Goal: Task Accomplishment & Management: Complete application form

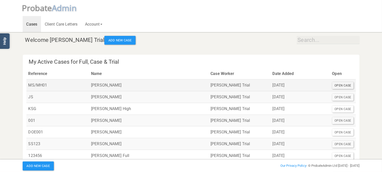
click at [336, 87] on div "Open Case" at bounding box center [343, 85] width 22 height 7
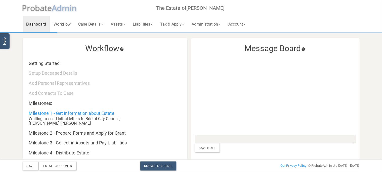
click at [35, 9] on span "robate" at bounding box center [39, 8] width 25 height 11
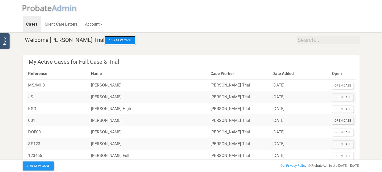
click at [104, 40] on button "Add New Case" at bounding box center [119, 40] width 31 height 9
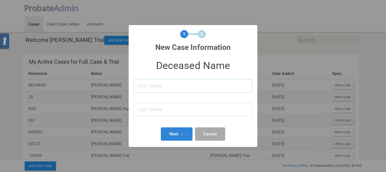
click at [167, 85] on input at bounding box center [193, 85] width 119 height 13
click at [210, 135] on button "Cancel" at bounding box center [210, 134] width 30 height 13
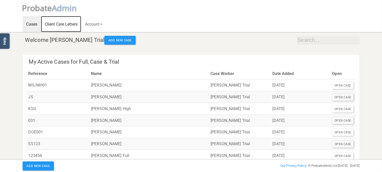
click at [55, 25] on link "Client Care Letters" at bounding box center [61, 24] width 40 height 16
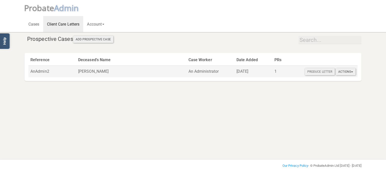
click at [349, 73] on button "Actions" at bounding box center [346, 71] width 20 height 7
click at [351, 81] on link "Open Full Case" at bounding box center [356, 81] width 40 height 8
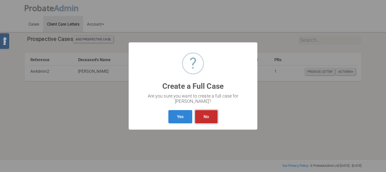
click at [206, 117] on button "No" at bounding box center [206, 116] width 23 height 13
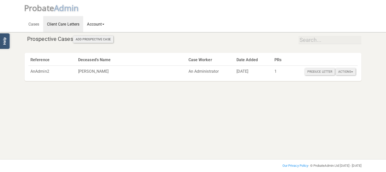
click at [93, 23] on link "Account" at bounding box center [95, 24] width 25 height 16
click at [100, 39] on link "User Account" at bounding box center [103, 37] width 40 height 8
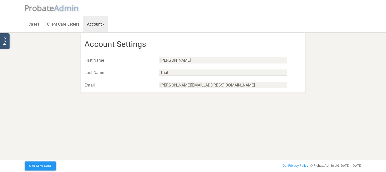
click at [100, 20] on link "Account" at bounding box center [95, 24] width 25 height 16
click at [108, 45] on link "Address Book" at bounding box center [103, 45] width 40 height 8
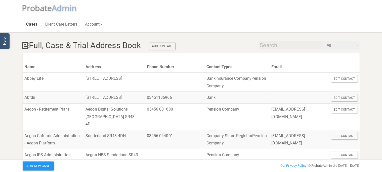
click at [35, 24] on link "Cases" at bounding box center [32, 24] width 19 height 16
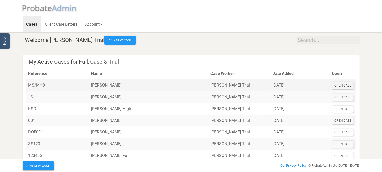
click at [340, 85] on div "Open Case" at bounding box center [343, 85] width 22 height 7
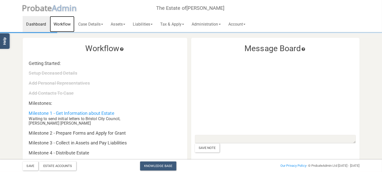
click at [63, 24] on link "Workflow" at bounding box center [62, 24] width 25 height 16
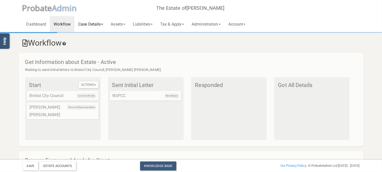
click at [95, 26] on link "Case Details" at bounding box center [90, 24] width 32 height 16
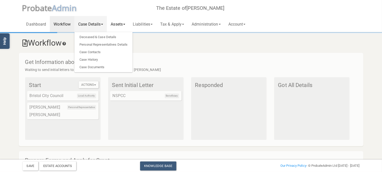
click at [126, 22] on link "Assets" at bounding box center [118, 24] width 22 height 16
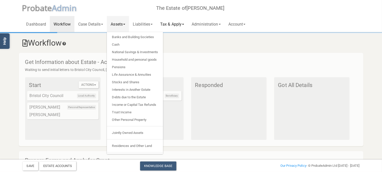
click at [172, 23] on link "Tax & Apply" at bounding box center [171, 24] width 31 height 16
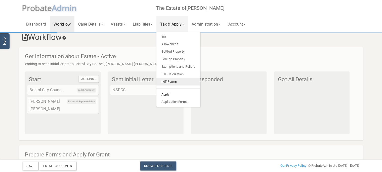
scroll to position [53, 0]
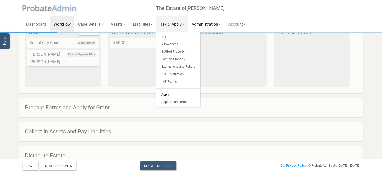
click at [213, 23] on link "Administration" at bounding box center [206, 24] width 36 height 16
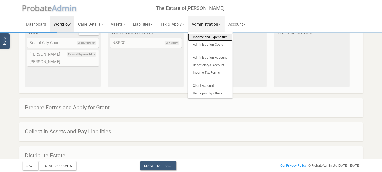
click at [213, 35] on link "Income and Expenditure" at bounding box center [210, 37] width 45 height 8
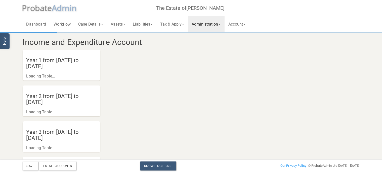
click at [86, 61] on h4 "Year 1 from [DATE] to [DATE]" at bounding box center [55, 64] width 64 height 18
click at [236, 24] on link "Account" at bounding box center [237, 24] width 25 height 16
click at [170, 24] on link "Tax & Apply" at bounding box center [171, 24] width 31 height 16
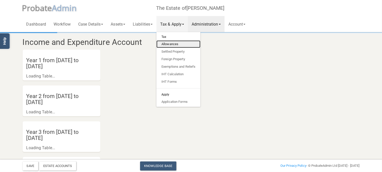
click at [182, 43] on link "Allowances" at bounding box center [178, 44] width 44 height 8
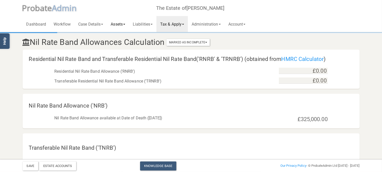
click at [122, 25] on link "Assets" at bounding box center [118, 24] width 22 height 16
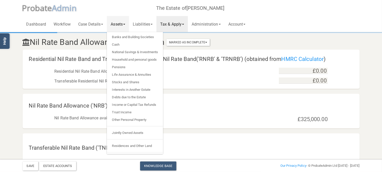
click at [274, 24] on div "Dashboard Workflow Case Details Deceased & Case Details Personal Representative…" at bounding box center [191, 16] width 337 height 32
click at [43, 24] on link "Dashboard" at bounding box center [36, 24] width 27 height 16
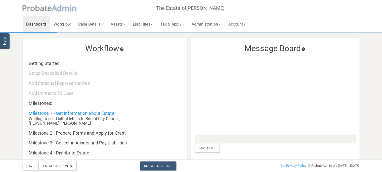
click at [70, 12] on span "dmin" at bounding box center [67, 8] width 20 height 11
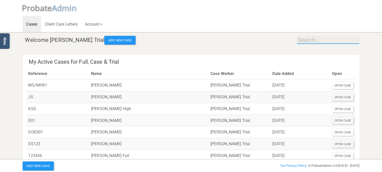
click at [324, 41] on input "text" at bounding box center [328, 40] width 63 height 8
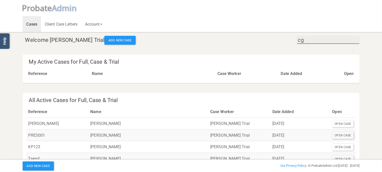
type input "c"
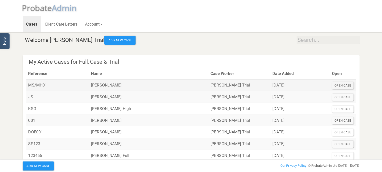
click at [344, 86] on div "Open Case" at bounding box center [343, 85] width 22 height 7
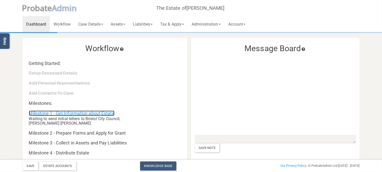
click at [97, 115] on link "Milestone 1 - Get Information about Estate" at bounding box center [71, 113] width 85 height 5
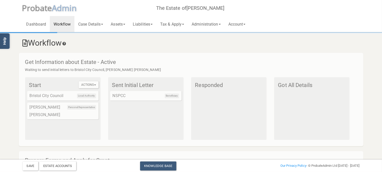
click at [83, 102] on div "Local Authority Bristol City Council Personal Representative [PERSON_NAME] [PER…" at bounding box center [62, 105] width 71 height 28
click at [84, 96] on span "Local Authority" at bounding box center [86, 96] width 19 height 5
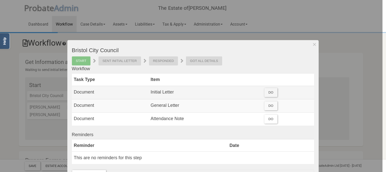
click at [159, 92] on td "Initial Letter" at bounding box center [206, 92] width 114 height 13
click at [273, 93] on div "Do" at bounding box center [270, 92] width 13 height 9
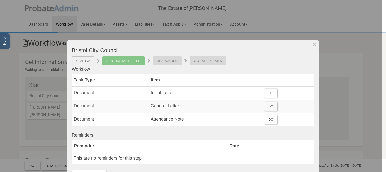
click at [162, 60] on div "Responded" at bounding box center [167, 61] width 29 height 9
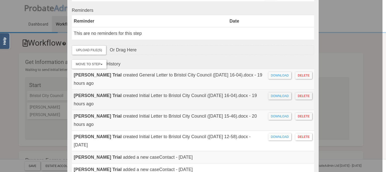
scroll to position [96, 0]
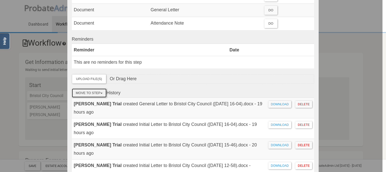
click at [92, 91] on button "Move To Step" at bounding box center [89, 93] width 35 height 9
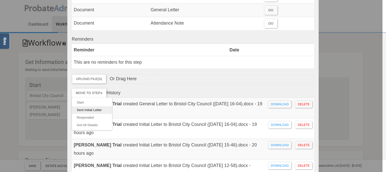
click at [85, 110] on link "Sent Initial Letter" at bounding box center [92, 111] width 40 height 8
click at [93, 110] on link "Sent Initial Letter" at bounding box center [92, 111] width 40 height 8
click at [84, 103] on link "Start" at bounding box center [92, 103] width 40 height 8
drag, startPoint x: 87, startPoint y: 115, endPoint x: 87, endPoint y: 118, distance: 3.3
click at [88, 115] on link "Responded" at bounding box center [92, 118] width 40 height 8
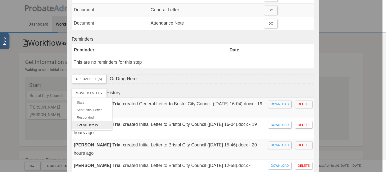
click at [81, 122] on link "Got All Details" at bounding box center [92, 126] width 40 height 8
click at [89, 93] on button "Move To Step" at bounding box center [89, 93] width 35 height 9
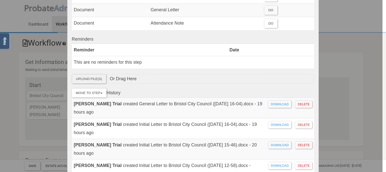
click at [94, 78] on label "Upload File(s)" at bounding box center [89, 79] width 34 height 9
click at [0, 0] on input "Upload File(s)" at bounding box center [0, 0] width 0 height 0
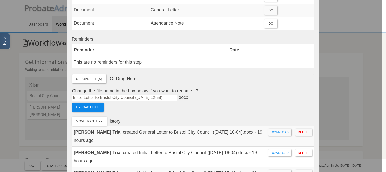
click at [94, 106] on label "Upload 1 file" at bounding box center [87, 107] width 31 height 9
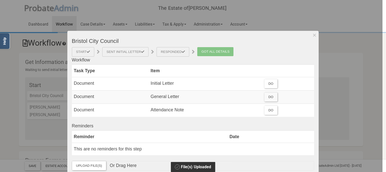
scroll to position [0, 0]
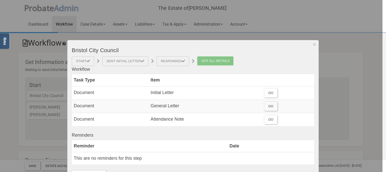
click at [170, 63] on div "Responded" at bounding box center [173, 62] width 33 height 10
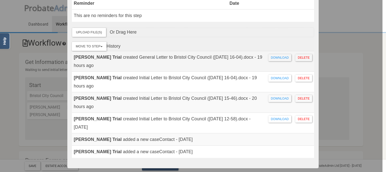
scroll to position [145, 0]
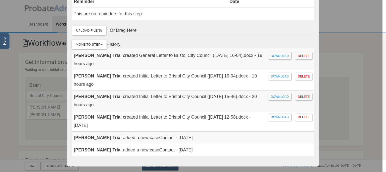
click at [345, 88] on div at bounding box center [191, 86] width 383 height 172
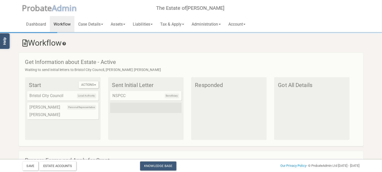
click at [67, 44] on icon at bounding box center [64, 44] width 5 height 4
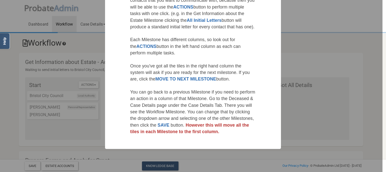
scroll to position [277, 0]
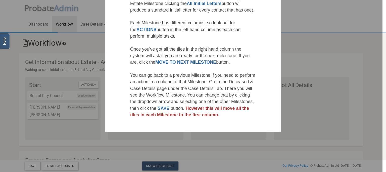
click at [334, 113] on div at bounding box center [191, 86] width 383 height 172
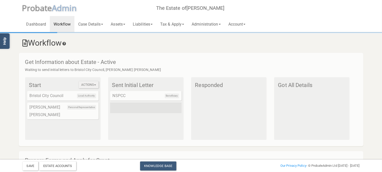
click at [84, 87] on button "Actions" at bounding box center [89, 84] width 20 height 7
click at [95, 93] on link "All Initial Letters" at bounding box center [99, 94] width 40 height 8
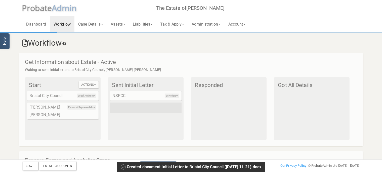
click at [59, 108] on div "Personal Representative [PERSON_NAME] [PERSON_NAME]" at bounding box center [62, 111] width 71 height 17
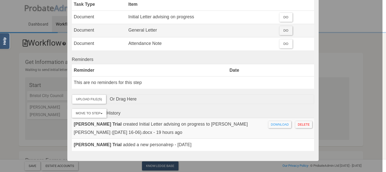
scroll to position [46, 0]
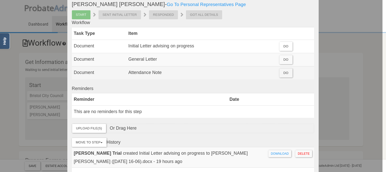
drag, startPoint x: 283, startPoint y: 46, endPoint x: 136, endPoint y: 69, distance: 149.1
click at [168, 117] on div "[PERSON_NAME] [PERSON_NAME] - Go To Personal Representatives Page Start Sent In…" at bounding box center [193, 90] width 243 height 179
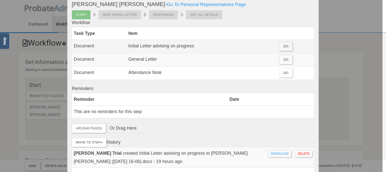
click at [288, 47] on div "Do" at bounding box center [286, 46] width 13 height 9
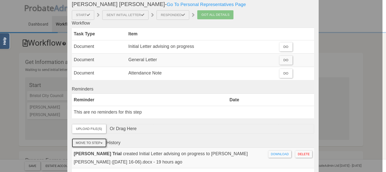
click at [96, 142] on button "Move To Step" at bounding box center [89, 143] width 35 height 9
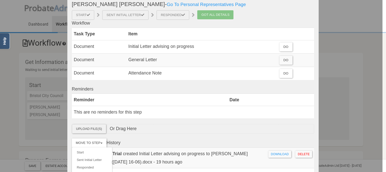
click at [95, 127] on label "Upload File(s)" at bounding box center [89, 129] width 34 height 9
click at [0, 0] on input "Upload File(s)" at bounding box center [0, 0] width 0 height 0
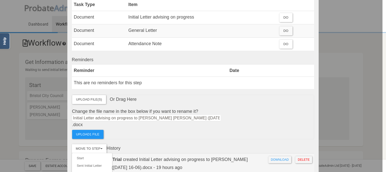
scroll to position [104, 0]
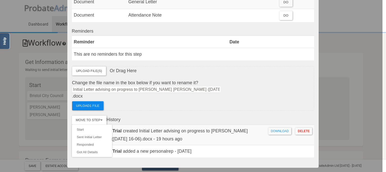
click at [98, 104] on label "Upload 1 file" at bounding box center [87, 106] width 31 height 9
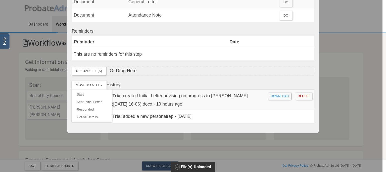
click at [351, 97] on div at bounding box center [191, 86] width 383 height 172
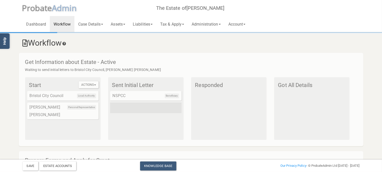
click at [64, 115] on div "Personal Representative [PERSON_NAME] [PERSON_NAME]" at bounding box center [62, 111] width 71 height 17
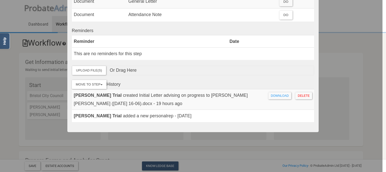
click at [238, 147] on div at bounding box center [191, 86] width 383 height 172
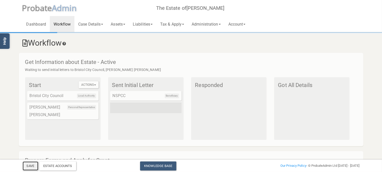
click at [31, 164] on button "Save" at bounding box center [31, 166] width 16 height 9
click at [75, 95] on div "Local Authority Bristol City Council" at bounding box center [62, 96] width 71 height 10
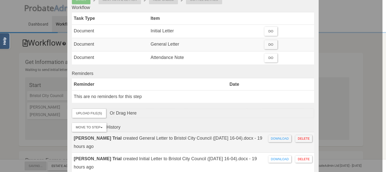
scroll to position [87, 0]
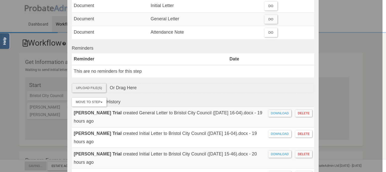
click at [95, 87] on label "Upload File(s)" at bounding box center [89, 88] width 34 height 9
click at [0, 0] on input "Upload File(s)" at bounding box center [0, 0] width 0 height 0
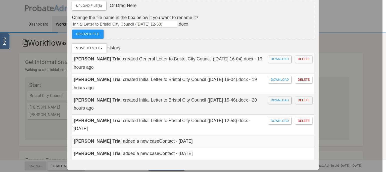
scroll to position [182, 0]
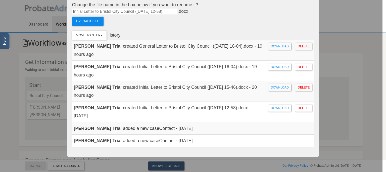
click at [91, 21] on label "Upload 1 file" at bounding box center [87, 21] width 31 height 9
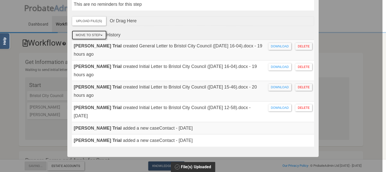
click at [91, 35] on button "Move To Step" at bounding box center [89, 35] width 35 height 9
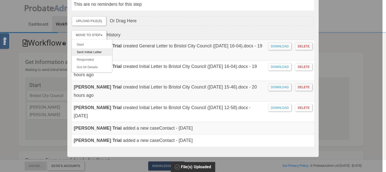
click at [94, 51] on link "Sent Initial Letter" at bounding box center [92, 53] width 40 height 8
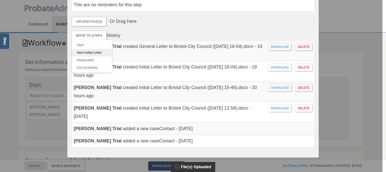
scroll to position [154, 0]
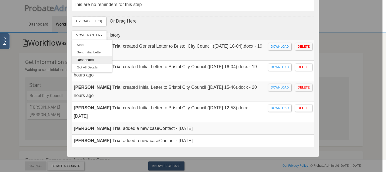
click at [90, 59] on link "Responded" at bounding box center [92, 60] width 40 height 8
click at [90, 68] on link "Got All Details" at bounding box center [92, 68] width 40 height 8
click at [187, 131] on div "Bristol City Council Start Sent Initial Letter Responded Got All Details Workfl…" at bounding box center [192, 22] width 251 height 272
click at [201, 151] on div at bounding box center [191, 86] width 383 height 172
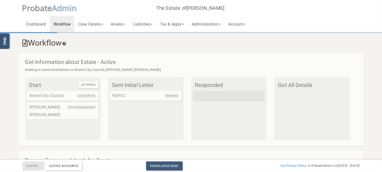
click at [125, 98] on div "Beneficiary NSPCC" at bounding box center [145, 96] width 71 height 10
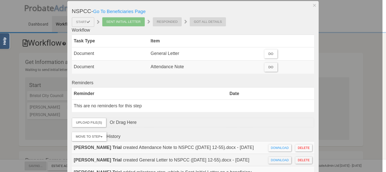
scroll to position [29, 0]
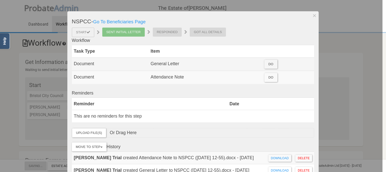
click at [268, 64] on div "Do" at bounding box center [270, 64] width 13 height 9
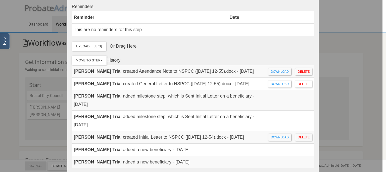
scroll to position [87, 0]
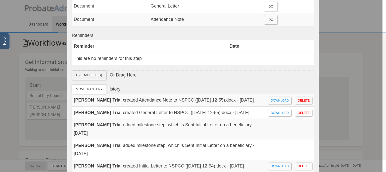
click at [95, 75] on label "Upload File(s)" at bounding box center [89, 75] width 34 height 9
click at [0, 0] on input "Upload File(s)" at bounding box center [0, 0] width 0 height 0
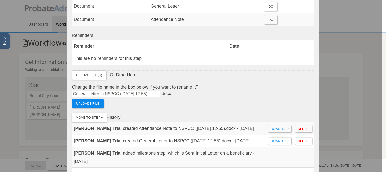
click at [91, 101] on label "Upload 1 file" at bounding box center [87, 103] width 31 height 9
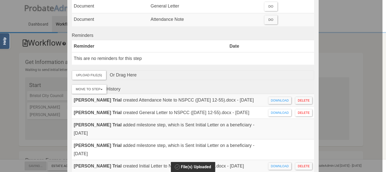
click at [349, 73] on div at bounding box center [191, 86] width 383 height 172
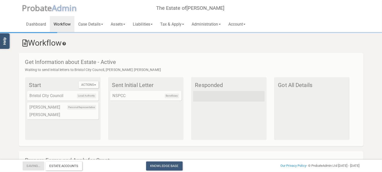
click at [166, 95] on span "Beneficiary" at bounding box center [172, 96] width 14 height 5
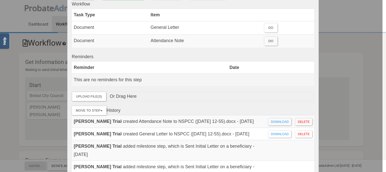
scroll to position [54, 0]
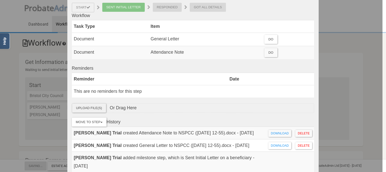
click at [98, 108] on label "Upload File(s)" at bounding box center [89, 108] width 34 height 9
click at [0, 0] on input "Upload File(s)" at bounding box center [0, 0] width 0 height 0
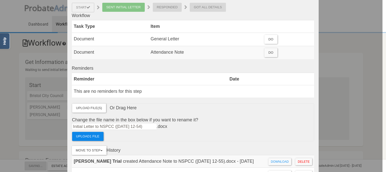
click at [90, 137] on label "Upload 1 file" at bounding box center [87, 136] width 31 height 9
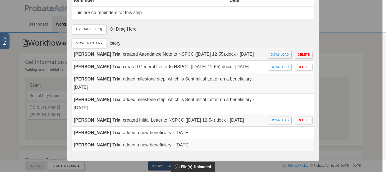
scroll to position [145, 0]
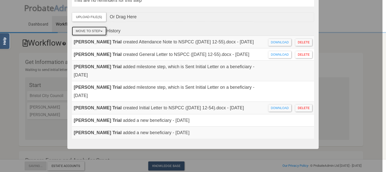
click at [89, 34] on button "Move To Step" at bounding box center [89, 31] width 35 height 9
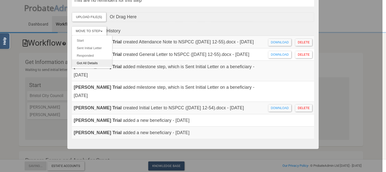
click at [90, 61] on link "Got All Details" at bounding box center [92, 64] width 40 height 8
click at [92, 65] on link "Got All Details" at bounding box center [92, 64] width 40 height 8
click at [92, 49] on link "Sent Initial Letter" at bounding box center [92, 48] width 40 height 8
click at [87, 40] on link "Start" at bounding box center [92, 41] width 40 height 8
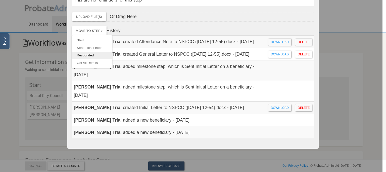
click at [85, 54] on link "Responded" at bounding box center [92, 56] width 40 height 8
click at [358, 90] on div at bounding box center [191, 86] width 383 height 172
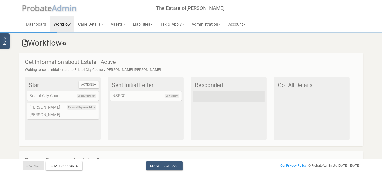
click at [149, 96] on div "Beneficiary NSPCC" at bounding box center [145, 96] width 71 height 10
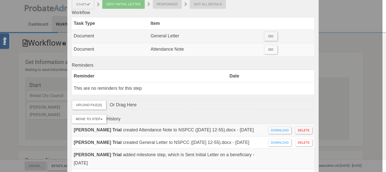
scroll to position [58, 0]
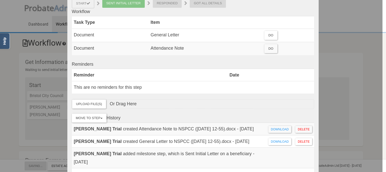
click at [17, 135] on div at bounding box center [191, 86] width 383 height 172
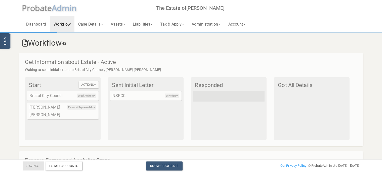
click at [7, 44] on link "Help" at bounding box center [5, 41] width 11 height 16
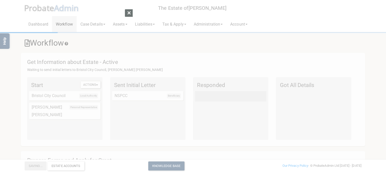
click at [288, 103] on div at bounding box center [193, 86] width 386 height 172
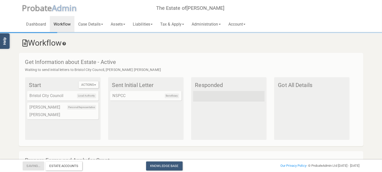
click at [66, 43] on icon at bounding box center [64, 44] width 5 height 4
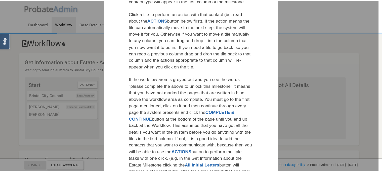
scroll to position [116, 0]
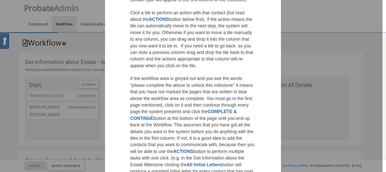
click at [85, 108] on div at bounding box center [191, 86] width 383 height 172
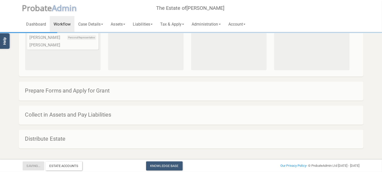
scroll to position [70, 0]
click at [89, 89] on h4 "Prepare Forms and Apply for Grant" at bounding box center [193, 91] width 337 height 6
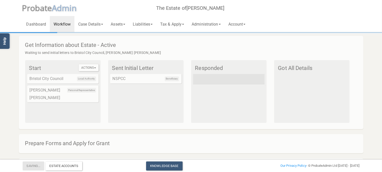
scroll to position [0, 0]
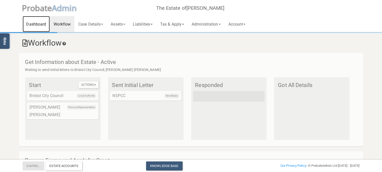
click at [38, 25] on link "Dashboard" at bounding box center [36, 24] width 27 height 16
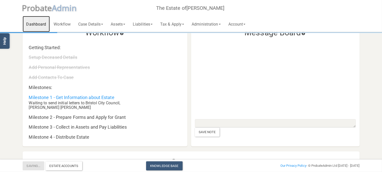
scroll to position [26, 0]
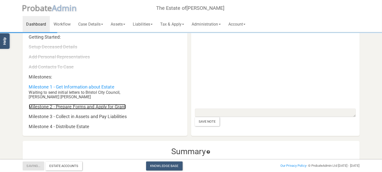
click at [75, 107] on link "Milestone 2 - Prepare Forms and Apply for Grant" at bounding box center [77, 106] width 97 height 5
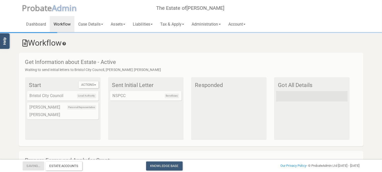
click at [60, 107] on div "Personal Representative [PERSON_NAME] [PERSON_NAME]" at bounding box center [62, 111] width 71 height 17
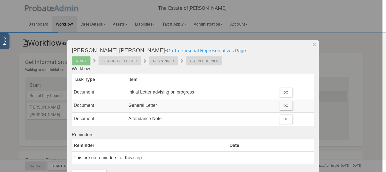
click at [121, 62] on div "Sent Initial Letter" at bounding box center [120, 61] width 42 height 9
click at [167, 50] on link "Go To Personal Representatives Page" at bounding box center [206, 50] width 79 height 5
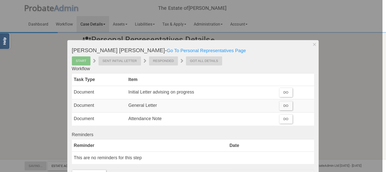
click at [28, 91] on div at bounding box center [191, 86] width 383 height 172
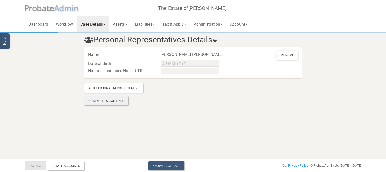
click at [115, 99] on div "Complete & Continue" at bounding box center [106, 101] width 44 height 9
click at [117, 102] on div "Complete & Continue" at bounding box center [106, 101] width 44 height 9
click at [171, 71] on input "text" at bounding box center [190, 71] width 58 height 6
click at [166, 63] on input "text" at bounding box center [190, 64] width 58 height 6
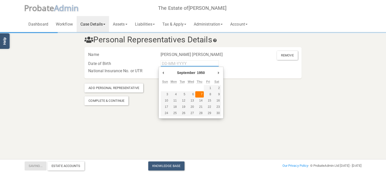
type input "[DATE]"
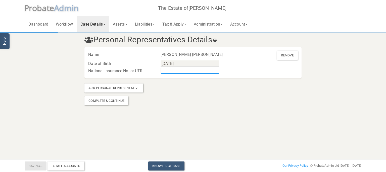
click at [172, 73] on input "text" at bounding box center [190, 71] width 58 height 6
type input "123456"
click at [117, 86] on div "Add Personal Representative" at bounding box center [113, 88] width 59 height 9
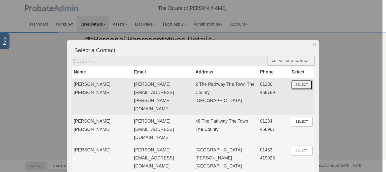
click at [301, 86] on button "Select" at bounding box center [301, 84] width 21 height 9
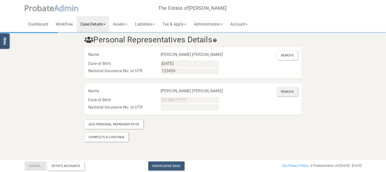
click at [288, 92] on div "Remove" at bounding box center [287, 91] width 21 height 9
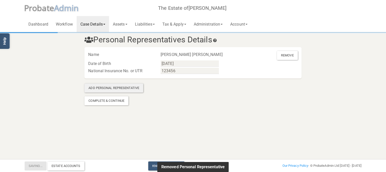
click at [117, 90] on div "Add Personal Representative" at bounding box center [113, 88] width 59 height 9
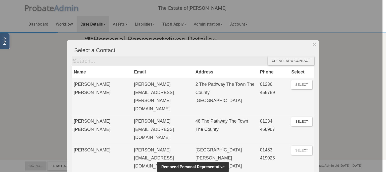
drag, startPoint x: 365, startPoint y: 81, endPoint x: 357, endPoint y: 78, distance: 8.7
click at [365, 81] on div at bounding box center [191, 86] width 383 height 172
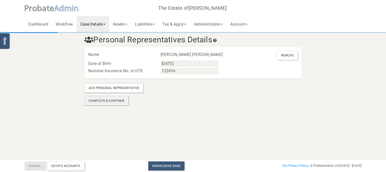
click at [97, 101] on div "Complete & Continue" at bounding box center [106, 101] width 44 height 9
click at [172, 58] on div "[PERSON_NAME] [PERSON_NAME]" at bounding box center [193, 55] width 72 height 8
click at [98, 25] on link "Case Details" at bounding box center [93, 24] width 32 height 16
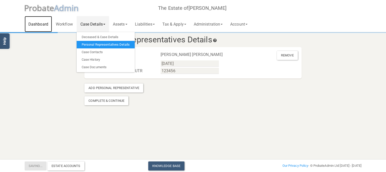
click at [40, 23] on link "Dashboard" at bounding box center [38, 24] width 27 height 16
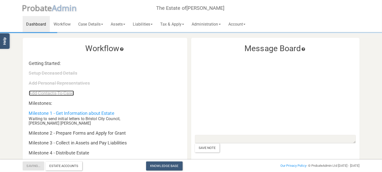
click at [52, 96] on link "Add Contacts To Case" at bounding box center [51, 93] width 45 height 5
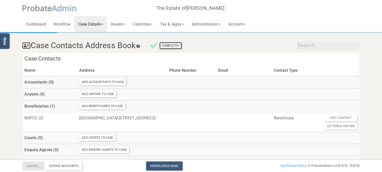
click at [172, 49] on button "Complete" at bounding box center [170, 45] width 23 height 7
click at [166, 61] on link "Mark As Complete" at bounding box center [162, 62] width 40 height 8
click at [39, 21] on link "Dashboard" at bounding box center [36, 24] width 27 height 16
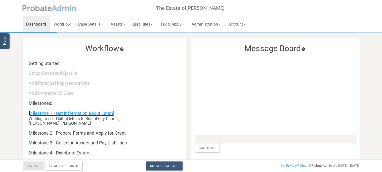
click at [89, 113] on link "Milestone 1 - Get Information about Estate" at bounding box center [71, 113] width 85 height 5
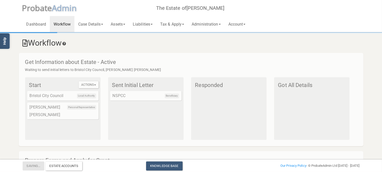
click at [88, 81] on div "Actions All Initial Letters Start Local Authority Bristol City Council Personal…" at bounding box center [62, 108] width 75 height 63
click at [88, 85] on button "Actions" at bounding box center [89, 84] width 20 height 7
click at [90, 95] on link "All Initial Letters" at bounding box center [99, 94] width 40 height 8
click at [96, 96] on div "Local Authority Bristol City Council" at bounding box center [62, 96] width 71 height 10
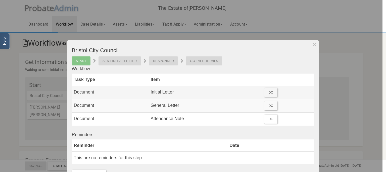
click at [271, 92] on div "Do" at bounding box center [270, 92] width 13 height 9
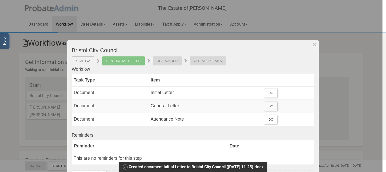
scroll to position [87, 0]
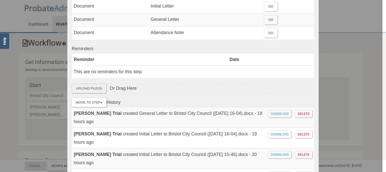
click at [96, 88] on label "Upload File(s)" at bounding box center [89, 88] width 34 height 9
click at [0, 0] on input "Upload File(s)" at bounding box center [0, 0] width 0 height 0
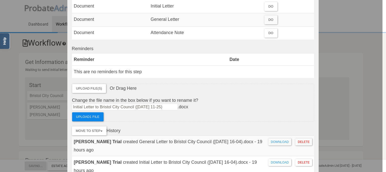
click at [80, 116] on label "Upload 1 file" at bounding box center [87, 117] width 31 height 9
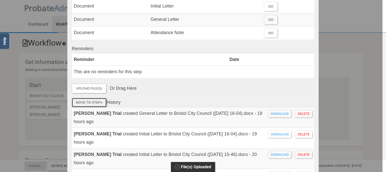
click at [95, 102] on button "Move To Step" at bounding box center [89, 102] width 35 height 9
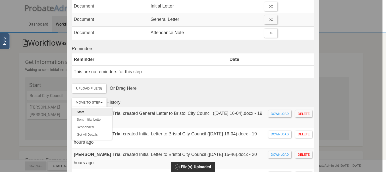
click at [89, 111] on link "Start" at bounding box center [92, 113] width 40 height 8
click at [86, 120] on link "Sent Initial Letter" at bounding box center [92, 120] width 40 height 8
click at [86, 126] on link "Responded" at bounding box center [92, 128] width 40 height 8
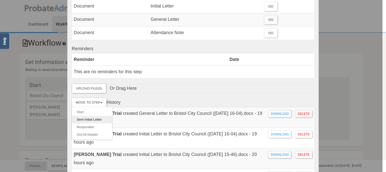
click at [88, 120] on link "Sent Initial Letter" at bounding box center [92, 120] width 40 height 8
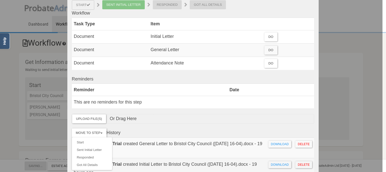
scroll to position [29, 0]
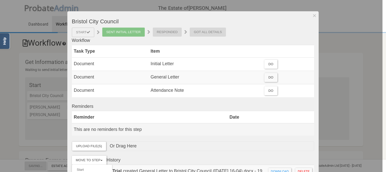
click at [216, 125] on td "This are no reminders for this step" at bounding box center [193, 130] width 243 height 12
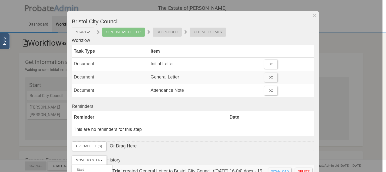
click at [164, 36] on div "Responded" at bounding box center [167, 32] width 29 height 9
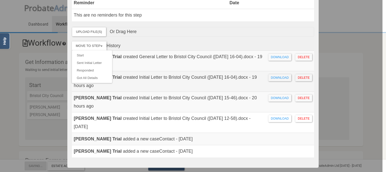
scroll to position [154, 0]
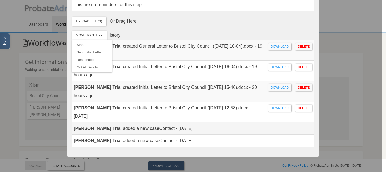
click at [231, 123] on td "[PERSON_NAME] Trial added a new caseContact - [DATE]" at bounding box center [169, 129] width 195 height 12
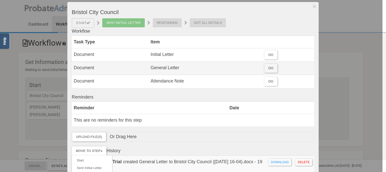
click at [270, 69] on div "Do" at bounding box center [270, 68] width 13 height 9
click at [89, 136] on label "Upload File(s)" at bounding box center [89, 137] width 34 height 9
click at [0, 0] on input "Upload File(s)" at bounding box center [0, 0] width 0 height 0
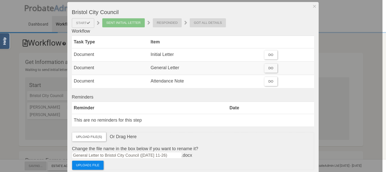
click at [88, 163] on label "Upload 1 file" at bounding box center [87, 165] width 31 height 9
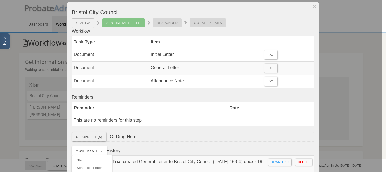
click at [98, 136] on label "Upload File(s)" at bounding box center [89, 137] width 34 height 9
click at [0, 0] on input "Upload File(s)" at bounding box center [0, 0] width 0 height 0
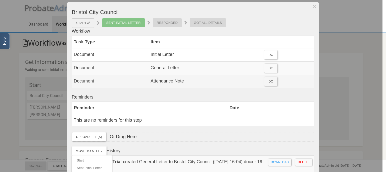
click at [269, 79] on div "Do" at bounding box center [270, 81] width 13 height 9
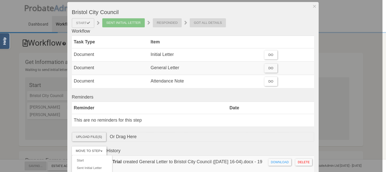
click at [84, 133] on label "Upload File(s)" at bounding box center [89, 137] width 34 height 9
click at [0, 0] on input "Upload File(s)" at bounding box center [0, 0] width 0 height 0
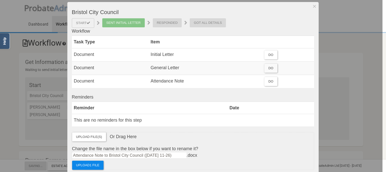
click at [94, 164] on label "Upload 1 file" at bounding box center [87, 165] width 31 height 9
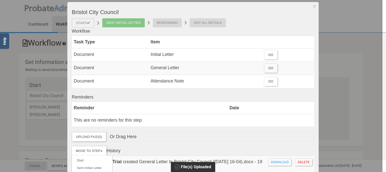
scroll to position [0, 0]
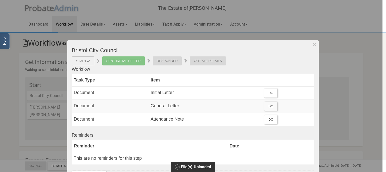
click at [165, 62] on div "Responded" at bounding box center [167, 61] width 29 height 9
click at [0, 131] on div at bounding box center [191, 86] width 383 height 172
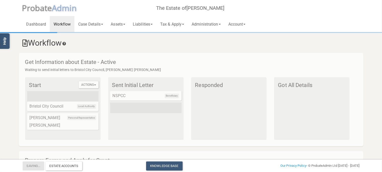
click at [55, 107] on div "Local Authority Bristol City Council" at bounding box center [62, 107] width 71 height 10
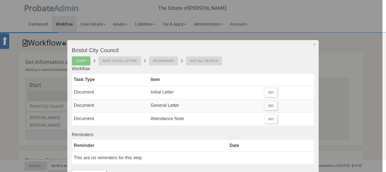
scroll to position [25, 0]
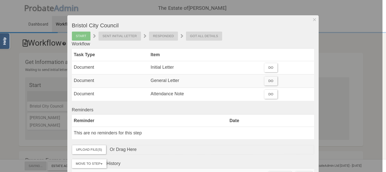
click at [54, 98] on div at bounding box center [191, 86] width 383 height 172
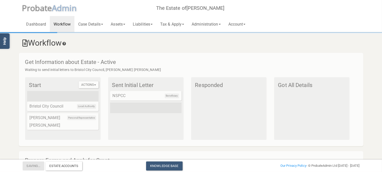
drag, startPoint x: 46, startPoint y: 98, endPoint x: 97, endPoint y: 97, distance: 51.0
click at [97, 97] on li at bounding box center [62, 96] width 71 height 11
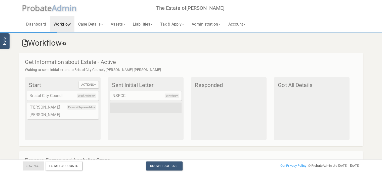
click at [57, 96] on div "Local Authority Bristol City Council" at bounding box center [62, 96] width 71 height 10
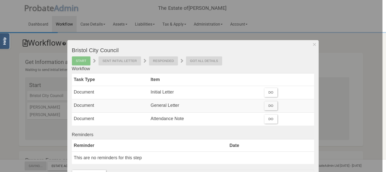
click at [57, 87] on div at bounding box center [191, 86] width 383 height 172
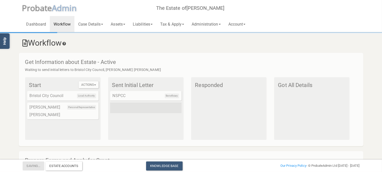
click at [43, 88] on h4 "Start" at bounding box center [63, 85] width 69 height 6
click at [67, 44] on icon at bounding box center [64, 44] width 5 height 4
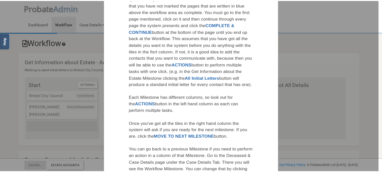
scroll to position [260, 0]
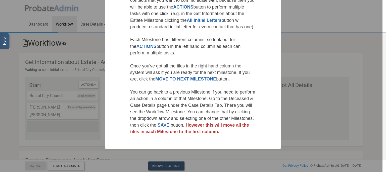
drag, startPoint x: 42, startPoint y: 116, endPoint x: 55, endPoint y: 106, distance: 16.1
click at [43, 115] on div at bounding box center [191, 86] width 383 height 172
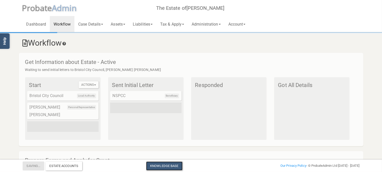
click at [167, 164] on link "Knowledge Base" at bounding box center [164, 166] width 36 height 9
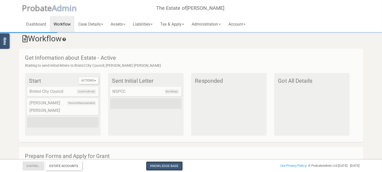
scroll to position [0, 0]
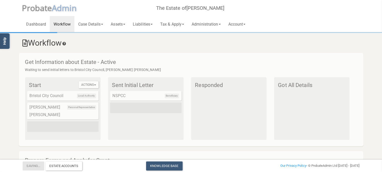
click at [42, 41] on h3 "Workflow" at bounding box center [191, 43] width 337 height 9
click at [40, 24] on link "Dashboard" at bounding box center [36, 24] width 27 height 16
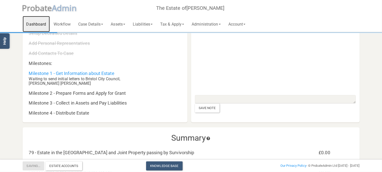
scroll to position [26, 0]
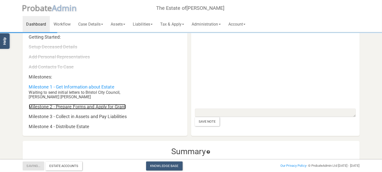
click at [73, 106] on link "Milestone 2 - Prepare Forms and Apply for Grant" at bounding box center [77, 106] width 97 height 5
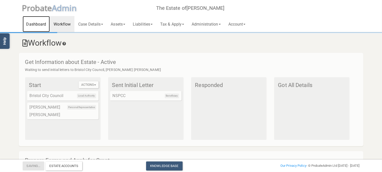
click at [32, 25] on link "Dashboard" at bounding box center [36, 24] width 27 height 16
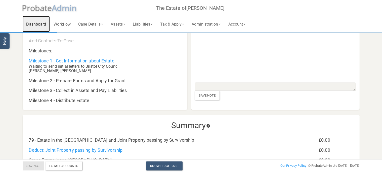
scroll to position [53, 0]
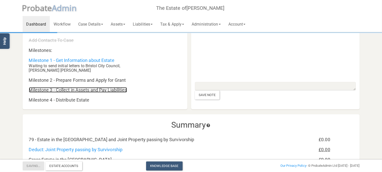
click at [87, 90] on link "Milestone 3 - Collect in Assets and Pay Liabilities" at bounding box center [78, 89] width 98 height 5
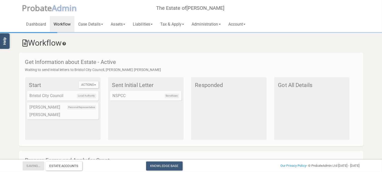
click at [58, 60] on h4 "Get Information about Estate - Active" at bounding box center [193, 62] width 337 height 6
drag, startPoint x: 219, startPoint y: 112, endPoint x: 202, endPoint y: 98, distance: 21.8
click at [215, 110] on div "Responded" at bounding box center [228, 108] width 75 height 63
click at [202, 98] on div "Responded" at bounding box center [228, 108] width 75 height 63
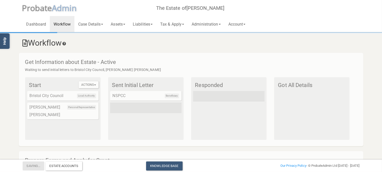
click at [67, 43] on icon at bounding box center [64, 44] width 5 height 4
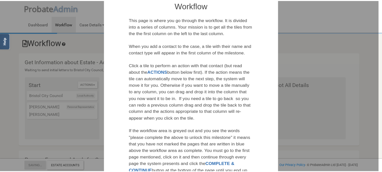
scroll to position [87, 0]
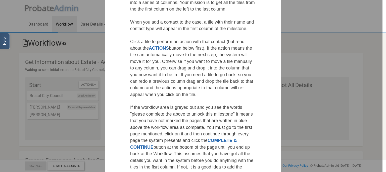
click at [52, 93] on div at bounding box center [191, 86] width 383 height 172
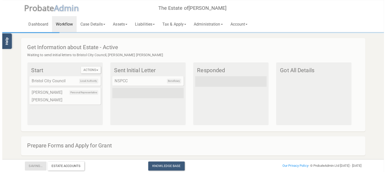
scroll to position [0, 0]
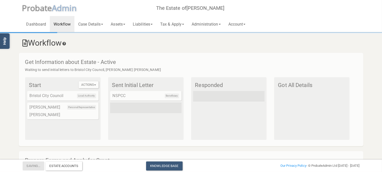
click at [31, 41] on h3 "Workflow" at bounding box center [191, 43] width 337 height 9
click at [23, 44] on icon at bounding box center [25, 43] width 5 height 7
click at [36, 66] on div "Get Information about Estate - Active Waiting to send initial letters to Bristo…" at bounding box center [191, 100] width 344 height 94
click at [44, 81] on div "Actions All Initial Letters Start Local Authority Bristol City Council Personal…" at bounding box center [62, 108] width 75 height 63
click at [39, 86] on h4 "Start" at bounding box center [63, 85] width 69 height 6
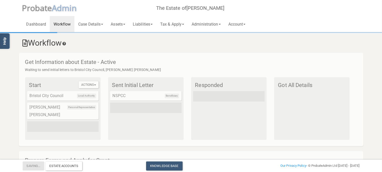
click at [78, 88] on h4 "Start" at bounding box center [63, 85] width 69 height 6
click at [80, 85] on button "Actions" at bounding box center [89, 84] width 20 height 7
click at [53, 98] on div "Local Authority Bristol City Council" at bounding box center [62, 96] width 71 height 10
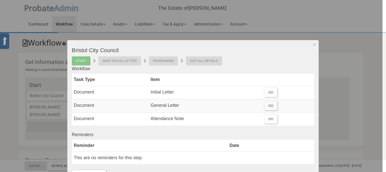
click at [53, 106] on div at bounding box center [191, 86] width 383 height 172
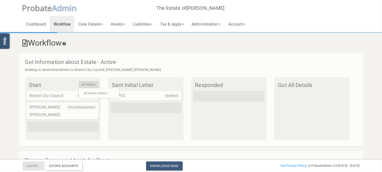
click at [85, 87] on button "Actions" at bounding box center [89, 84] width 20 height 7
click at [73, 107] on span "Personal Representative" at bounding box center [81, 107] width 29 height 5
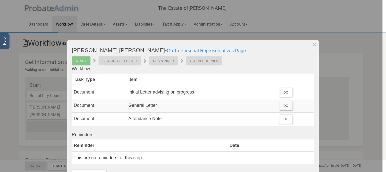
click at [128, 61] on div "Sent Initial Letter" at bounding box center [120, 61] width 42 height 9
click at [167, 51] on link "Go To Personal Representatives Page" at bounding box center [206, 50] width 79 height 5
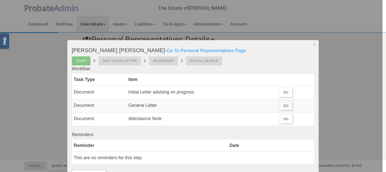
click at [112, 62] on div "Sent Initial Letter" at bounding box center [120, 61] width 42 height 9
click at [74, 63] on div "Start" at bounding box center [81, 61] width 19 height 9
click at [76, 61] on div "Start" at bounding box center [81, 61] width 19 height 9
click at [93, 63] on icon at bounding box center [94, 61] width 3 height 6
click at [106, 61] on div "Sent Initial Letter" at bounding box center [120, 61] width 42 height 9
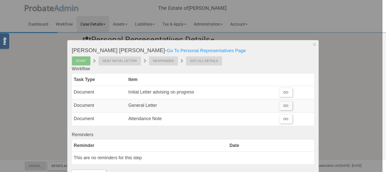
drag, startPoint x: 106, startPoint y: 61, endPoint x: 126, endPoint y: 61, distance: 20.4
click at [106, 61] on div "Sent Initial Letter" at bounding box center [120, 61] width 42 height 9
drag, startPoint x: 126, startPoint y: 61, endPoint x: 146, endPoint y: 62, distance: 19.6
click at [128, 61] on div "Sent Initial Letter" at bounding box center [120, 61] width 42 height 9
drag, startPoint x: 146, startPoint y: 62, endPoint x: 211, endPoint y: 62, distance: 64.9
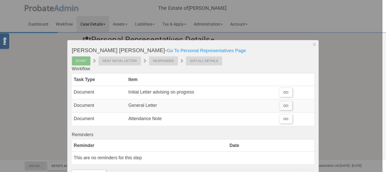
click at [211, 62] on div "Start Sent Initial Letter Responded Got All Details" at bounding box center [193, 61] width 243 height 9
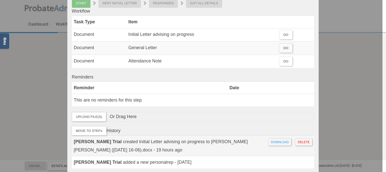
scroll to position [29, 0]
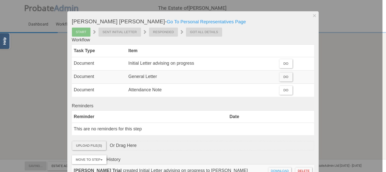
click at [84, 145] on label "Upload File(s)" at bounding box center [89, 146] width 34 height 9
click at [0, 0] on input "Upload File(s)" at bounding box center [0, 0] width 0 height 0
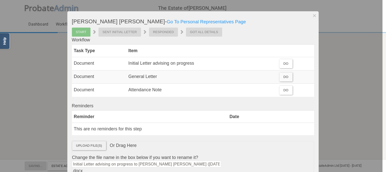
click at [87, 146] on label "Upload File(s)" at bounding box center [89, 146] width 34 height 9
click at [0, 0] on input "Upload File(s)" at bounding box center [0, 0] width 0 height 0
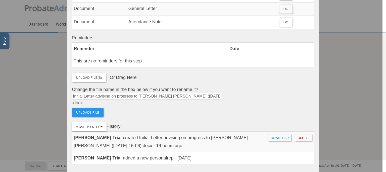
scroll to position [116, 0]
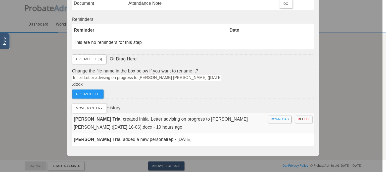
click at [89, 89] on div "Change the file name in the box below if you want to rename it? Initial Letter …" at bounding box center [193, 83] width 242 height 31
click at [96, 92] on label "Upload 1 file" at bounding box center [87, 94] width 31 height 9
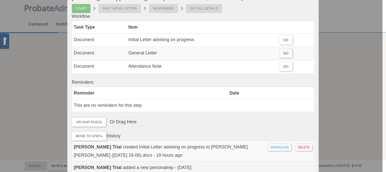
scroll to position [87, 0]
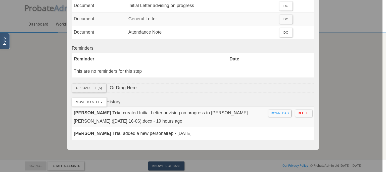
click at [89, 90] on label "Upload File(s)" at bounding box center [89, 88] width 34 height 9
click at [0, 0] on input "Upload File(s)" at bounding box center [0, 0] width 0 height 0
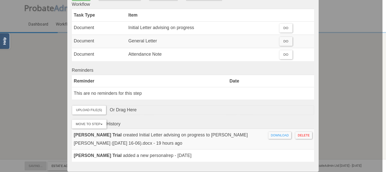
scroll to position [29, 0]
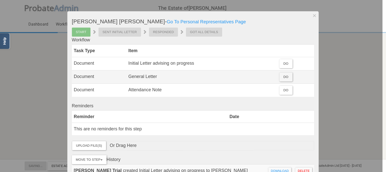
click at [288, 75] on div "Do" at bounding box center [286, 77] width 13 height 9
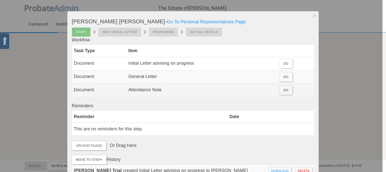
click at [281, 91] on div "Do" at bounding box center [286, 90] width 13 height 9
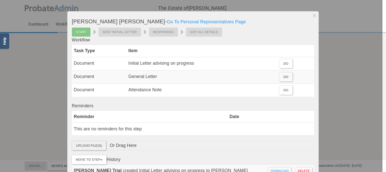
click at [97, 143] on label "Upload File(s)" at bounding box center [89, 146] width 34 height 9
click at [0, 0] on input "Upload File(s)" at bounding box center [0, 0] width 0 height 0
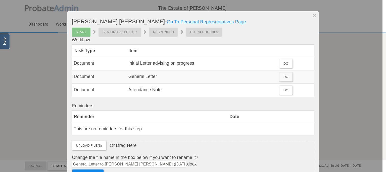
click at [81, 170] on label "Upload 1 file" at bounding box center [87, 174] width 31 height 9
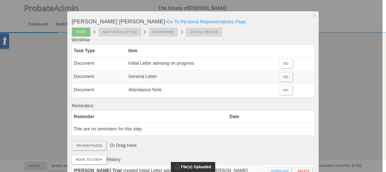
click at [92, 145] on label "Upload File(s)" at bounding box center [89, 146] width 34 height 9
click at [0, 0] on input "Upload File(s)" at bounding box center [0, 0] width 0 height 0
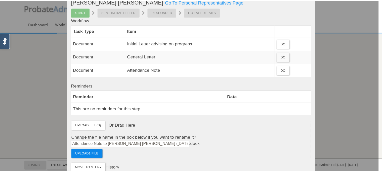
scroll to position [58, 0]
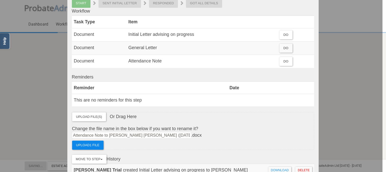
click at [95, 148] on label "Upload 1 file" at bounding box center [87, 145] width 31 height 9
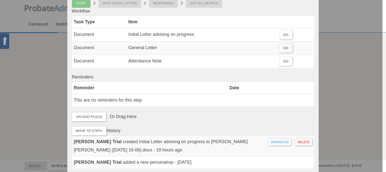
click at [332, 112] on div at bounding box center [191, 86] width 383 height 172
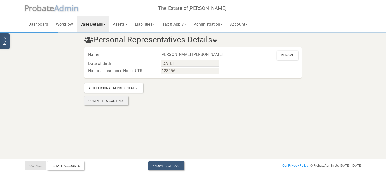
click at [111, 101] on div "Complete & Continue" at bounding box center [106, 101] width 44 height 9
click at [185, 69] on input "123456" at bounding box center [190, 71] width 58 height 6
click at [217, 40] on icon at bounding box center [214, 41] width 5 height 4
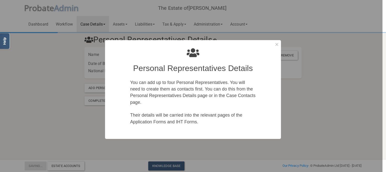
click at [307, 105] on div at bounding box center [191, 86] width 383 height 172
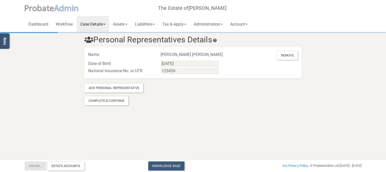
click at [217, 41] on icon at bounding box center [214, 41] width 5 height 4
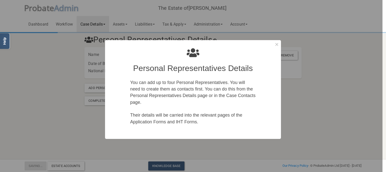
click at [300, 99] on div at bounding box center [191, 86] width 383 height 172
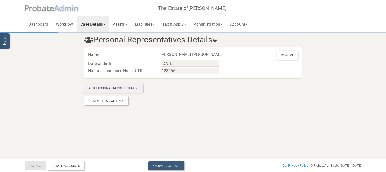
click at [134, 90] on div "Add Personal Representative" at bounding box center [113, 88] width 59 height 9
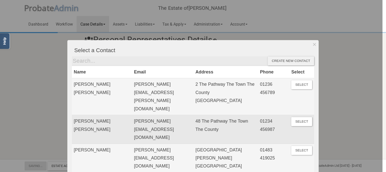
click at [95, 115] on td "[PERSON_NAME] [PERSON_NAME]" at bounding box center [102, 129] width 60 height 29
click at [293, 117] on button "Select" at bounding box center [301, 121] width 21 height 9
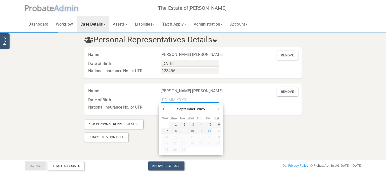
click at [178, 100] on input "Use the arrow keys to pick a date" at bounding box center [190, 100] width 58 height 6
type input "[DATE]"
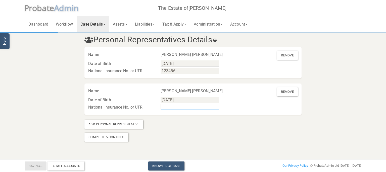
click at [173, 107] on input "text" at bounding box center [190, 107] width 58 height 6
click at [183, 72] on input "123456" at bounding box center [190, 71] width 58 height 6
type input "12345678"
click at [177, 108] on input "text" at bounding box center [190, 107] width 58 height 6
type input "24682682"
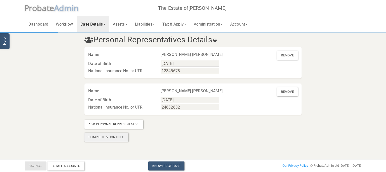
click at [118, 138] on div "Complete & Continue" at bounding box center [106, 137] width 44 height 9
click at [117, 124] on div "Add Personal Representative" at bounding box center [113, 124] width 59 height 9
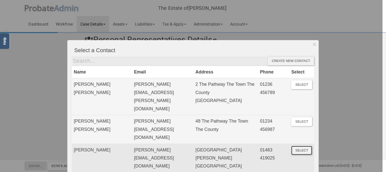
click at [301, 146] on button "Select" at bounding box center [301, 150] width 21 height 9
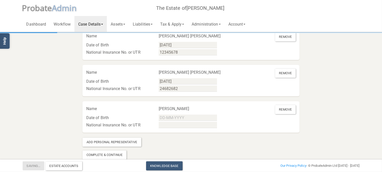
scroll to position [25, 0]
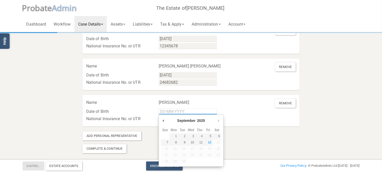
click at [178, 111] on input "Use the arrow keys to pick a date" at bounding box center [188, 112] width 58 height 6
type input "[DATE]"
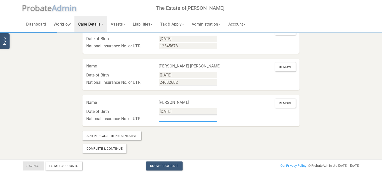
click at [172, 118] on input "text" at bounding box center [188, 119] width 58 height 6
type input "1"
type input "0"
type input "98765432"
click at [117, 147] on div "Complete & Continue" at bounding box center [104, 149] width 44 height 9
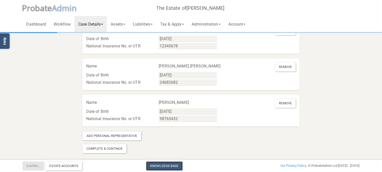
click at [158, 164] on link "Knowledge Base" at bounding box center [164, 166] width 36 height 9
click at [109, 135] on div "Add Personal Representative" at bounding box center [111, 136] width 59 height 9
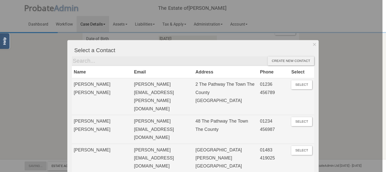
click at [20, 81] on div at bounding box center [191, 86] width 383 height 172
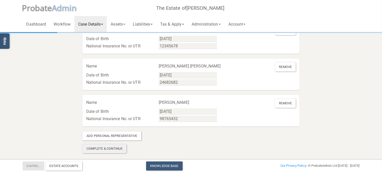
click at [106, 149] on div "Complete & Continue" at bounding box center [104, 149] width 44 height 9
click at [86, 24] on link "Case Details" at bounding box center [90, 24] width 32 height 16
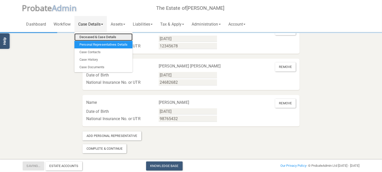
click at [106, 36] on link "Deceased & Case Details" at bounding box center [103, 37] width 58 height 8
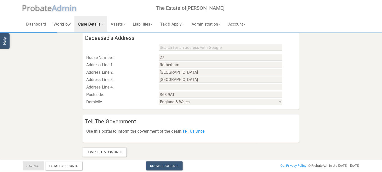
scroll to position [260, 0]
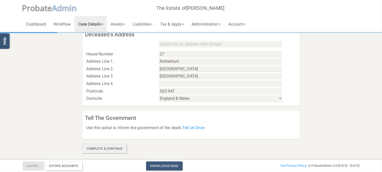
click at [118, 147] on div "Complete & Continue" at bounding box center [104, 149] width 44 height 9
click at [63, 25] on link "Workflow" at bounding box center [62, 24] width 25 height 16
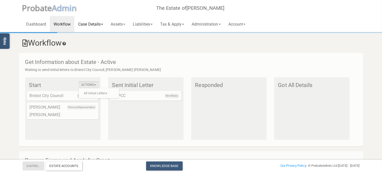
click at [90, 24] on link "Case Details" at bounding box center [90, 24] width 32 height 16
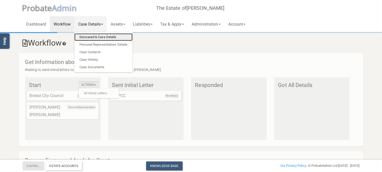
click at [98, 39] on link "Deceased & Case Details" at bounding box center [103, 37] width 58 height 8
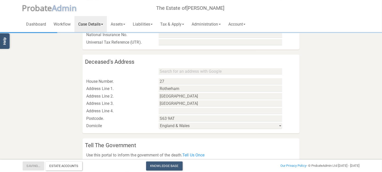
scroll to position [260, 0]
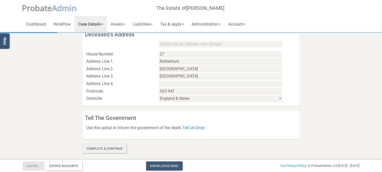
click at [106, 150] on div "Complete & Continue" at bounding box center [104, 149] width 44 height 9
click at [114, 25] on link "Assets" at bounding box center [118, 24] width 22 height 16
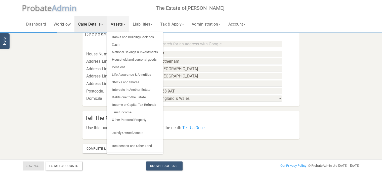
click at [88, 25] on link "Case Details" at bounding box center [90, 24] width 32 height 16
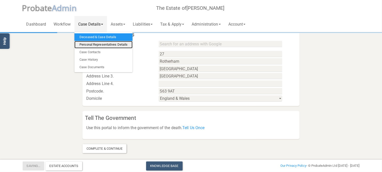
click at [102, 43] on link "Personal Representatives Details" at bounding box center [103, 45] width 58 height 8
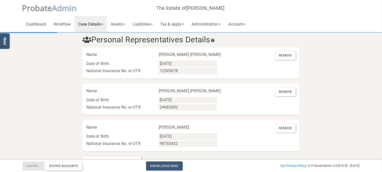
click at [100, 19] on link "Case Details" at bounding box center [90, 24] width 32 height 16
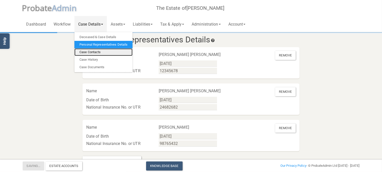
click at [93, 52] on link "Case Contacts" at bounding box center [103, 53] width 58 height 8
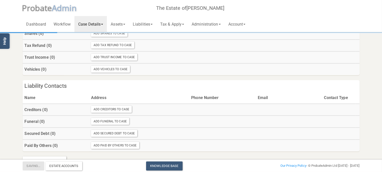
scroll to position [402, 0]
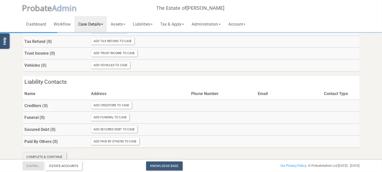
click at [57, 153] on div "Complete & Continue" at bounding box center [45, 157] width 44 height 9
click at [124, 25] on link "Assets" at bounding box center [118, 24] width 22 height 16
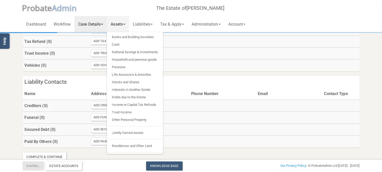
click at [98, 24] on link "Case Details" at bounding box center [90, 24] width 32 height 16
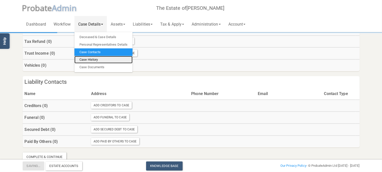
click at [94, 61] on link "Case History" at bounding box center [103, 60] width 58 height 8
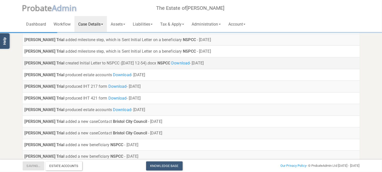
scroll to position [57, 0]
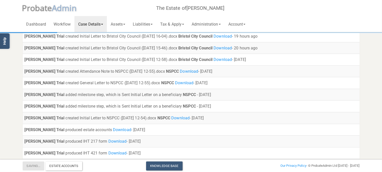
click at [101, 25] on link "Case Details" at bounding box center [90, 24] width 32 height 16
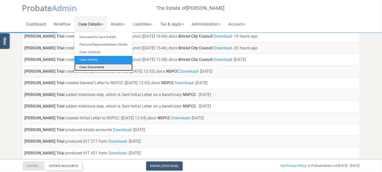
click at [95, 65] on link "Case Documents" at bounding box center [103, 68] width 58 height 8
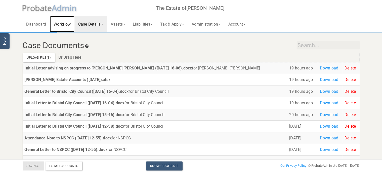
click at [68, 28] on link "Workflow" at bounding box center [62, 24] width 25 height 16
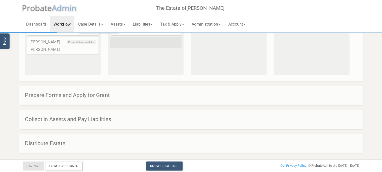
scroll to position [70, 0]
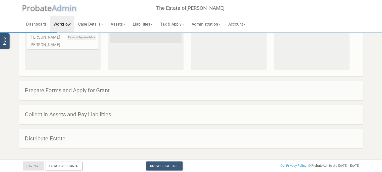
click at [87, 93] on h4 "Prepare Forms and Apply for Grant" at bounding box center [193, 91] width 337 height 6
click at [89, 90] on h4 "Prepare Forms and Apply for Grant" at bounding box center [193, 91] width 337 height 6
drag, startPoint x: 82, startPoint y: 117, endPoint x: 41, endPoint y: 118, distance: 40.8
click at [81, 115] on h4 "Collect in Assets and Pay Liabilities" at bounding box center [193, 115] width 337 height 6
drag, startPoint x: 40, startPoint y: 128, endPoint x: 42, endPoint y: 135, distance: 7.2
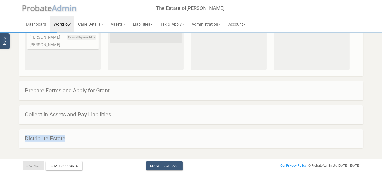
click at [42, 133] on section "Workflow Get Information about Estate - Active Waiting to send initial letters …" at bounding box center [191, 56] width 382 height 186
click at [46, 140] on h4 "Distribute Estate" at bounding box center [193, 139] width 337 height 6
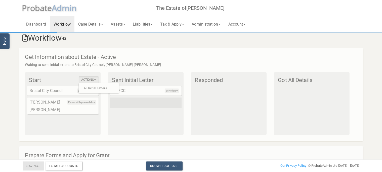
scroll to position [0, 0]
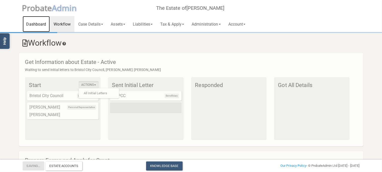
click at [36, 27] on link "Dashboard" at bounding box center [36, 24] width 27 height 16
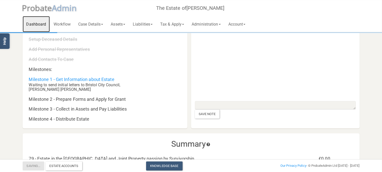
scroll to position [53, 0]
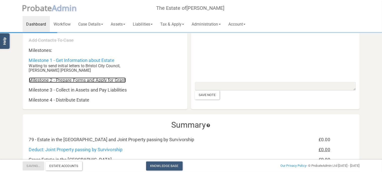
click at [73, 79] on link "Milestone 2 - Prepare Forms and Apply for Grant" at bounding box center [77, 80] width 97 height 5
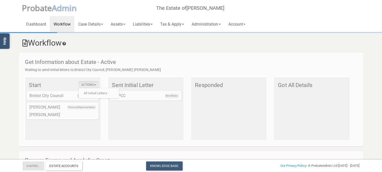
click at [129, 94] on div "Beneficiary NSPCC" at bounding box center [145, 96] width 71 height 10
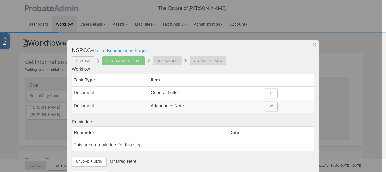
click at [163, 63] on div "Responded" at bounding box center [167, 61] width 29 height 9
click at [127, 52] on link "Go To Beneficiaries Page" at bounding box center [119, 50] width 53 height 5
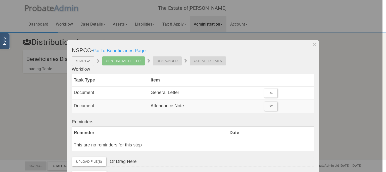
click at [39, 102] on div at bounding box center [191, 86] width 383 height 172
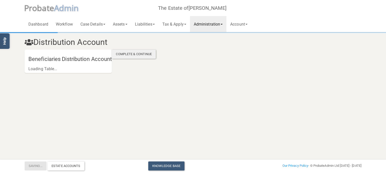
click at [137, 56] on div "Complete & Continue" at bounding box center [134, 54] width 44 height 9
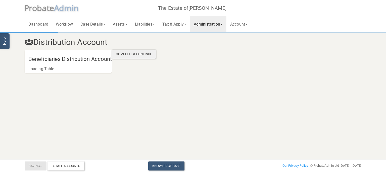
click at [137, 56] on div "Complete & Continue" at bounding box center [134, 54] width 44 height 9
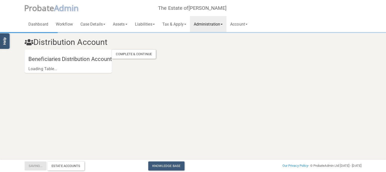
click at [51, 8] on span "robate" at bounding box center [41, 8] width 25 height 11
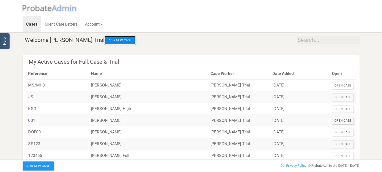
click at [104, 40] on button "Add New Case" at bounding box center [119, 40] width 31 height 9
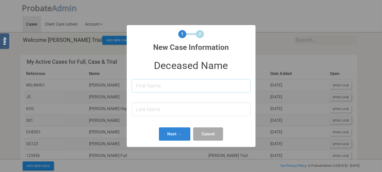
click at [153, 87] on input at bounding box center [191, 85] width 119 height 13
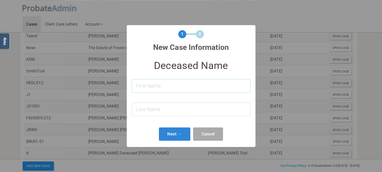
scroll to position [422, 0]
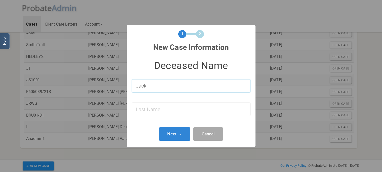
type input "Jack"
type input "[PERSON_NAME]"
click at [173, 133] on button "Next →" at bounding box center [175, 134] width 32 height 13
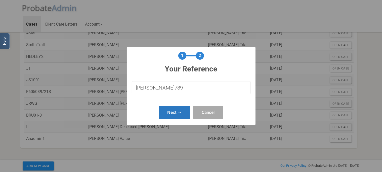
type input "[PERSON_NAME]789"
click at [178, 112] on button "Next →" at bounding box center [175, 112] width 32 height 13
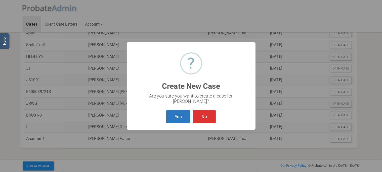
click at [184, 112] on button "Yes" at bounding box center [178, 116] width 24 height 13
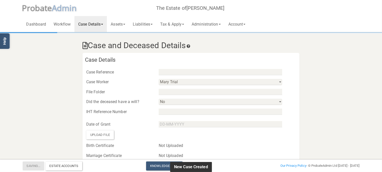
type input "[PERSON_NAME]789"
select select "string:8fc64e4b46334d9697989bf1"
select select "string:No"
select select "string:"
type input "Jack"
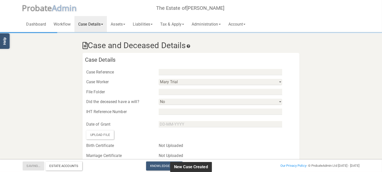
type input "[PERSON_NAME]"
select select
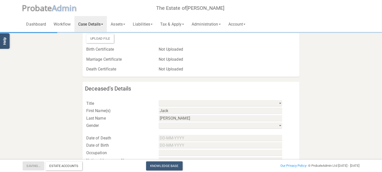
scroll to position [133, 0]
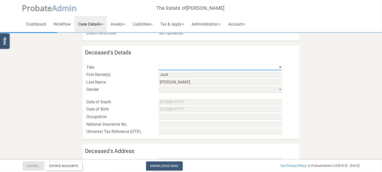
click at [159, 64] on select "Mr Mrs Miss Ms Dr [PERSON_NAME] [PERSON_NAME]" at bounding box center [220, 67] width 123 height 6
select select "string:Mr"
click option "Mr" at bounding box center [0, 0] width 0 height 0
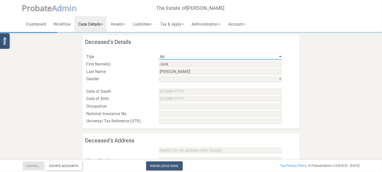
scroll to position [159, 0]
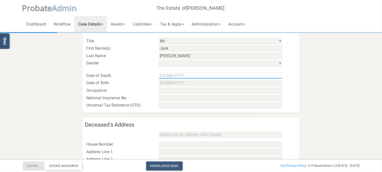
click at [167, 78] on input "text" at bounding box center [220, 76] width 123 height 6
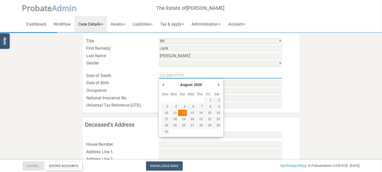
type input "[DATE]"
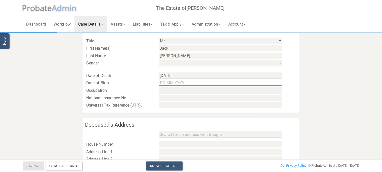
click at [177, 83] on input "text" at bounding box center [220, 83] width 123 height 6
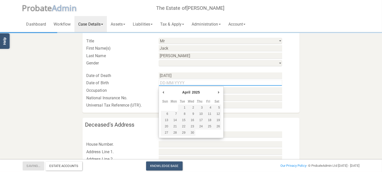
click at [197, 88] on div "April January February March April May June July August September October Novem…" at bounding box center [191, 112] width 65 height 52
type input "[DATE]"
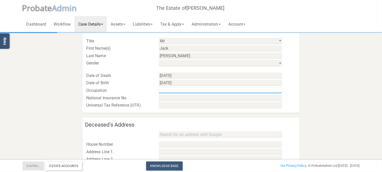
click at [171, 91] on input "text" at bounding box center [220, 90] width 123 height 6
type input "r"
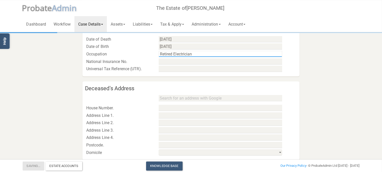
scroll to position [212, 0]
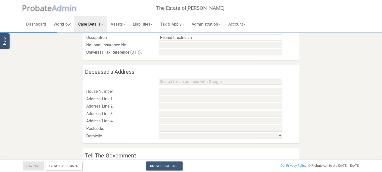
type input "Retired Electrician"
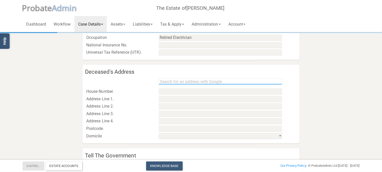
click at [171, 81] on input "text" at bounding box center [220, 82] width 123 height 6
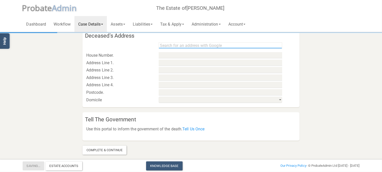
scroll to position [250, 0]
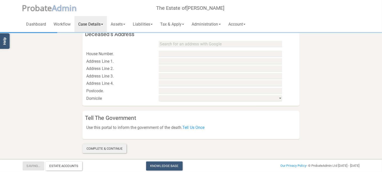
click at [113, 148] on div "Complete & Continue" at bounding box center [104, 149] width 44 height 9
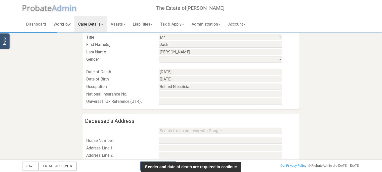
scroll to position [144, 0]
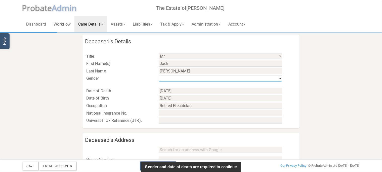
click at [159, 76] on select "his / him / he hers / her / she their / they / them" at bounding box center [220, 79] width 123 height 6
select select "string:m"
click option "his / him / he" at bounding box center [0, 0] width 0 height 0
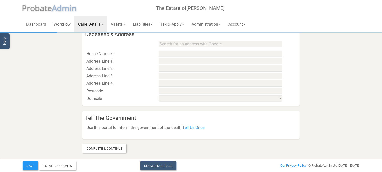
click at [98, 150] on div "Complete & Continue" at bounding box center [104, 149] width 44 height 9
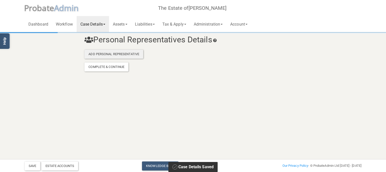
click at [115, 55] on div "Add Personal Representative" at bounding box center [113, 54] width 59 height 9
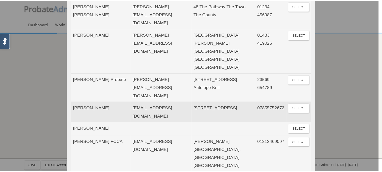
scroll to position [169, 0]
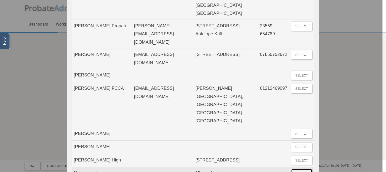
click at [297, 169] on button "Select" at bounding box center [301, 173] width 21 height 9
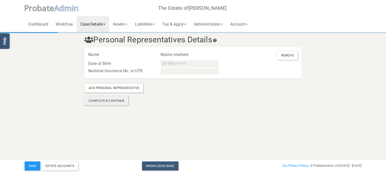
click at [114, 103] on div "Complete & Continue" at bounding box center [106, 101] width 44 height 9
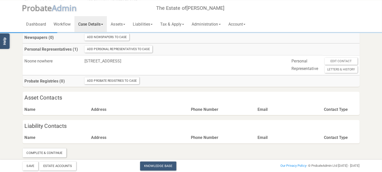
scroll to position [145, 0]
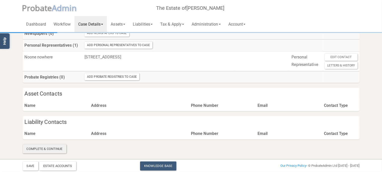
click at [46, 146] on div "Complete & Continue" at bounding box center [45, 149] width 44 height 9
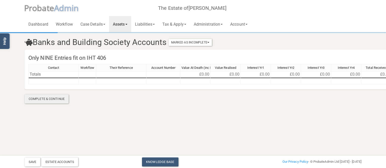
click at [60, 101] on div "Complete & Continue" at bounding box center [47, 99] width 44 height 9
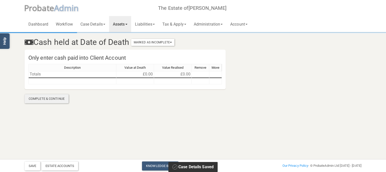
click at [60, 99] on div "Complete & Continue" at bounding box center [47, 99] width 44 height 9
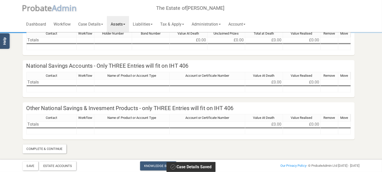
scroll to position [32, 0]
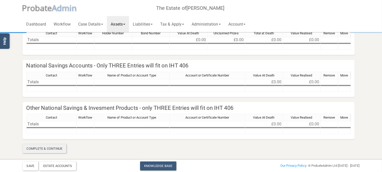
click at [48, 148] on div "Complete & Continue" at bounding box center [45, 149] width 44 height 9
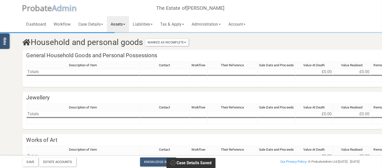
scroll to position [78, 0]
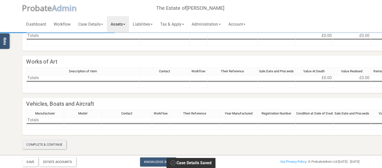
click at [50, 146] on div "Complete & Continue" at bounding box center [45, 144] width 44 height 9
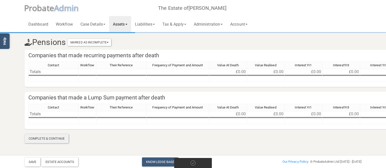
click at [55, 139] on div "Complete & Continue" at bounding box center [47, 138] width 44 height 9
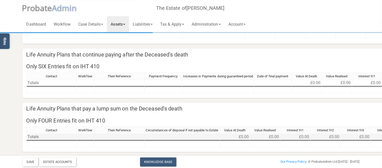
scroll to position [126, 0]
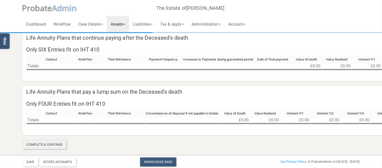
click at [49, 140] on div "Complete & Continue" at bounding box center [45, 144] width 44 height 9
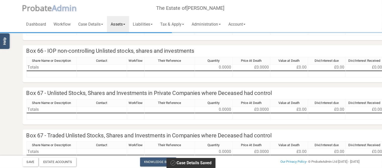
scroll to position [259, 0]
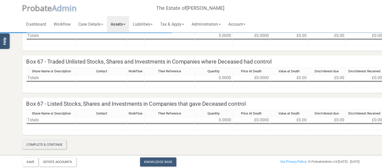
click at [56, 144] on div "Complete & Continue" at bounding box center [45, 144] width 44 height 9
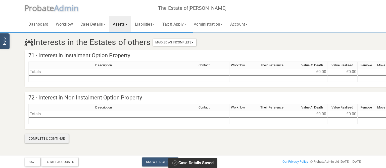
click at [55, 138] on div "Complete & Continue" at bounding box center [47, 138] width 44 height 9
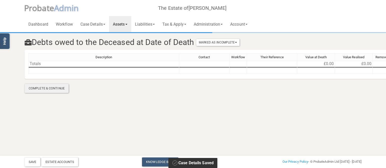
click at [54, 88] on div "Complete & Continue" at bounding box center [47, 88] width 44 height 9
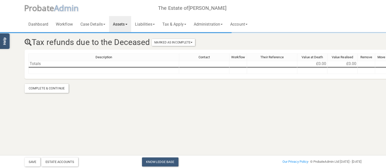
click at [54, 88] on div "Complete & Continue" at bounding box center [47, 88] width 44 height 9
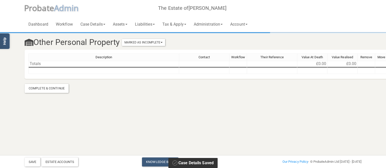
click at [54, 88] on div "Complete & Continue" at bounding box center [47, 88] width 44 height 9
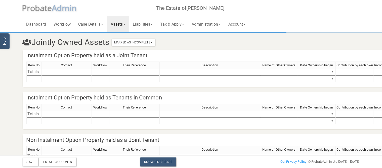
scroll to position [78, 0]
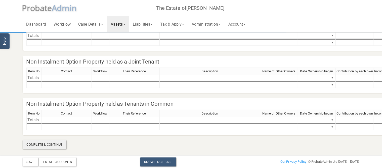
click at [55, 144] on div "Complete & Continue" at bounding box center [45, 144] width 44 height 9
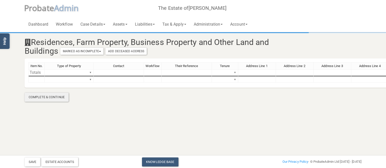
click at [62, 97] on div "Complete & Continue" at bounding box center [47, 97] width 44 height 9
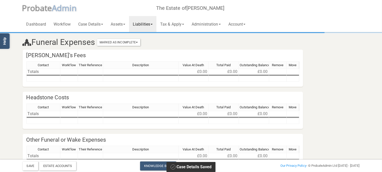
scroll to position [32, 0]
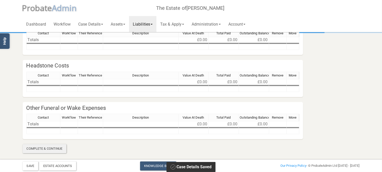
click at [55, 148] on div "Complete & Continue" at bounding box center [45, 149] width 44 height 9
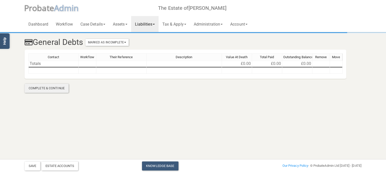
click at [53, 89] on div "Complete & Continue" at bounding box center [47, 88] width 44 height 9
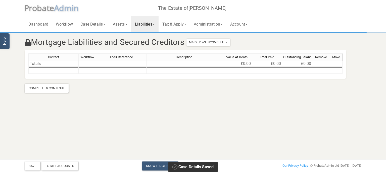
click at [53, 89] on div "Complete & Continue" at bounding box center [47, 88] width 44 height 9
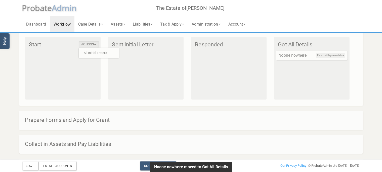
scroll to position [73, 0]
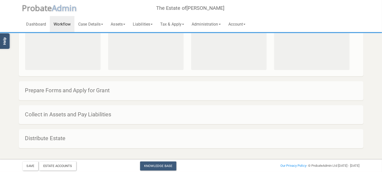
click at [66, 92] on h4 "Prepare Forms and Apply for Grant" at bounding box center [193, 91] width 337 height 6
click at [35, 25] on link "Dashboard" at bounding box center [36, 24] width 27 height 16
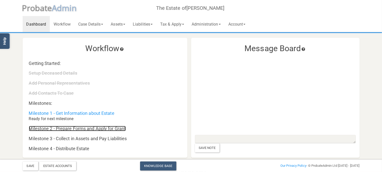
click at [74, 129] on link "Milestone 2 - Prepare Forms and Apply for Grant" at bounding box center [77, 128] width 97 height 5
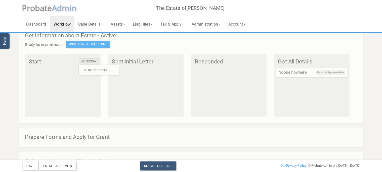
scroll to position [26, 0]
click at [43, 61] on h4 "Start" at bounding box center [63, 62] width 69 height 6
click at [68, 79] on div "Actions All Initial Letters Start" at bounding box center [62, 85] width 75 height 63
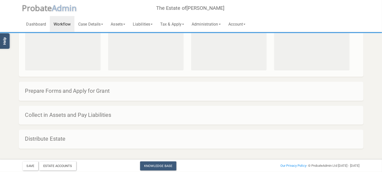
scroll to position [73, 0]
click at [91, 93] on h4 "Prepare Forms and Apply for Grant" at bounding box center [193, 91] width 337 height 6
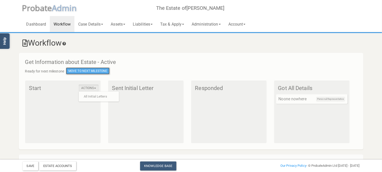
click at [86, 72] on button "Move To Next Milestone" at bounding box center [88, 71] width 44 height 7
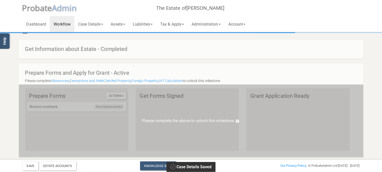
scroll to position [26, 0]
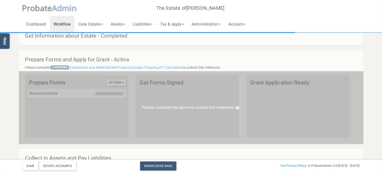
click at [62, 68] on link "Allowances" at bounding box center [60, 68] width 18 height 4
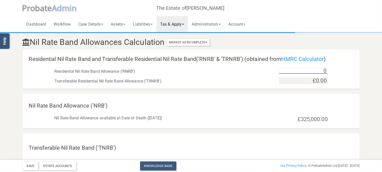
click at [303, 69] on input "0" at bounding box center [303, 71] width 49 height 6
type input "0"
type input "£325,000.00"
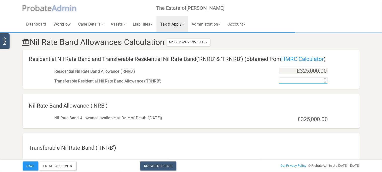
click at [304, 81] on input "0" at bounding box center [303, 81] width 49 height 6
type input "£450,000.00"
click at [358, 87] on div "Residential Nil Rate Band and Transferable Residential Nil Rate Band('RNRB' & '…" at bounding box center [191, 69] width 337 height 39
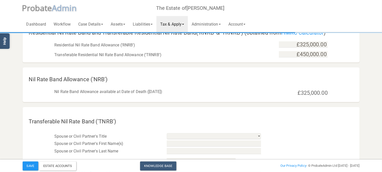
scroll to position [53, 0]
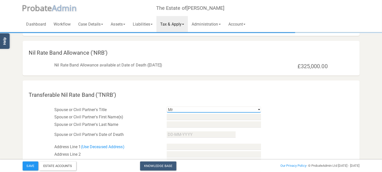
click option "Mr" at bounding box center [0, 0] width 0 height 0
select select "string:Mrs"
click option "Mrs" at bounding box center [0, 0] width 0 height 0
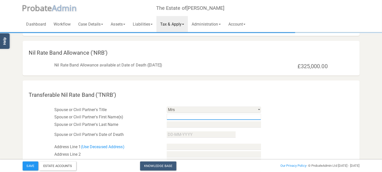
click at [172, 119] on input "text" at bounding box center [214, 117] width 94 height 6
type input "[PERSON_NAME]"
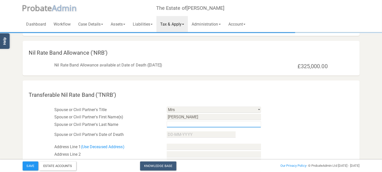
click at [181, 123] on input "text" at bounding box center [214, 125] width 94 height 6
type input "J"
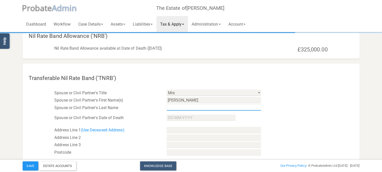
scroll to position [79, 0]
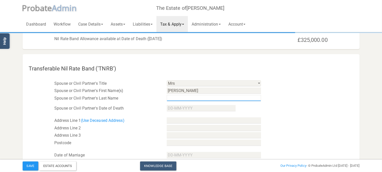
type input "l"
type input "Lamb"
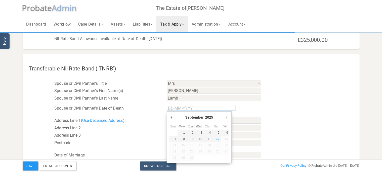
click at [181, 108] on input "Use the arrow keys to pick a date" at bounding box center [201, 108] width 69 height 6
click at [214, 117] on div "2025 1905 1906 1907 1908 1909 1910 1911 1912 1913 1914 1915 1916 1917 1918 1919…" at bounding box center [209, 118] width 10 height 8
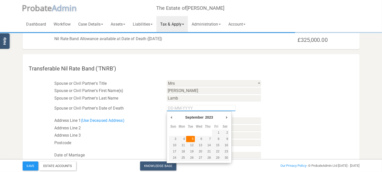
type input "[DATE]"
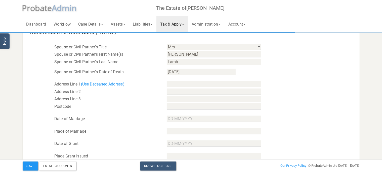
scroll to position [133, 0]
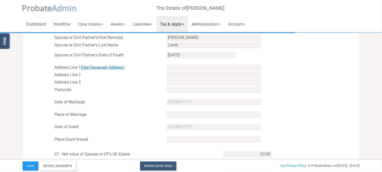
click at [112, 68] on link "(Use Deceased Address)" at bounding box center [102, 67] width 43 height 5
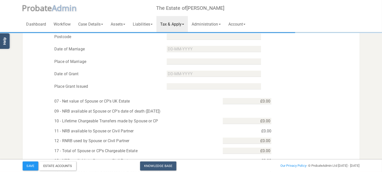
scroll to position [212, 0]
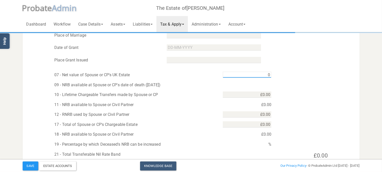
click at [242, 74] on input "0" at bounding box center [247, 75] width 49 height 6
click at [256, 74] on input "0248000" at bounding box center [247, 75] width 49 height 6
type input "£248,000.00"
click at [283, 84] on div "09 - NRB available at Spouse or CP's date of death ([DATE])" at bounding box center [191, 84] width 337 height 10
click at [245, 95] on input "0" at bounding box center [247, 95] width 49 height 6
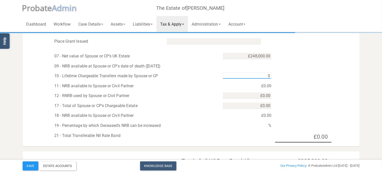
scroll to position [261, 0]
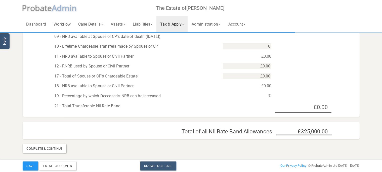
type input "£0.00"
click at [245, 57] on div "£0.00" at bounding box center [247, 57] width 56 height 8
click at [259, 56] on div "£0.00" at bounding box center [247, 57] width 56 height 8
click at [267, 56] on div "£0.00" at bounding box center [247, 57] width 56 height 8
click at [265, 63] on div "£0.00" at bounding box center [247, 67] width 56 height 8
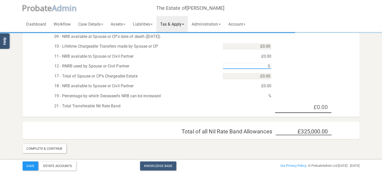
click at [266, 67] on input "0" at bounding box center [247, 66] width 49 height 6
click at [257, 67] on input "0150000" at bounding box center [247, 66] width 49 height 6
type input "£150,000.00"
click at [301, 64] on div "12 - RNRB used by Spouse or Civil Partner £150,000.00" at bounding box center [191, 65] width 337 height 10
click at [255, 78] on input "0" at bounding box center [247, 76] width 49 height 6
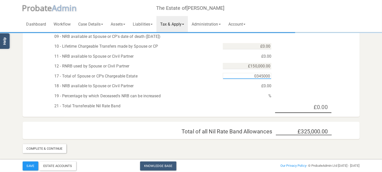
click at [256, 76] on input "0345000" at bounding box center [247, 76] width 49 height 6
type input "£345,000.00"
click at [289, 72] on div "17 - Total of Spouse or CP's Chargeable Estate £345,000.00" at bounding box center [191, 75] width 337 height 10
drag, startPoint x: 313, startPoint y: 108, endPoint x: 279, endPoint y: 93, distance: 37.6
click at [313, 108] on div "£0.00" at bounding box center [303, 108] width 56 height 11
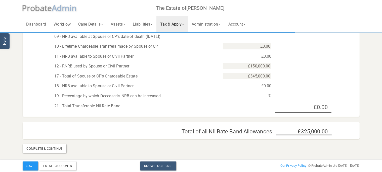
click at [265, 86] on div "£0.00" at bounding box center [247, 86] width 56 height 8
click at [255, 85] on div "£0.00" at bounding box center [247, 86] width 56 height 8
click at [268, 94] on div "%" at bounding box center [247, 97] width 56 height 8
click at [267, 96] on div "%" at bounding box center [247, 97] width 56 height 8
click at [267, 97] on div "%" at bounding box center [247, 97] width 56 height 8
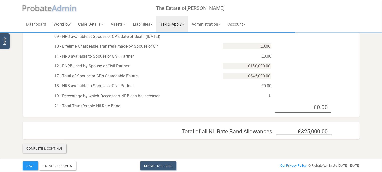
click at [38, 149] on div "Complete & Continue" at bounding box center [45, 149] width 44 height 9
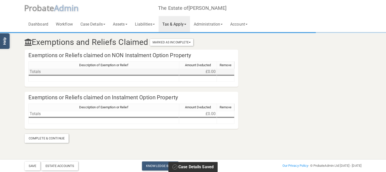
click at [203, 70] on td "£0.00" at bounding box center [198, 72] width 38 height 6
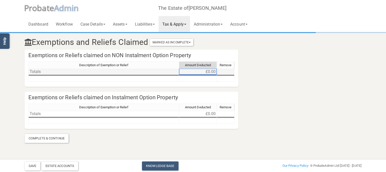
click at [213, 71] on td "£0.00" at bounding box center [198, 72] width 38 height 6
click at [41, 136] on div "Complete & Continue" at bounding box center [47, 138] width 44 height 9
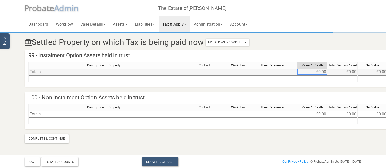
click at [319, 70] on td "£0.00" at bounding box center [312, 72] width 30 height 6
click at [59, 138] on div "Complete & Continue" at bounding box center [47, 138] width 44 height 9
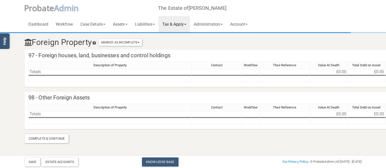
click at [380, 69] on div "Description of Property Contact Workflow Their Reference Value At Death Total D…" at bounding box center [240, 66] width 425 height 9
click at [379, 71] on td "£0.00" at bounding box center [367, 72] width 38 height 6
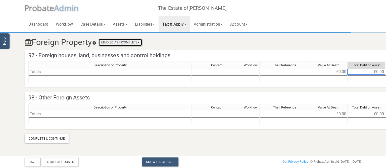
click at [132, 44] on button "Marked As Incomplete" at bounding box center [120, 42] width 43 height 7
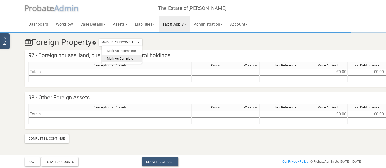
click at [128, 58] on link "Mark As Complete" at bounding box center [122, 59] width 40 height 8
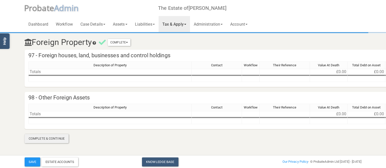
click at [46, 140] on div "Complete & Continue" at bounding box center [47, 138] width 44 height 9
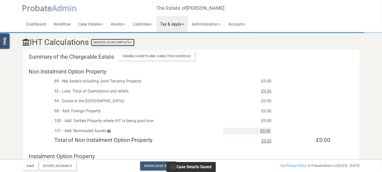
click at [123, 40] on button "Marked As Incomplete" at bounding box center [112, 42] width 43 height 7
click at [117, 58] on link "Mark As Complete" at bounding box center [114, 59] width 40 height 8
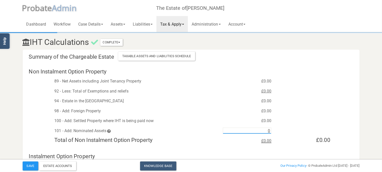
click at [262, 132] on input "0" at bounding box center [247, 131] width 49 height 6
type input "£0.00"
click at [290, 122] on div "100 - Add: Settled Property where IHT is being paid now £0.00" at bounding box center [191, 120] width 337 height 10
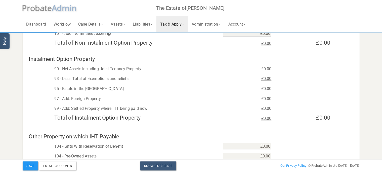
scroll to position [106, 0]
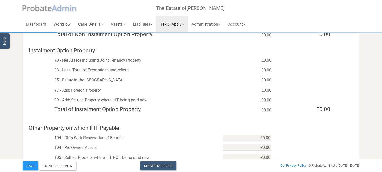
click at [266, 79] on div "£0.00" at bounding box center [247, 81] width 56 height 8
click at [266, 92] on div "£0.00" at bounding box center [247, 91] width 56 height 8
click at [267, 112] on div "£0.00" at bounding box center [247, 111] width 56 height 8
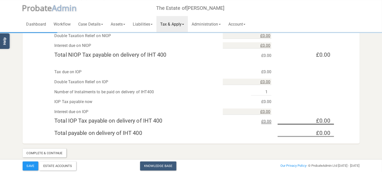
scroll to position [472, 0]
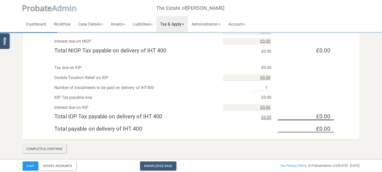
click at [58, 147] on div "Complete & Continue" at bounding box center [45, 149] width 44 height 9
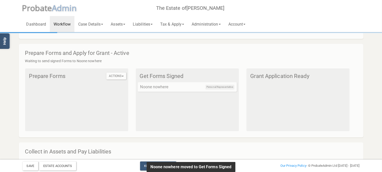
scroll to position [70, 0]
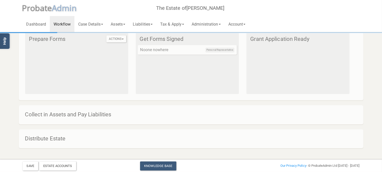
click at [93, 115] on h4 "Collect in Assets and Pay Liabilities" at bounding box center [193, 115] width 337 height 6
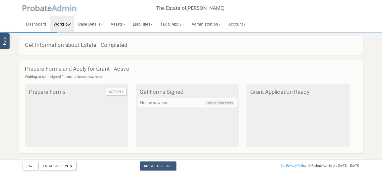
drag, startPoint x: 283, startPoint y: 89, endPoint x: 281, endPoint y: 91, distance: 2.7
click at [282, 90] on h4 "Grant Application Ready" at bounding box center [298, 92] width 97 height 6
drag, startPoint x: 281, startPoint y: 91, endPoint x: 278, endPoint y: 90, distance: 3.3
click at [281, 91] on h4 "Grant Application Ready" at bounding box center [298, 92] width 97 height 6
click at [100, 81] on div "Waiting to send signed Forms to Noone nowhere Actions Prepare all IHT Forms Pre…" at bounding box center [191, 112] width 337 height 75
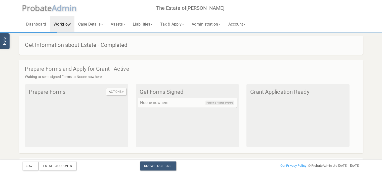
click at [62, 76] on span "Waiting to send signed Forms to Noone nowhere" at bounding box center [63, 77] width 77 height 4
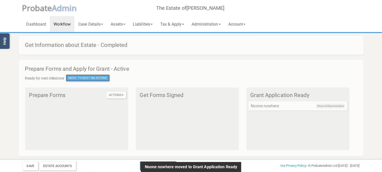
click at [100, 76] on button "Move To Next Milestone" at bounding box center [88, 78] width 44 height 7
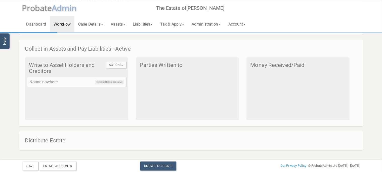
scroll to position [63, 0]
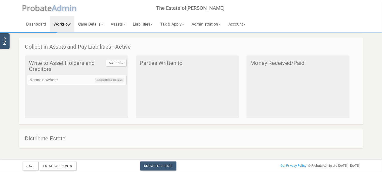
click at [61, 80] on div "Personal Representative Noone nowhere" at bounding box center [76, 80] width 99 height 10
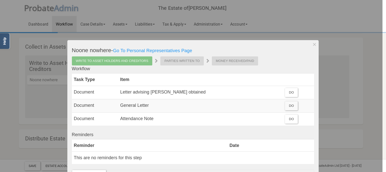
click at [178, 62] on div "Parties Written to" at bounding box center [181, 61] width 43 height 9
click at [358, 61] on div at bounding box center [191, 86] width 383 height 172
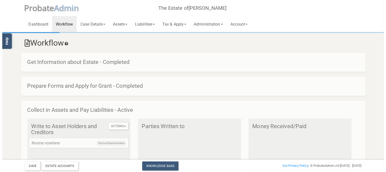
scroll to position [26, 0]
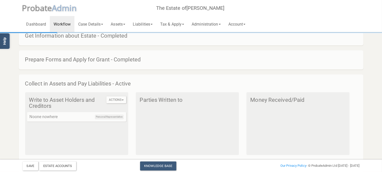
click at [82, 116] on div "Personal Representative Noone nowhere" at bounding box center [76, 117] width 99 height 10
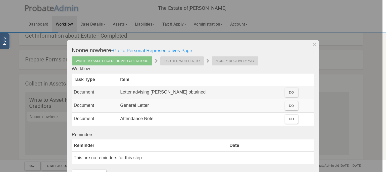
click at [285, 95] on div "Do" at bounding box center [291, 92] width 13 height 9
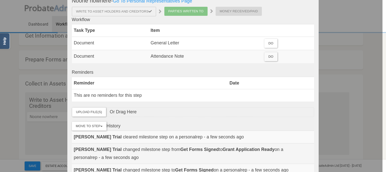
scroll to position [58, 0]
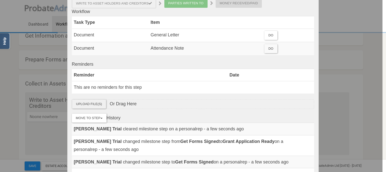
click at [91, 103] on label "Upload File(s)" at bounding box center [89, 104] width 34 height 9
click at [0, 0] on input "Upload File(s)" at bounding box center [0, 0] width 0 height 0
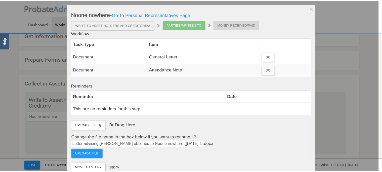
scroll to position [29, 0]
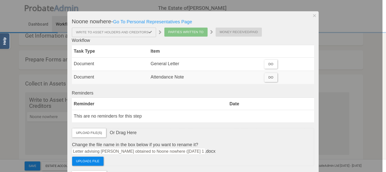
click at [87, 159] on label "Upload 1 file" at bounding box center [87, 161] width 31 height 9
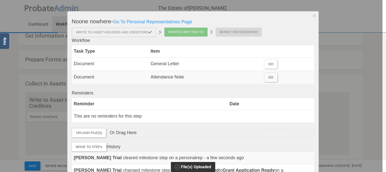
drag, startPoint x: 191, startPoint y: 30, endPoint x: 190, endPoint y: 27, distance: 3.4
click at [191, 28] on div "Parties Written to" at bounding box center [185, 32] width 43 height 9
click at [31, 104] on div at bounding box center [191, 86] width 383 height 172
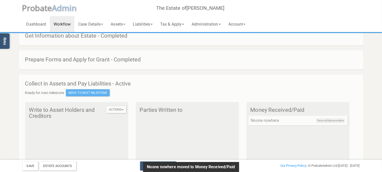
scroll to position [0, 0]
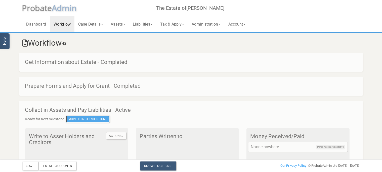
click at [96, 118] on button "Move To Next Milestone" at bounding box center [88, 119] width 44 height 7
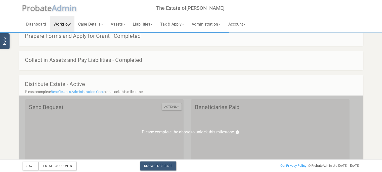
scroll to position [44, 0]
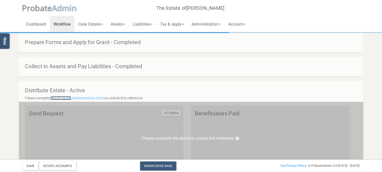
click at [63, 99] on link "Beneficiaries" at bounding box center [61, 98] width 20 height 4
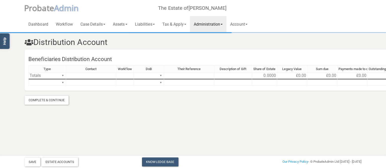
click at [51, 69] on span "Type" at bounding box center [47, 69] width 7 height 4
click at [51, 78] on td "Totals ▼" at bounding box center [47, 76] width 38 height 6
click at [51, 75] on td "Totals ▼" at bounding box center [47, 76] width 38 height 6
click at [60, 75] on td "Totals ▼" at bounding box center [47, 76] width 38 height 6
click at [67, 76] on td at bounding box center [91, 76] width 50 height 6
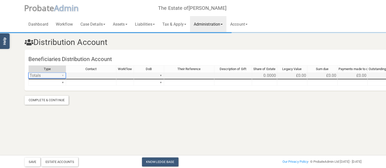
click at [64, 76] on div "▼" at bounding box center [63, 75] width 4 height 5
click at [65, 81] on td "▼" at bounding box center [47, 83] width 38 height 6
click at [65, 81] on div "Type Contact Workflow DoB Their Reference Description of Gift Share of Estate L…" at bounding box center [221, 77] width 387 height 25
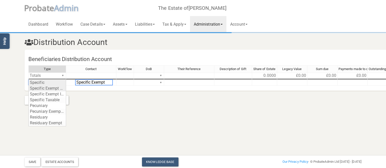
click at [55, 89] on div "Type Contact Workflow DoB Their Reference Description of Gift Share of Estate L…" at bounding box center [221, 77] width 387 height 25
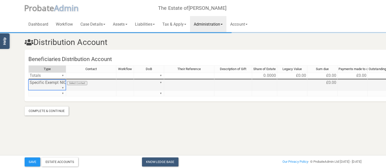
click at [103, 83] on td "Select Contact" at bounding box center [91, 85] width 50 height 11
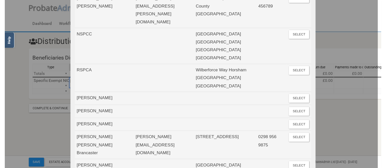
scroll to position [174, 0]
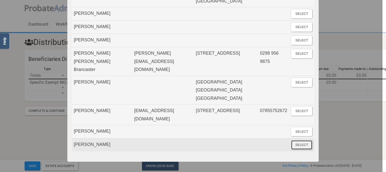
click at [293, 141] on button "Select" at bounding box center [301, 145] width 21 height 9
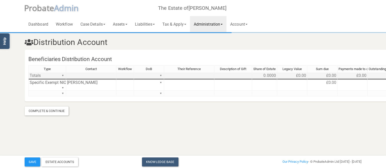
click at [315, 76] on td "£0.00" at bounding box center [322, 76] width 30 height 6
click at [289, 75] on td "£0.00" at bounding box center [292, 76] width 30 height 6
click at [274, 75] on td "0.0000" at bounding box center [264, 76] width 25 height 6
click at [318, 74] on td "£0.00" at bounding box center [322, 76] width 30 height 6
click at [329, 74] on td "£0.00" at bounding box center [322, 76] width 30 height 6
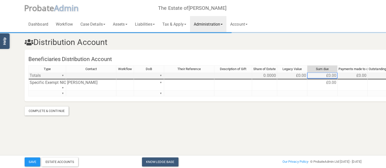
click at [360, 75] on td "£0.00" at bounding box center [353, 76] width 30 height 6
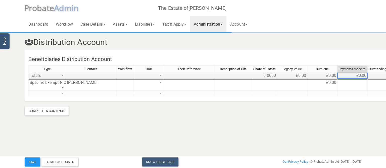
click at [379, 74] on td "£0.00" at bounding box center [383, 76] width 30 height 6
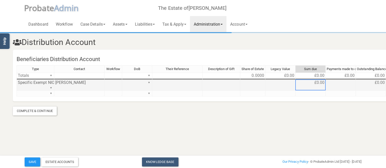
click at [316, 80] on td "£0.00" at bounding box center [311, 85] width 30 height 11
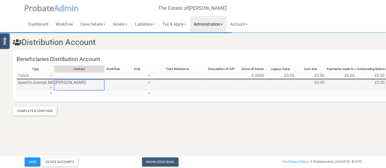
click at [87, 82] on td "[PERSON_NAME]" at bounding box center [79, 85] width 50 height 11
type textarea "6"
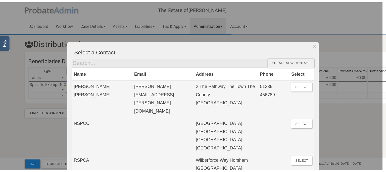
scroll to position [0, 0]
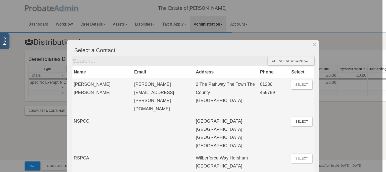
click at [55, 85] on div at bounding box center [191, 86] width 383 height 172
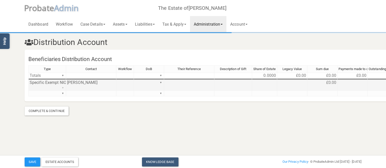
click at [64, 86] on div "Type Contact Workflow DoB Their Reference Description of Gift Share of Estate L…" at bounding box center [221, 83] width 387 height 36
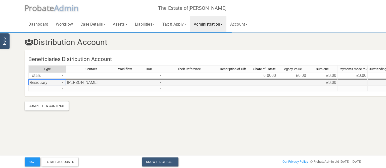
click at [46, 117] on section "Distribution Account Beneficiaries Distribution Account Type Contact Workflow D…" at bounding box center [193, 64] width 386 height 129
click at [93, 83] on td "[PERSON_NAME]" at bounding box center [91, 83] width 50 height 6
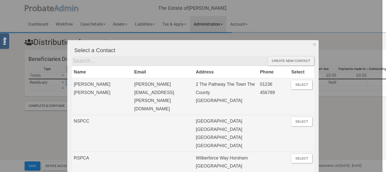
click at [19, 111] on div at bounding box center [191, 86] width 383 height 172
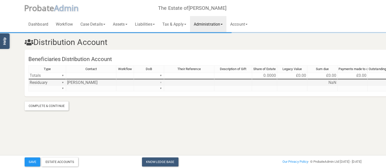
click at [159, 82] on div "Type Contact Workflow DoB Their Reference Description of Gift Share of Estate L…" at bounding box center [221, 80] width 387 height 31
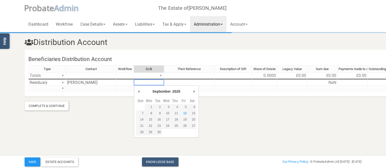
click at [172, 89] on select "2015 2016 2017 2018 2019 2020 2021 2022 2023 2024 2025 2026 2027 2028 2029 2030…" at bounding box center [176, 92] width 9 height 6
click at [155, 93] on select "January February March April May June July August September October November De…" at bounding box center [161, 92] width 18 height 6
click at [115, 96] on div "Type Contact Workflow DoB Their Reference Description of Gift Share of Estate L…" at bounding box center [221, 80] width 387 height 31
click at [91, 116] on section "Distribution Account Beneficiaries Distribution Account Type Contact Workflow D…" at bounding box center [193, 64] width 386 height 129
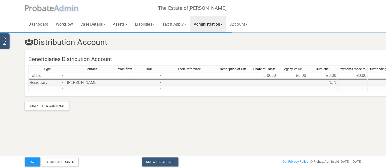
click at [84, 82] on td "[PERSON_NAME]" at bounding box center [91, 83] width 50 height 6
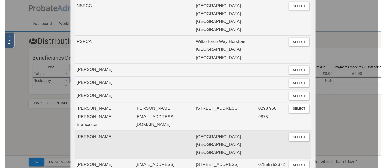
scroll to position [178, 0]
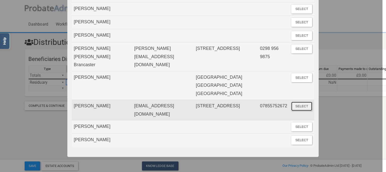
click at [292, 102] on button "Select" at bounding box center [301, 106] width 21 height 9
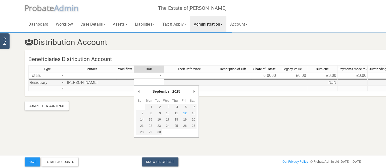
click at [159, 83] on div "Type Contact Workflow DoB Their Reference Description of Gift Share of Estate L…" at bounding box center [221, 80] width 387 height 31
click option "September" at bounding box center [0, 0] width 0 height 0
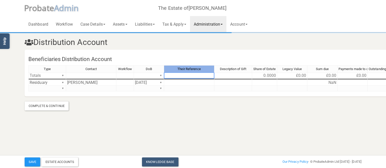
click at [187, 68] on span "Their Reference" at bounding box center [188, 69] width 23 height 4
click at [200, 82] on td at bounding box center [189, 83] width 50 height 6
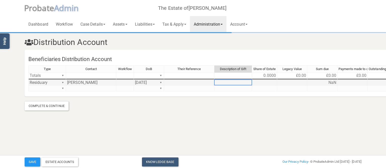
drag, startPoint x: 222, startPoint y: 81, endPoint x: 228, endPoint y: 83, distance: 6.2
click at [222, 81] on td at bounding box center [233, 83] width 38 height 6
type textarea "g"
click at [206, 83] on td at bounding box center [189, 83] width 50 height 6
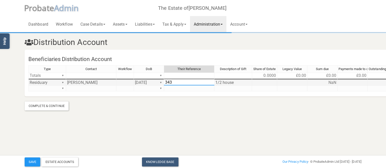
type textarea "3435"
click at [264, 83] on td at bounding box center [264, 83] width 25 height 6
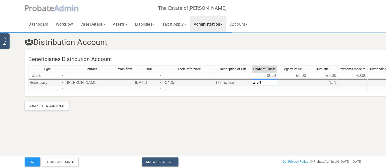
click at [289, 81] on td at bounding box center [292, 83] width 30 height 6
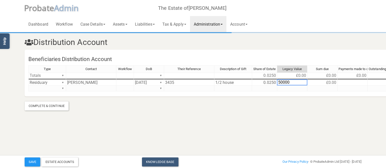
click at [307, 101] on section "Distribution Account Beneficiaries Distribution Account Type Contact Workflow D…" at bounding box center [193, 72] width 344 height 78
click at [371, 82] on td "£50,000.00" at bounding box center [383, 83] width 30 height 6
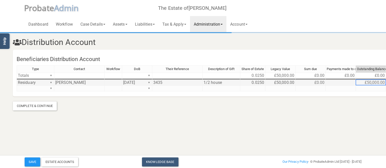
click at [313, 82] on td "£0.00" at bounding box center [311, 83] width 30 height 6
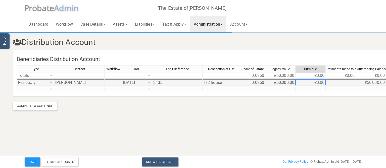
click at [333, 82] on td at bounding box center [341, 83] width 30 height 6
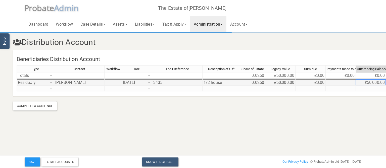
click at [366, 82] on td "£50,000.00" at bounding box center [371, 83] width 30 height 6
click at [342, 82] on td at bounding box center [341, 83] width 30 height 6
type textarea "6"
type textarea "45000"
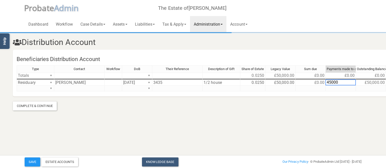
click at [327, 115] on section "Distribution Account Beneficiaries Distribution Account Type Contact Workflow D…" at bounding box center [181, 64] width 386 height 129
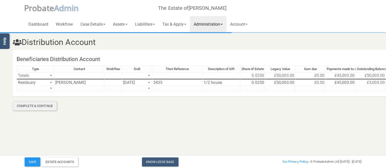
click at [52, 107] on div "Complete & Continue" at bounding box center [35, 106] width 44 height 9
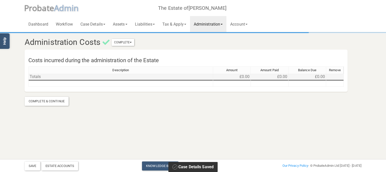
click at [45, 78] on td "Totals" at bounding box center [120, 77] width 185 height 6
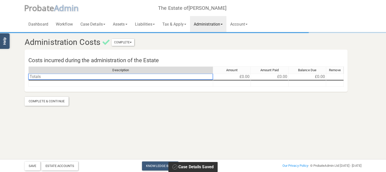
click at [47, 75] on div "Description Amount Amount Paid Balance Due Remove" at bounding box center [186, 71] width 316 height 9
click at [50, 81] on td at bounding box center [120, 84] width 185 height 6
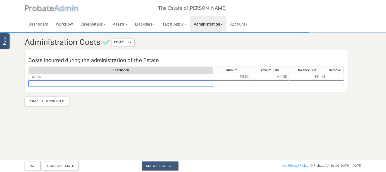
click at [49, 71] on div "Description" at bounding box center [121, 70] width 184 height 7
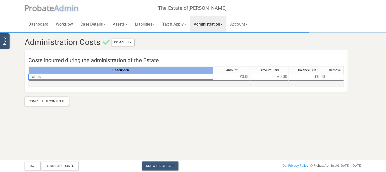
click at [67, 86] on td at bounding box center [120, 84] width 185 height 6
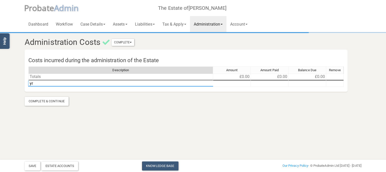
type textarea "y"
type textarea "house clearance"
click at [229, 84] on td at bounding box center [232, 84] width 38 height 6
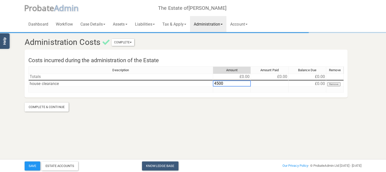
click at [241, 122] on section "Administration Costs Complete Mark As Incomplete Mark As Complete Costs incurre…" at bounding box center [193, 65] width 386 height 131
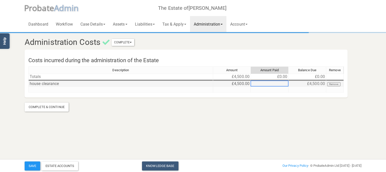
click at [282, 84] on td at bounding box center [270, 84] width 38 height 6
type textarea "4500"
click at [282, 116] on section "Administration Costs Complete Mark As Incomplete Mark As Complete Costs incurre…" at bounding box center [193, 65] width 386 height 131
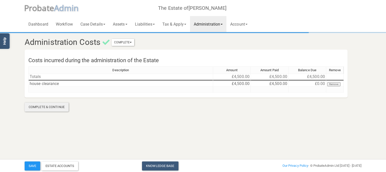
click at [53, 107] on div "Complete & Continue" at bounding box center [47, 107] width 44 height 9
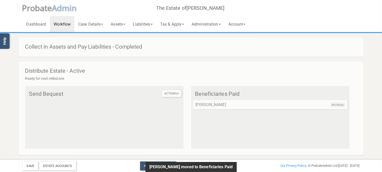
scroll to position [70, 0]
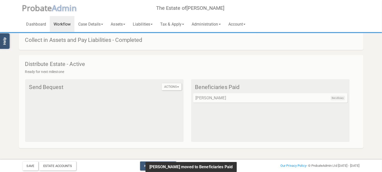
click at [40, 72] on span "Ready for next milestone" at bounding box center [44, 72] width 39 height 4
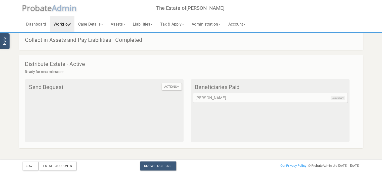
click at [56, 74] on span "Ready for next milestone" at bounding box center [44, 72] width 39 height 4
click at [56, 73] on span "Ready for next milestone" at bounding box center [44, 72] width 39 height 4
click at [44, 24] on link "Dashboard" at bounding box center [36, 24] width 27 height 16
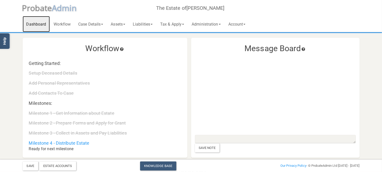
scroll to position [79, 0]
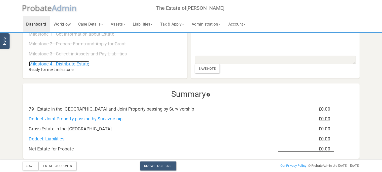
click at [82, 66] on link "Milestone 4 - Distribute Estate" at bounding box center [59, 63] width 61 height 5
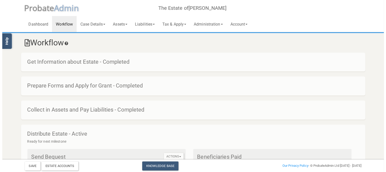
scroll to position [70, 0]
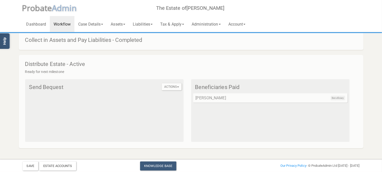
click at [54, 86] on h4 "Send Bequest" at bounding box center [105, 87] width 152 height 6
click at [271, 96] on div "Beneficiary [PERSON_NAME]" at bounding box center [270, 99] width 154 height 10
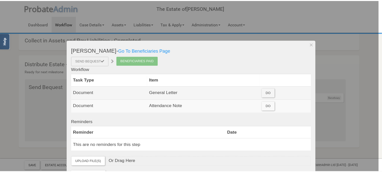
scroll to position [58, 0]
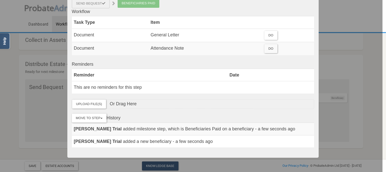
click at [1, 123] on div at bounding box center [191, 86] width 383 height 172
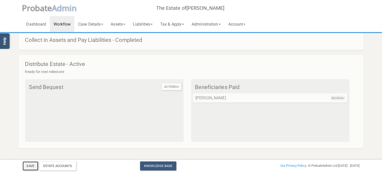
click at [31, 165] on button "Save" at bounding box center [31, 166] width 16 height 9
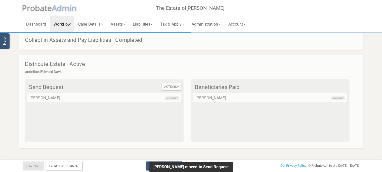
scroll to position [63, 0]
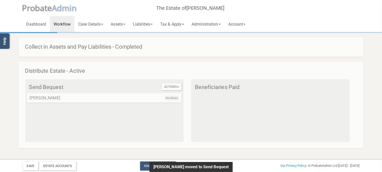
click at [66, 71] on h4 "Distribute Estate - Active" at bounding box center [193, 71] width 337 height 6
click at [173, 88] on button "Actions" at bounding box center [172, 86] width 20 height 7
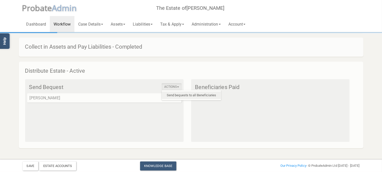
click at [194, 95] on link "Send bequests to all Beneficiaries" at bounding box center [191, 96] width 59 height 8
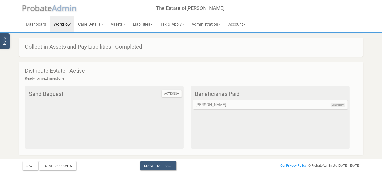
scroll to position [0, 0]
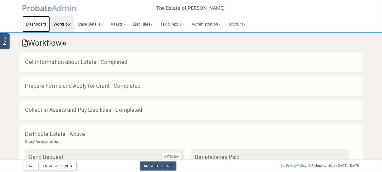
click at [42, 28] on link "Dashboard" at bounding box center [36, 24] width 27 height 16
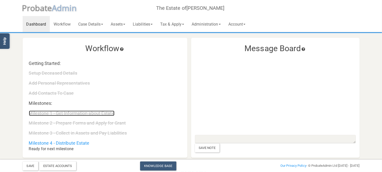
click at [87, 113] on link "Milestone 1 - Get Information about Estate" at bounding box center [71, 113] width 85 height 5
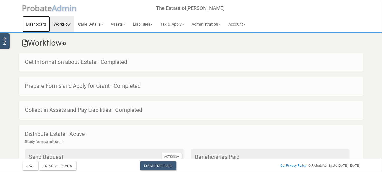
click at [38, 23] on link "Dashboard" at bounding box center [36, 24] width 27 height 16
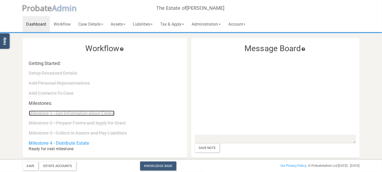
click at [76, 112] on link "Milestone 1 - Get Information about Estate" at bounding box center [71, 113] width 85 height 5
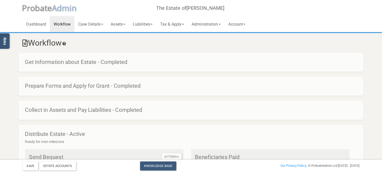
click at [101, 64] on h4 "Get Information about Estate - Completed" at bounding box center [193, 62] width 337 height 6
click at [114, 61] on h4 "Get Information about Estate - Completed" at bounding box center [193, 62] width 337 height 6
click at [104, 61] on h4 "Get Information about Estate - Completed" at bounding box center [193, 62] width 337 height 6
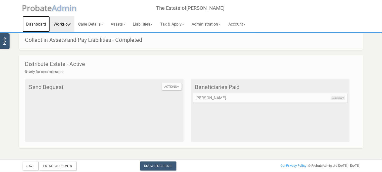
click at [41, 26] on link "Dashboard" at bounding box center [36, 24] width 27 height 16
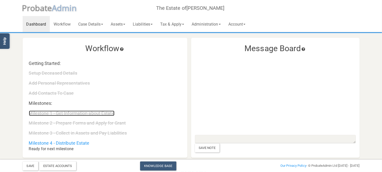
click at [84, 113] on link "Milestone 1 - Get Information about Estate" at bounding box center [71, 113] width 85 height 5
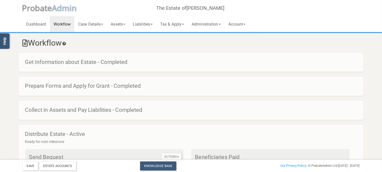
click at [75, 62] on h4 "Get Information about Estate - Completed" at bounding box center [193, 62] width 337 height 6
click at [37, 62] on h4 "Get Information about Estate - Completed" at bounding box center [193, 62] width 337 height 6
click at [122, 61] on h4 "Get Information about Estate - Completed" at bounding box center [193, 62] width 337 height 6
click at [73, 133] on h4 "Distribute Estate - Active" at bounding box center [193, 134] width 337 height 6
click at [40, 24] on link "Dashboard" at bounding box center [36, 24] width 27 height 16
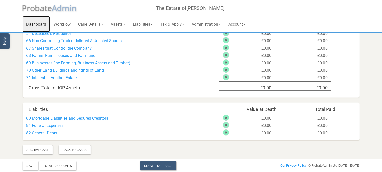
scroll to position [387, 0]
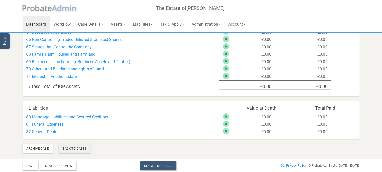
click at [72, 150] on div "Back To Cases" at bounding box center [75, 149] width 32 height 9
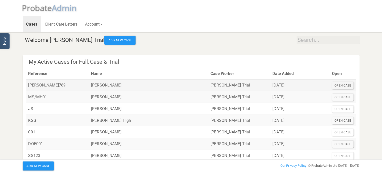
click at [338, 86] on div "Open Case" at bounding box center [343, 85] width 22 height 7
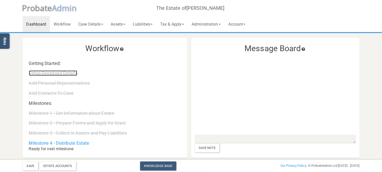
click at [50, 73] on link "Setup Deceased Details" at bounding box center [53, 73] width 48 height 5
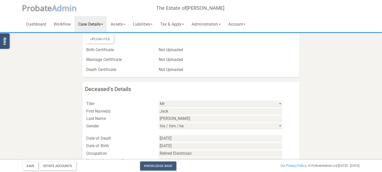
scroll to position [260, 0]
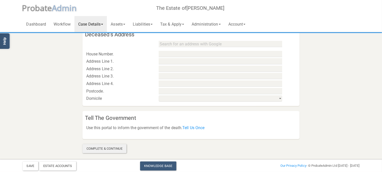
click at [113, 149] on div "Complete & Continue" at bounding box center [104, 149] width 44 height 9
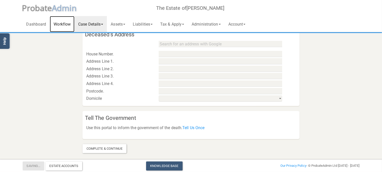
click at [63, 25] on link "Workflow" at bounding box center [62, 24] width 25 height 16
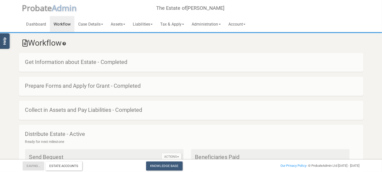
click at [66, 62] on h4 "Get Information about Estate - Completed" at bounding box center [193, 62] width 337 height 6
click at [118, 64] on h4 "Get Information about Estate - Completed" at bounding box center [193, 62] width 337 height 6
click at [38, 22] on link "Dashboard" at bounding box center [36, 24] width 27 height 16
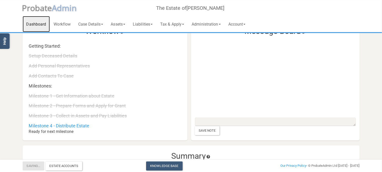
scroll to position [26, 0]
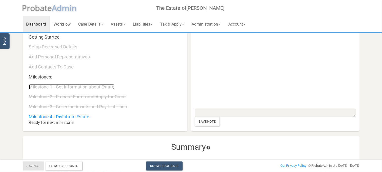
click at [91, 87] on link "Milestone 1 - Get Information about Estate" at bounding box center [71, 86] width 85 height 5
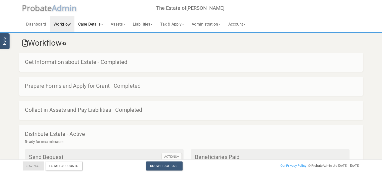
click at [91, 25] on link "Case Details" at bounding box center [90, 24] width 32 height 16
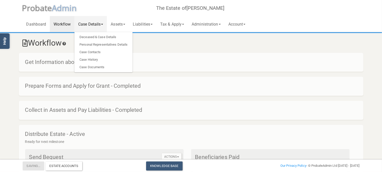
click at [44, 11] on span "robate" at bounding box center [39, 8] width 25 height 11
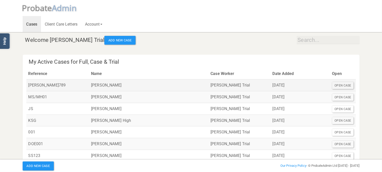
click at [35, 84] on td "[PERSON_NAME]789" at bounding box center [57, 86] width 63 height 12
click at [334, 85] on div "Open Case" at bounding box center [343, 85] width 22 height 7
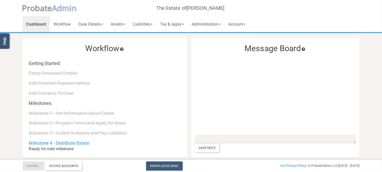
click at [122, 50] on icon at bounding box center [121, 50] width 5 height 4
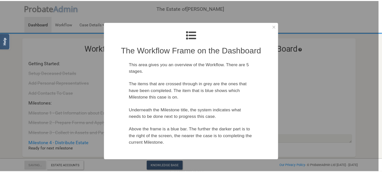
scroll to position [29, 0]
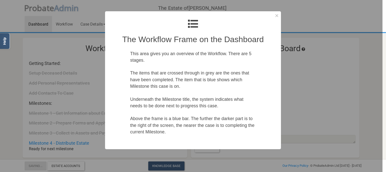
click at [4, 97] on div at bounding box center [191, 86] width 383 height 172
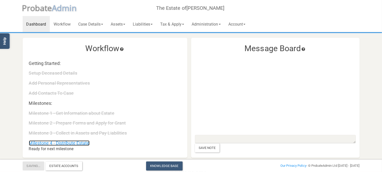
click at [73, 144] on link "Milestone 4 - Distribute Estate" at bounding box center [59, 143] width 61 height 5
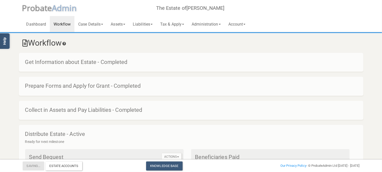
click at [75, 62] on h4 "Get Information about Estate - Completed" at bounding box center [193, 62] width 337 height 6
click at [107, 62] on h4 "Get Information about Estate - Completed" at bounding box center [193, 62] width 337 height 6
drag, startPoint x: 107, startPoint y: 62, endPoint x: 110, endPoint y: 62, distance: 2.8
click at [108, 62] on h4 "Get Information about Estate - Completed" at bounding box center [193, 62] width 337 height 6
click at [124, 64] on h4 "Get Information about Estate - Completed" at bounding box center [193, 62] width 337 height 6
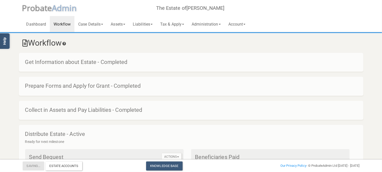
click at [112, 63] on h4 "Get Information about Estate - Completed" at bounding box center [193, 62] width 337 height 6
click at [89, 27] on link "Case Details" at bounding box center [90, 24] width 32 height 16
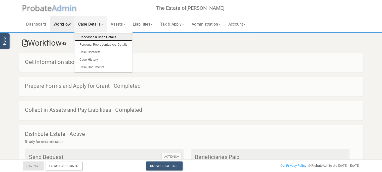
click at [96, 36] on link "Deceased & Case Details" at bounding box center [103, 37] width 58 height 8
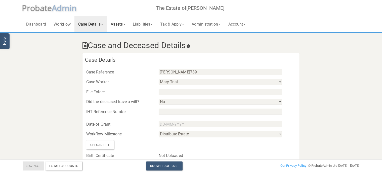
click at [124, 24] on link "Assets" at bounding box center [118, 24] width 22 height 16
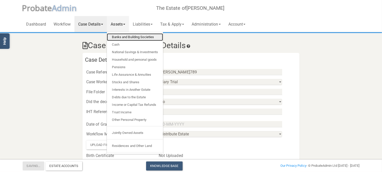
click at [136, 34] on link "Banks and Building Societies" at bounding box center [135, 37] width 56 height 8
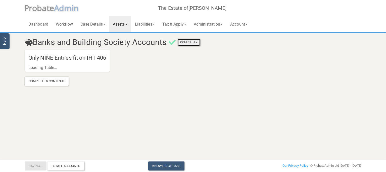
click at [195, 45] on button "Complete" at bounding box center [189, 42] width 23 height 7
click at [143, 101] on section "Banks and Building Society Accounts Complete Mark As Incomplete Mark As Complet…" at bounding box center [193, 52] width 386 height 105
click at [176, 50] on link "Mark As Incomplete" at bounding box center [180, 51] width 40 height 8
click at [43, 25] on link "Dashboard" at bounding box center [38, 24] width 27 height 16
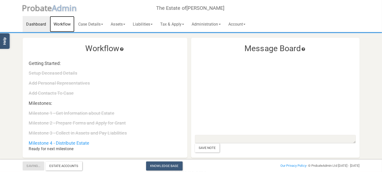
click at [64, 24] on link "Workflow" at bounding box center [62, 24] width 25 height 16
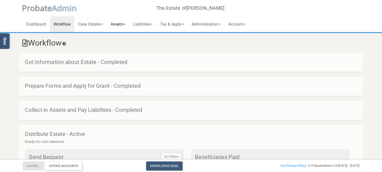
click at [124, 25] on link "Assets" at bounding box center [118, 24] width 22 height 16
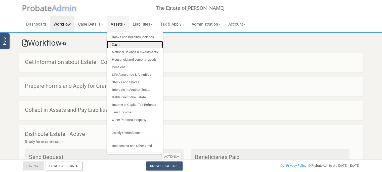
click at [122, 44] on link "Cash" at bounding box center [135, 45] width 56 height 8
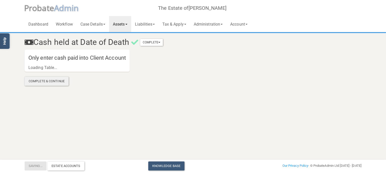
click at [59, 82] on div "Complete & Continue" at bounding box center [47, 81] width 44 height 9
click at [152, 43] on button "Complete" at bounding box center [151, 42] width 23 height 7
click at [143, 51] on link "Mark As Incomplete" at bounding box center [143, 51] width 40 height 8
click at [125, 26] on link "Assets" at bounding box center [120, 24] width 22 height 16
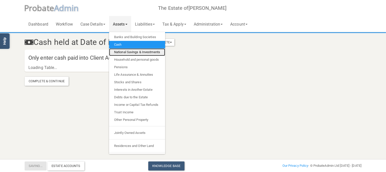
click at [124, 53] on link "National Savings & Investments" at bounding box center [137, 53] width 56 height 8
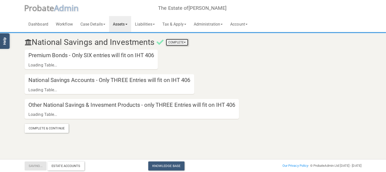
click at [169, 42] on button "Complete" at bounding box center [177, 42] width 23 height 7
click at [164, 51] on link "Mark As Incomplete" at bounding box center [168, 51] width 40 height 8
click at [45, 26] on link "Dashboard" at bounding box center [38, 24] width 27 height 16
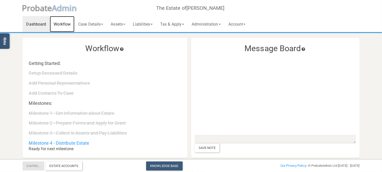
click at [64, 25] on link "Workflow" at bounding box center [62, 24] width 25 height 16
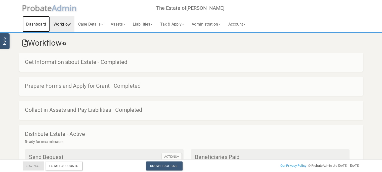
click at [37, 24] on link "Dashboard" at bounding box center [36, 24] width 27 height 16
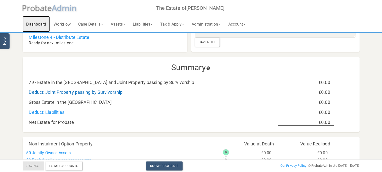
scroll to position [212, 0]
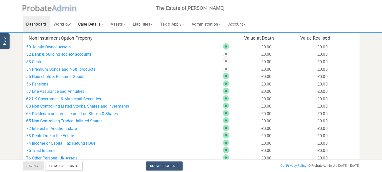
click at [91, 27] on link "Case Details" at bounding box center [90, 24] width 32 height 16
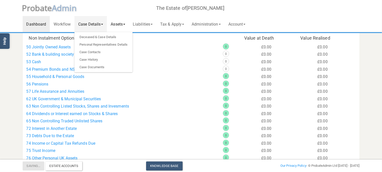
click at [121, 24] on link "Assets" at bounding box center [118, 24] width 22 height 16
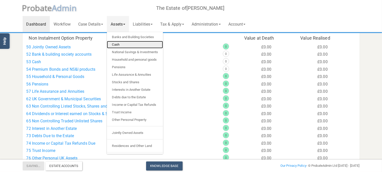
click at [115, 44] on link "Cash" at bounding box center [135, 45] width 56 height 8
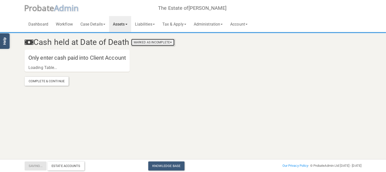
click at [153, 41] on button "Marked As Incomplete" at bounding box center [152, 42] width 43 height 7
click at [146, 59] on link "Mark As Complete" at bounding box center [154, 59] width 40 height 8
click at [131, 23] on link "Assets" at bounding box center [120, 24] width 22 height 16
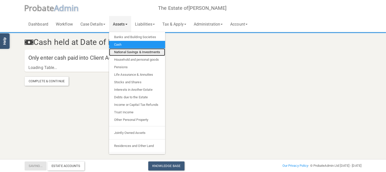
click at [141, 55] on link "National Savings & Investments" at bounding box center [137, 53] width 56 height 8
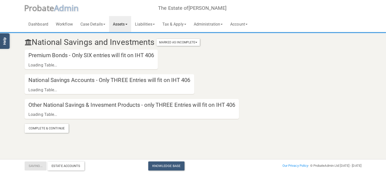
click at [121, 22] on link "Assets" at bounding box center [120, 24] width 22 height 16
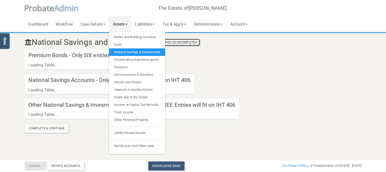
click at [182, 42] on button "Marked As Incomplete" at bounding box center [178, 42] width 43 height 7
click at [180, 60] on link "Mark As Complete" at bounding box center [180, 59] width 40 height 8
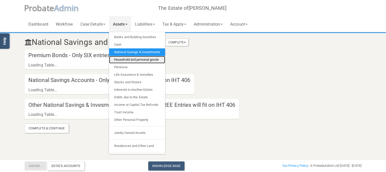
click at [130, 58] on link "Household and personal goods" at bounding box center [137, 60] width 56 height 8
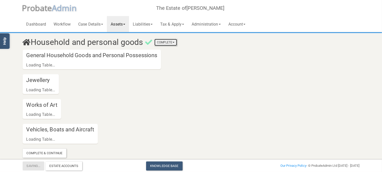
click at [173, 40] on button "Complete" at bounding box center [165, 42] width 23 height 7
click at [165, 72] on section "Household and personal goods Complete Mark As Incomplete Mark As Complete Gener…" at bounding box center [191, 95] width 344 height 125
click at [129, 23] on link "Assets" at bounding box center [118, 24] width 22 height 16
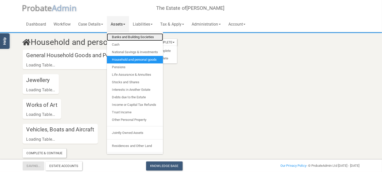
click at [143, 37] on link "Banks and Building Societies" at bounding box center [135, 37] width 56 height 8
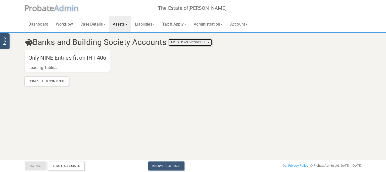
click at [186, 43] on button "Marked As Incomplete" at bounding box center [190, 42] width 43 height 7
click at [182, 59] on link "Mark As Complete" at bounding box center [192, 59] width 40 height 8
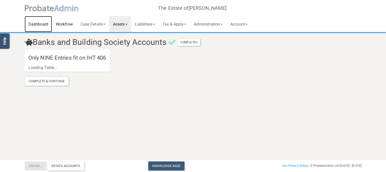
click at [44, 24] on link "Dashboard" at bounding box center [38, 24] width 27 height 16
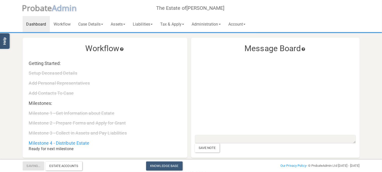
click at [193, 7] on div "Dashboard Workflow Case Details Deceased & Case Details Personal Representative…" at bounding box center [191, 16] width 337 height 32
click at [61, 7] on span "dmin" at bounding box center [67, 8] width 20 height 11
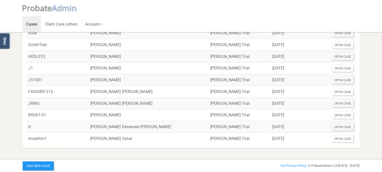
scroll to position [433, 0]
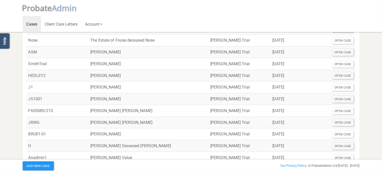
drag, startPoint x: 202, startPoint y: 66, endPoint x: 207, endPoint y: 57, distance: 10.2
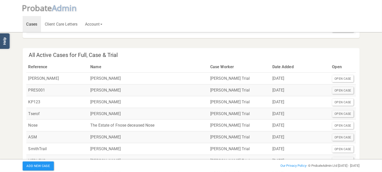
click at [142, 52] on div "All Active Cases for Full, Case & Trial Reference Name Case Worker Date Added O…" at bounding box center [191, 150] width 337 height 205
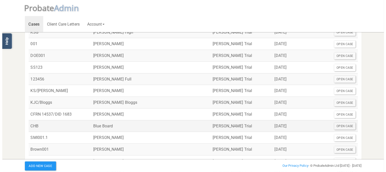
scroll to position [0, 0]
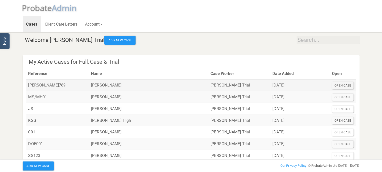
click at [340, 85] on div "Open Case" at bounding box center [343, 85] width 22 height 7
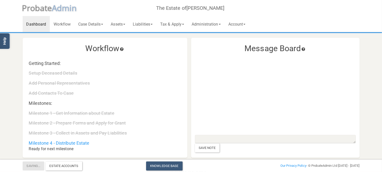
click at [293, 47] on h3 "Message Board" at bounding box center [275, 48] width 161 height 9
click at [249, 21] on link "Account" at bounding box center [237, 24] width 25 height 16
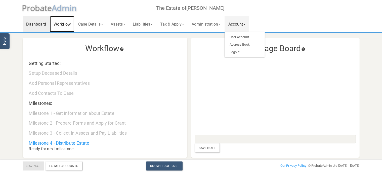
click at [53, 22] on link "Workflow" at bounding box center [62, 24] width 25 height 16
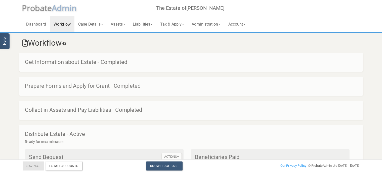
click at [67, 43] on icon at bounding box center [64, 44] width 5 height 4
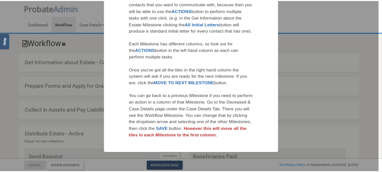
scroll to position [260, 0]
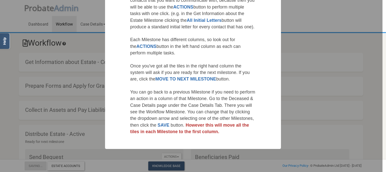
click at [48, 39] on div at bounding box center [191, 86] width 383 height 172
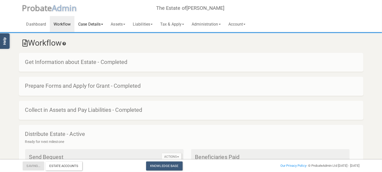
click at [96, 28] on link "Case Details" at bounding box center [90, 24] width 32 height 16
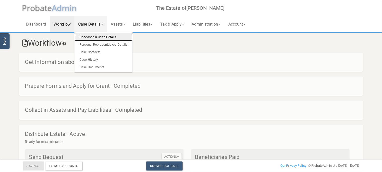
click at [97, 39] on link "Deceased & Case Details" at bounding box center [103, 37] width 58 height 8
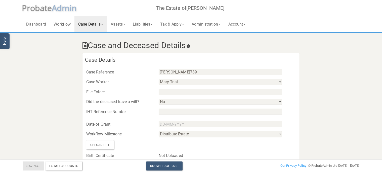
scroll to position [79, 0]
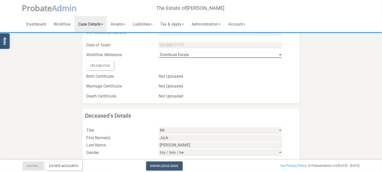
select select "string:0"
click option "Get Information about Estate" at bounding box center [0, 0] width 0 height 0
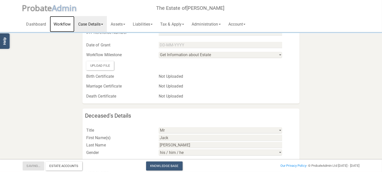
click at [58, 26] on link "Workflow" at bounding box center [62, 24] width 25 height 16
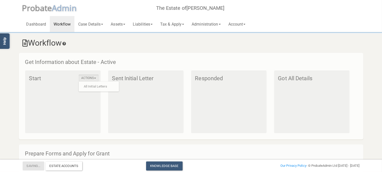
click at [50, 97] on div "Actions All Initial Letters Start" at bounding box center [62, 102] width 75 height 63
click at [90, 100] on div "Actions All Initial Letters Start" at bounding box center [62, 102] width 75 height 63
click at [95, 87] on link "All Initial Letters" at bounding box center [99, 87] width 40 height 8
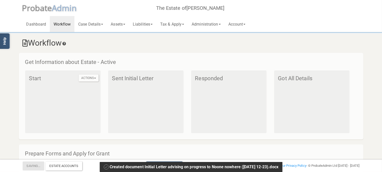
click at [173, 102] on div "Sent Initial Letter" at bounding box center [145, 102] width 75 height 63
drag, startPoint x: 290, startPoint y: 92, endPoint x: 310, endPoint y: 92, distance: 20.9
click at [302, 92] on div "Got All Details" at bounding box center [311, 102] width 75 height 63
click at [311, 92] on div "Got All Details" at bounding box center [311, 102] width 75 height 63
click at [91, 96] on div "Actions All Initial Letters Start" at bounding box center [62, 102] width 75 height 63
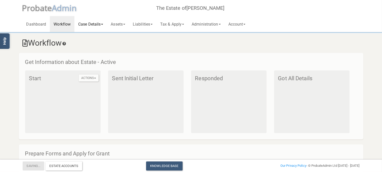
click at [93, 28] on link "Case Details" at bounding box center [90, 24] width 32 height 16
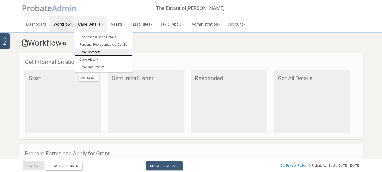
click at [94, 55] on link "Case Contacts" at bounding box center [103, 53] width 58 height 8
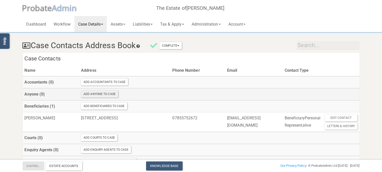
click at [103, 94] on div "Add Anyone To Case" at bounding box center [99, 94] width 37 height 7
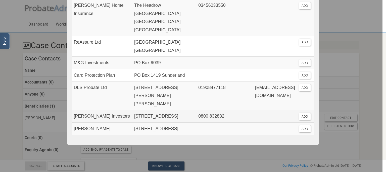
scroll to position [252, 0]
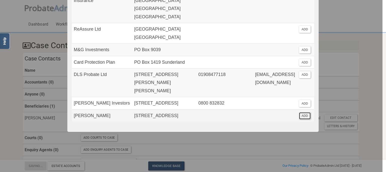
click at [300, 113] on button "ADD" at bounding box center [305, 116] width 12 height 7
click at [299, 113] on button "ADD" at bounding box center [305, 116] width 12 height 7
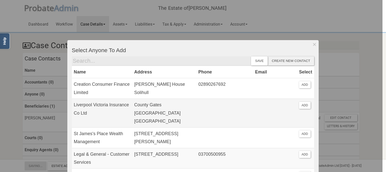
scroll to position [174, 0]
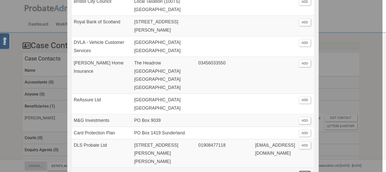
click at [303, 171] on button "ADD" at bounding box center [305, 174] width 12 height 7
click at [330, 88] on div at bounding box center [191, 86] width 383 height 172
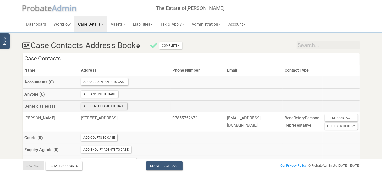
click at [112, 106] on div "Add Beneficiaries To Case" at bounding box center [104, 106] width 46 height 7
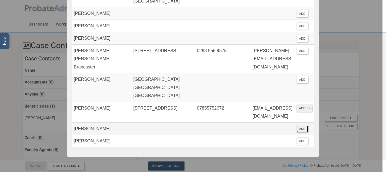
click at [301, 126] on button "ADD" at bounding box center [303, 129] width 12 height 7
click at [341, 89] on div at bounding box center [191, 86] width 383 height 172
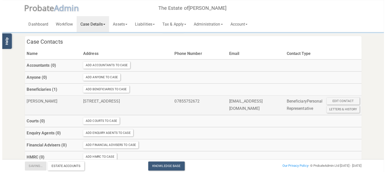
scroll to position [26, 0]
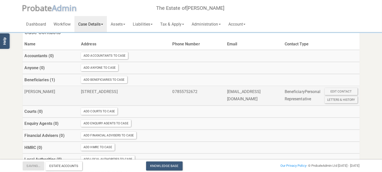
click at [92, 98] on td "[STREET_ADDRESS]" at bounding box center [124, 96] width 91 height 20
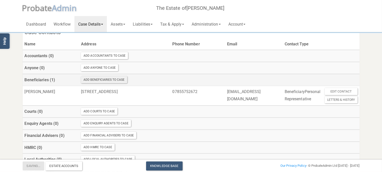
click at [99, 80] on div "Add Beneficiaries To Case" at bounding box center [104, 79] width 46 height 7
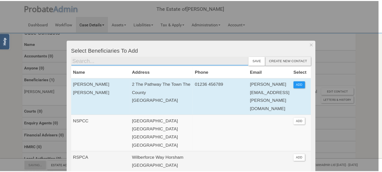
scroll to position [116, 0]
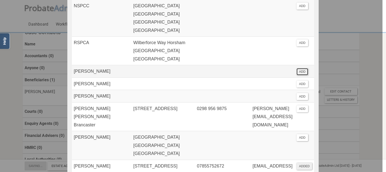
click at [302, 68] on button "ADD" at bounding box center [303, 71] width 12 height 7
click at [6, 90] on div at bounding box center [191, 86] width 383 height 172
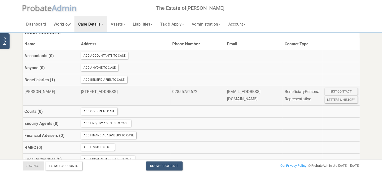
scroll to position [0, 0]
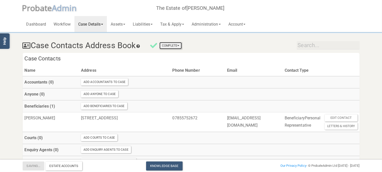
click at [171, 46] on button "Complete" at bounding box center [170, 45] width 23 height 7
click at [172, 52] on link "Mark As Incomplete" at bounding box center [162, 55] width 40 height 8
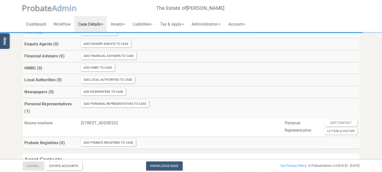
scroll to position [179, 0]
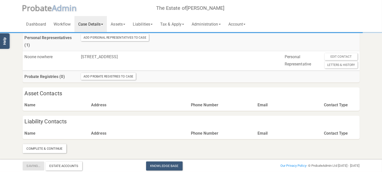
drag, startPoint x: 59, startPoint y: 148, endPoint x: 79, endPoint y: 138, distance: 23.5
click at [59, 148] on div "Complete & Continue" at bounding box center [45, 149] width 44 height 9
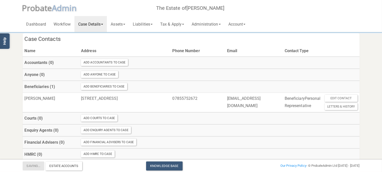
scroll to position [0, 0]
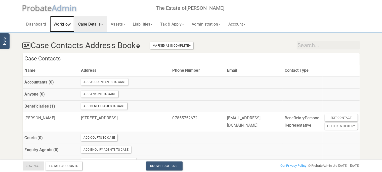
click at [62, 25] on link "Workflow" at bounding box center [62, 24] width 25 height 16
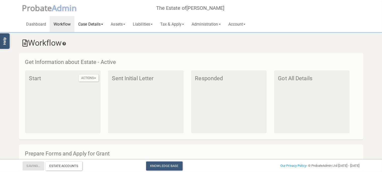
click at [99, 25] on link "Case Details" at bounding box center [90, 24] width 32 height 16
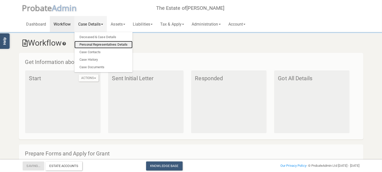
click at [102, 45] on link "Personal Representatives Details" at bounding box center [103, 45] width 58 height 8
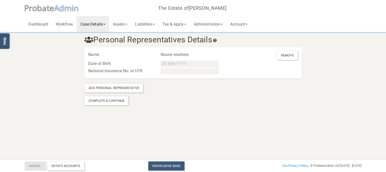
click at [180, 56] on div "Noone nowhere" at bounding box center [193, 55] width 72 height 8
click at [95, 26] on link "Case Details" at bounding box center [93, 24] width 32 height 16
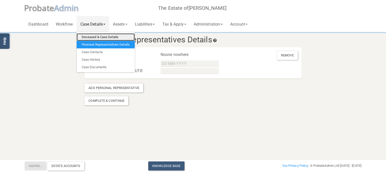
click at [106, 39] on link "Deceased & Case Details" at bounding box center [106, 37] width 58 height 8
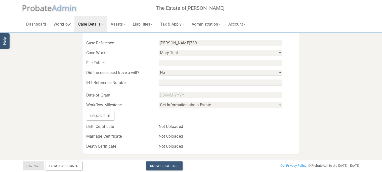
scroll to position [79, 0]
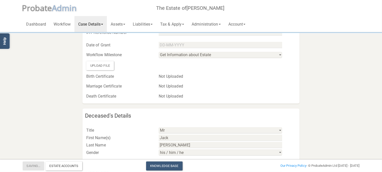
click at [94, 25] on link "Case Details" at bounding box center [90, 24] width 32 height 16
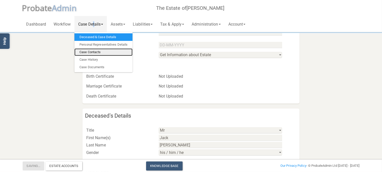
click at [102, 50] on link "Case Contacts" at bounding box center [103, 53] width 58 height 8
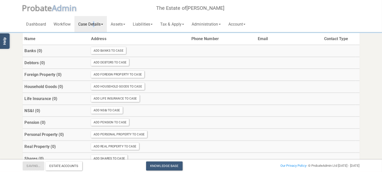
scroll to position [186, 0]
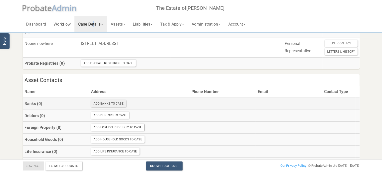
click at [109, 107] on div "Add Banks To Case" at bounding box center [108, 103] width 35 height 7
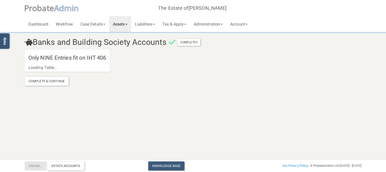
click at [64, 63] on h4 "Only NINE Entries fit on IHT 406" at bounding box center [67, 58] width 85 height 12
click at [52, 81] on div "Complete & Continue" at bounding box center [47, 81] width 44 height 9
click at [51, 80] on div "Complete & Continue" at bounding box center [47, 81] width 44 height 9
click at [117, 25] on link "Assets" at bounding box center [120, 24] width 22 height 16
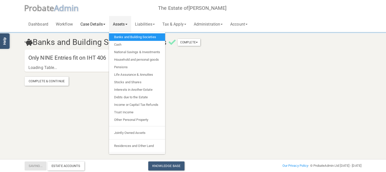
click at [89, 25] on link "Case Details" at bounding box center [93, 24] width 32 height 16
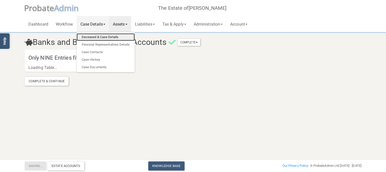
click at [91, 39] on link "Deceased & Case Details" at bounding box center [106, 37] width 58 height 8
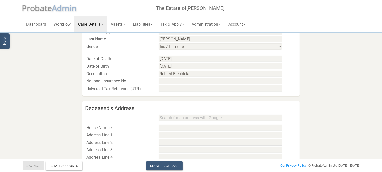
scroll to position [260, 0]
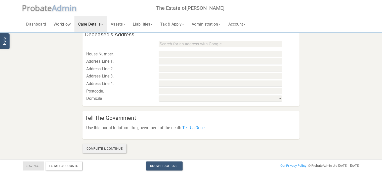
click at [110, 147] on div "Complete & Continue" at bounding box center [104, 149] width 44 height 9
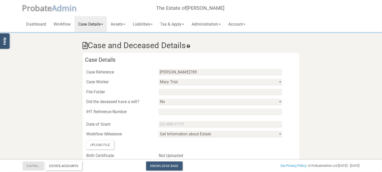
scroll to position [106, 0]
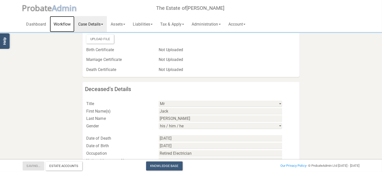
click at [58, 22] on link "Workflow" at bounding box center [62, 24] width 25 height 16
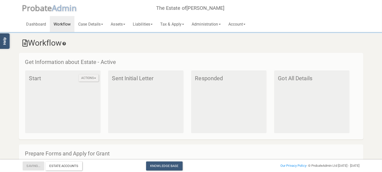
click at [92, 79] on button "Actions" at bounding box center [89, 78] width 20 height 7
click at [129, 114] on div "Sent Initial Letter" at bounding box center [145, 102] width 75 height 63
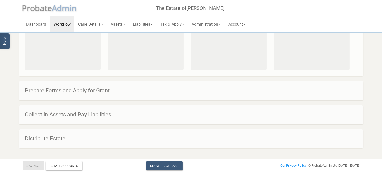
click at [93, 91] on h4 "Prepare Forms and Apply for Grant" at bounding box center [193, 91] width 337 height 6
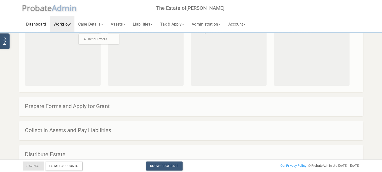
scroll to position [37, 0]
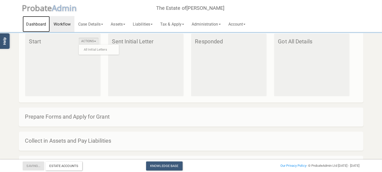
click at [43, 22] on link "Dashboard" at bounding box center [36, 24] width 27 height 16
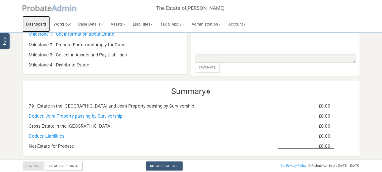
scroll to position [53, 0]
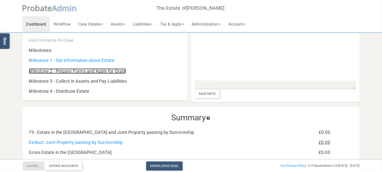
click at [106, 72] on link "Milestone 2 - Prepare Forms and Apply for Grant" at bounding box center [77, 71] width 97 height 5
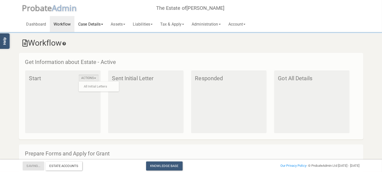
click at [93, 27] on link "Case Details" at bounding box center [90, 24] width 32 height 16
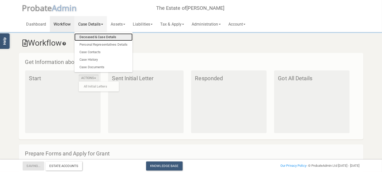
click at [95, 36] on link "Deceased & Case Details" at bounding box center [103, 37] width 58 height 8
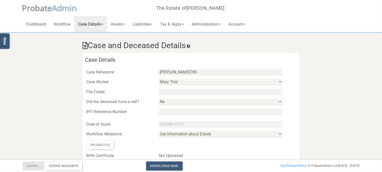
click at [100, 24] on link "Case Details" at bounding box center [90, 24] width 32 height 16
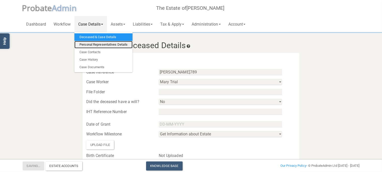
click at [98, 46] on link "Personal Representatives Details" at bounding box center [103, 45] width 58 height 8
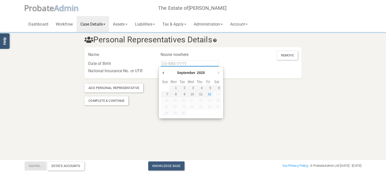
click at [173, 66] on input "Use the arrow keys to pick a date" at bounding box center [190, 64] width 58 height 6
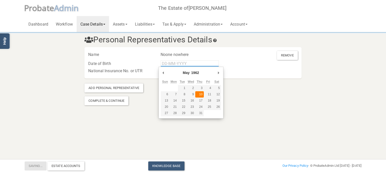
type input "[DATE]"
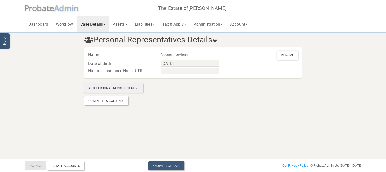
click at [128, 89] on div "Add Personal Representative" at bounding box center [113, 88] width 59 height 9
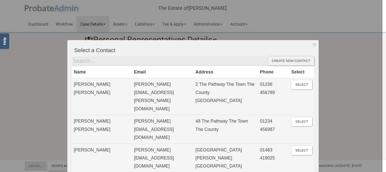
click at [12, 112] on div at bounding box center [191, 86] width 383 height 172
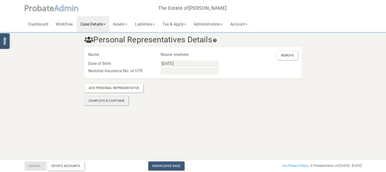
click at [104, 99] on div "Complete & Continue" at bounding box center [106, 101] width 44 height 9
click at [171, 67] on input "[DATE]" at bounding box center [190, 64] width 58 height 6
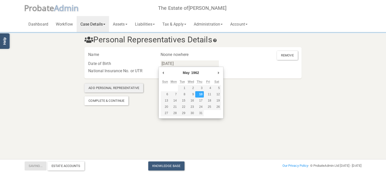
click at [120, 88] on div "Add Personal Representative" at bounding box center [113, 88] width 59 height 9
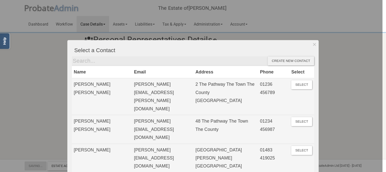
drag, startPoint x: 0, startPoint y: 103, endPoint x: 22, endPoint y: 98, distance: 22.9
click at [4, 103] on div at bounding box center [191, 86] width 383 height 172
click at [170, 75] on div "Name Noone nowhere Remove Date of Birth [DATE] National Insurance No. or UTR" at bounding box center [192, 62] width 217 height 31
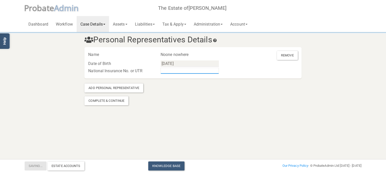
click at [170, 73] on input "text" at bounding box center [190, 71] width 58 height 6
type input "1234567"
click at [113, 99] on div "Complete & Continue" at bounding box center [106, 101] width 44 height 9
click at [67, 21] on link "Workflow" at bounding box center [64, 24] width 25 height 16
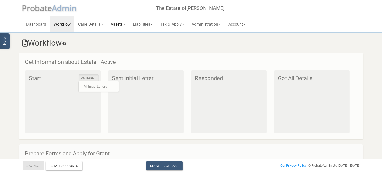
click at [122, 24] on link "Assets" at bounding box center [118, 24] width 22 height 16
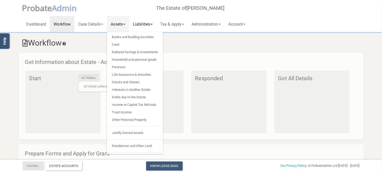
click at [143, 26] on link "Liabilities" at bounding box center [142, 24] width 27 height 16
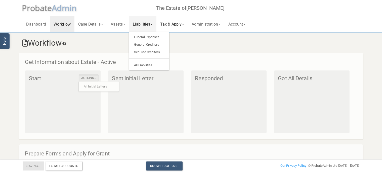
click at [179, 25] on link "Tax & Apply" at bounding box center [171, 24] width 31 height 16
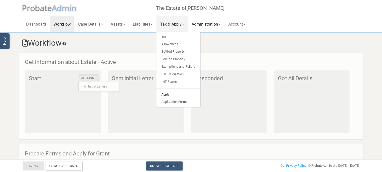
click at [206, 25] on link "Administration" at bounding box center [206, 24] width 36 height 16
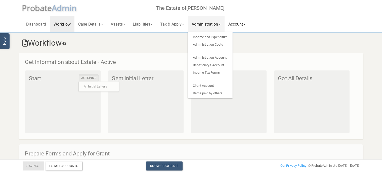
click at [246, 25] on link "Account" at bounding box center [237, 24] width 25 height 16
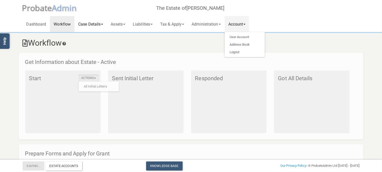
click at [86, 21] on link "Case Details" at bounding box center [90, 24] width 32 height 16
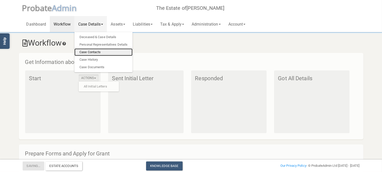
click at [98, 53] on link "Case Contacts" at bounding box center [103, 53] width 58 height 8
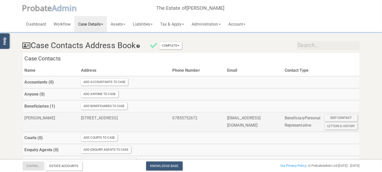
click at [332, 117] on div "Edit Contact" at bounding box center [341, 118] width 33 height 7
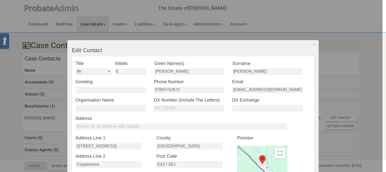
click at [333, 77] on div at bounding box center [191, 86] width 383 height 172
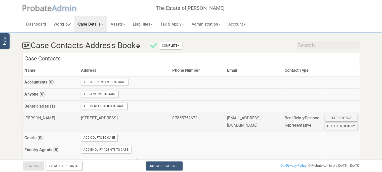
click at [332, 126] on div "Letters & History" at bounding box center [341, 126] width 33 height 7
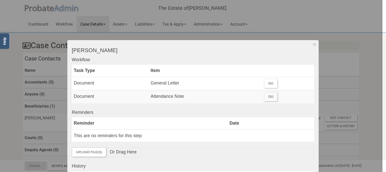
scroll to position [116, 0]
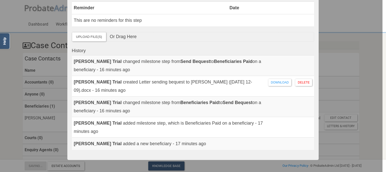
click at [1, 90] on div at bounding box center [191, 86] width 383 height 172
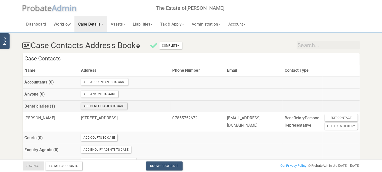
click at [91, 106] on div "Add Beneficiaries To Case" at bounding box center [104, 106] width 46 height 7
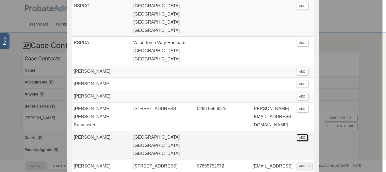
click at [300, 135] on button "ADD" at bounding box center [303, 138] width 12 height 7
click at [354, 87] on div at bounding box center [191, 86] width 383 height 172
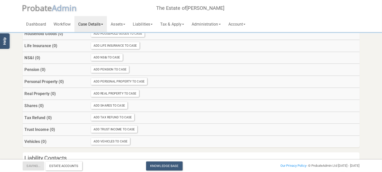
scroll to position [383, 0]
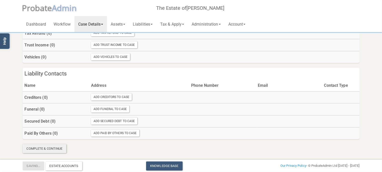
click at [49, 150] on div "Complete & Continue" at bounding box center [45, 149] width 44 height 9
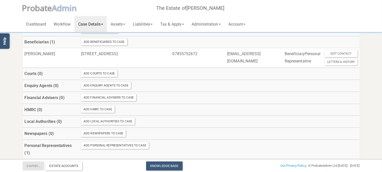
scroll to position [0, 0]
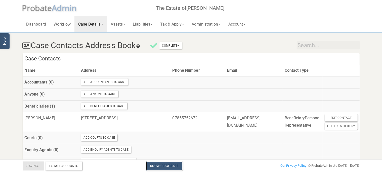
click at [172, 169] on link "Knowledge Base" at bounding box center [164, 166] width 36 height 9
click at [164, 45] on button "Complete" at bounding box center [170, 45] width 23 height 7
click at [172, 53] on link "Mark As Incomplete" at bounding box center [162, 55] width 40 height 8
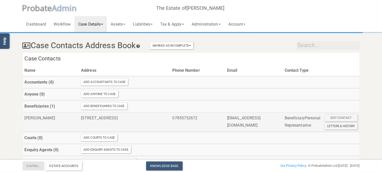
click at [340, 127] on div "Letters & History" at bounding box center [341, 126] width 33 height 7
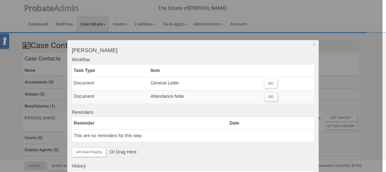
click at [375, 76] on div at bounding box center [191, 86] width 383 height 172
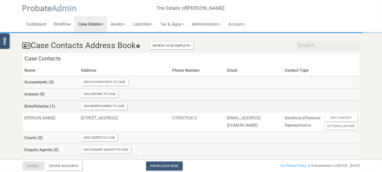
click at [116, 102] on th "Add Beneficiaries To Case" at bounding box center [124, 107] width 91 height 12
click at [116, 107] on div "Add Beneficiaries To Case" at bounding box center [104, 106] width 46 height 7
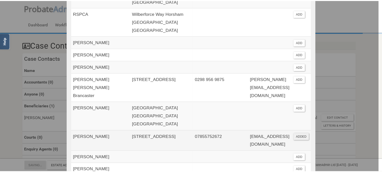
scroll to position [87, 0]
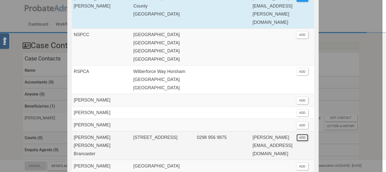
click at [303, 135] on button "ADD" at bounding box center [303, 138] width 12 height 7
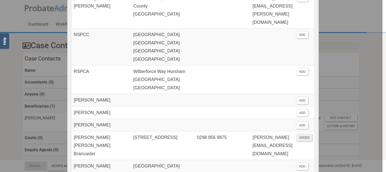
click at [341, 94] on div at bounding box center [191, 86] width 383 height 172
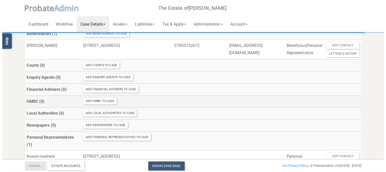
scroll to position [0, 0]
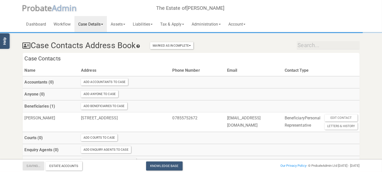
click at [141, 46] on icon at bounding box center [138, 46] width 5 height 4
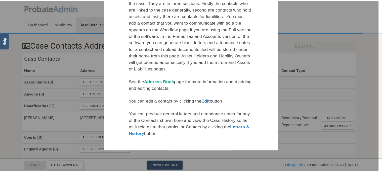
scroll to position [106, 0]
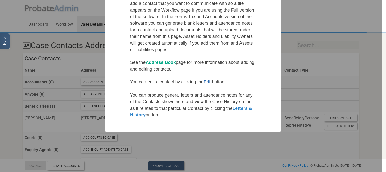
click at [304, 69] on div at bounding box center [191, 86] width 383 height 172
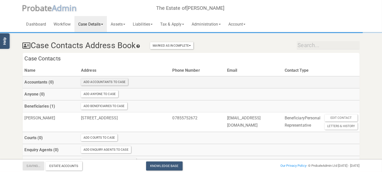
click at [113, 81] on div "Add Accountants To Case" at bounding box center [104, 82] width 47 height 7
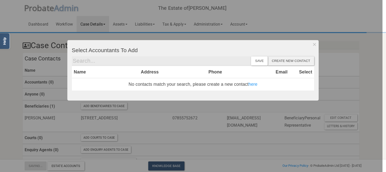
click at [335, 90] on div at bounding box center [191, 86] width 383 height 172
click at [110, 94] on div "Add Anyone To Case" at bounding box center [97, 94] width 37 height 7
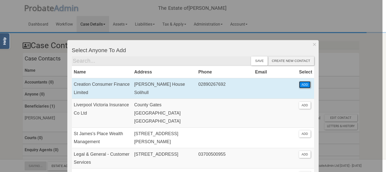
click at [300, 84] on button "ADD" at bounding box center [305, 84] width 12 height 7
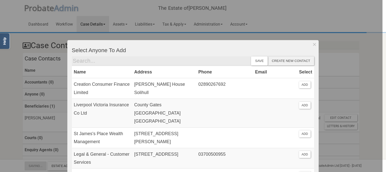
click at [345, 79] on div at bounding box center [191, 86] width 383 height 172
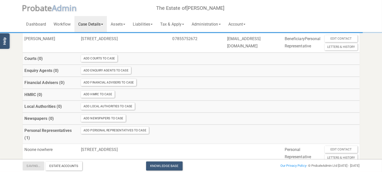
scroll to position [179, 0]
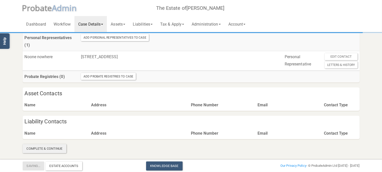
click at [61, 145] on section "Case Contacts Address Book Marked As Incomplete Mark As Incomplete Mark As Comp…" at bounding box center [191, 6] width 344 height 293
click at [61, 145] on div "Complete & Continue" at bounding box center [45, 149] width 44 height 9
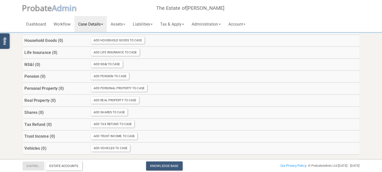
scroll to position [383, 0]
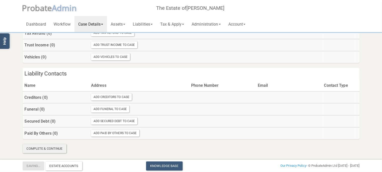
click at [57, 152] on div "Complete & Continue" at bounding box center [45, 149] width 44 height 9
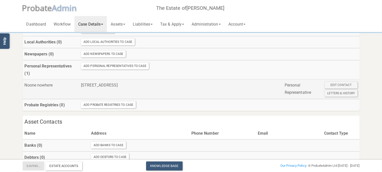
scroll to position [0, 0]
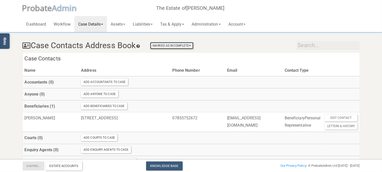
click at [191, 48] on button "Marked As Incomplete" at bounding box center [171, 45] width 43 height 7
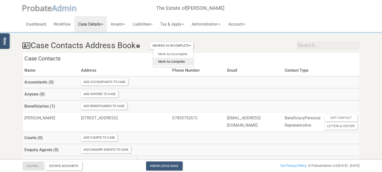
click at [177, 61] on link "Mark As Complete" at bounding box center [173, 62] width 40 height 8
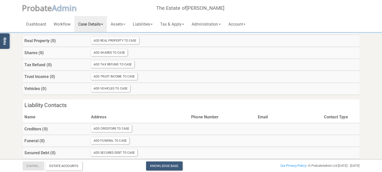
scroll to position [383, 0]
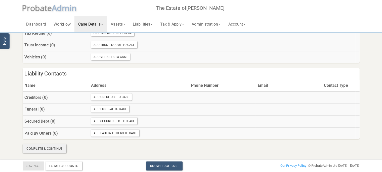
click at [54, 148] on div "Complete & Continue" at bounding box center [45, 149] width 44 height 9
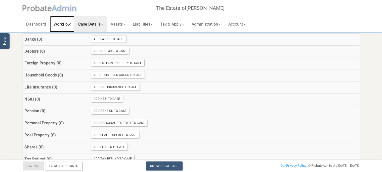
click at [69, 24] on link "Workflow" at bounding box center [62, 24] width 25 height 16
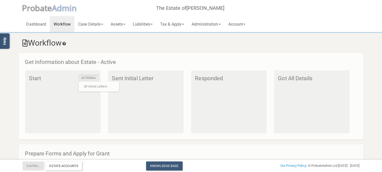
click at [64, 121] on div "Actions All Initial Letters Start" at bounding box center [62, 102] width 75 height 63
drag, startPoint x: 70, startPoint y: 102, endPoint x: 104, endPoint y: 106, distance: 34.2
click at [85, 106] on div "Actions All Initial Letters Start" at bounding box center [62, 102] width 75 height 63
click at [178, 107] on div "Sent Initial Letter" at bounding box center [145, 102] width 75 height 63
click at [178, 106] on div "Sent Initial Letter" at bounding box center [145, 102] width 75 height 63
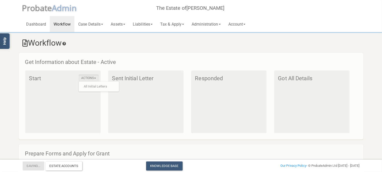
drag, startPoint x: 258, startPoint y: 87, endPoint x: 287, endPoint y: 93, distance: 30.0
click at [262, 88] on div "Responded" at bounding box center [228, 102] width 75 height 63
drag, startPoint x: 287, startPoint y: 93, endPoint x: 293, endPoint y: 94, distance: 5.4
click at [294, 94] on div "Got All Details" at bounding box center [311, 102] width 75 height 63
click at [37, 26] on link "Dashboard" at bounding box center [36, 24] width 27 height 16
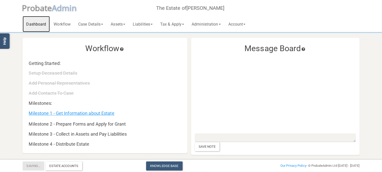
scroll to position [26, 0]
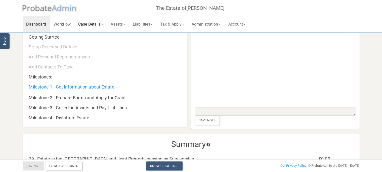
click at [97, 24] on link "Case Details" at bounding box center [90, 24] width 32 height 16
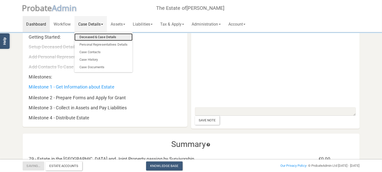
click at [98, 39] on link "Deceased & Case Details" at bounding box center [103, 37] width 58 height 8
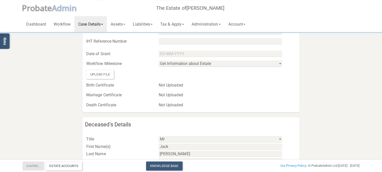
scroll to position [79, 0]
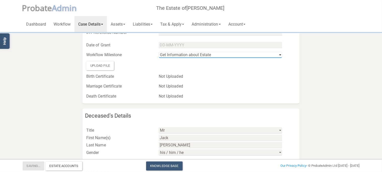
select select "string:1"
click option "Prepare Forms and Apply for Grant" at bounding box center [0, 0] width 0 height 0
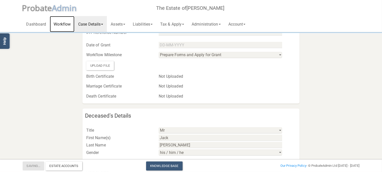
click at [54, 23] on link "Workflow" at bounding box center [62, 24] width 25 height 16
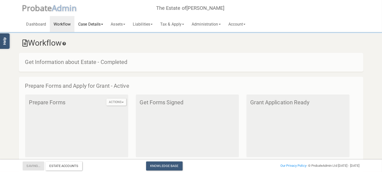
click at [98, 26] on link "Case Details" at bounding box center [90, 24] width 32 height 16
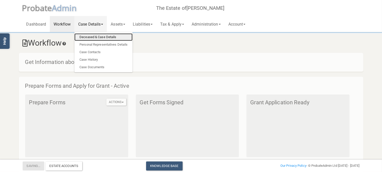
click at [103, 34] on link "Deceased & Case Details" at bounding box center [103, 37] width 58 height 8
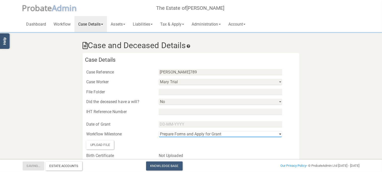
select select "string:2"
click option "Collect in Assets and Pay Liabilities" at bounding box center [0, 0] width 0 height 0
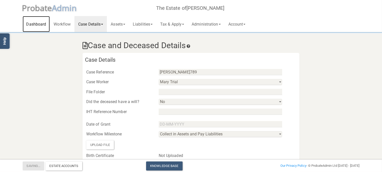
click at [45, 22] on link "Dashboard" at bounding box center [36, 24] width 27 height 16
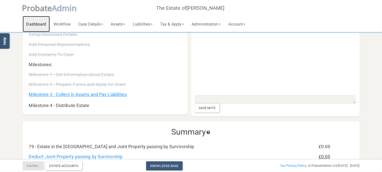
scroll to position [53, 0]
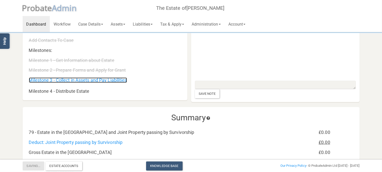
click at [98, 79] on link "Milestone 3 - Collect in Assets and Pay Liabilities" at bounding box center [78, 80] width 98 height 5
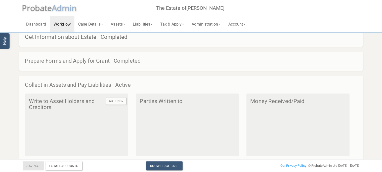
scroll to position [53, 0]
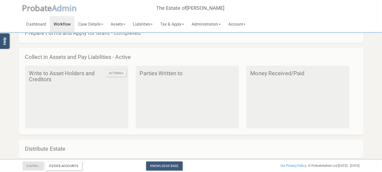
click at [121, 73] on button "Actions" at bounding box center [116, 73] width 20 height 7
click at [118, 81] on link "All Contacts" at bounding box center [126, 82] width 40 height 8
click at [116, 71] on button "Actions" at bounding box center [116, 73] width 20 height 7
click at [62, 103] on div "Actions All Contacts Write to Asset Holders and Creditors" at bounding box center [76, 97] width 103 height 63
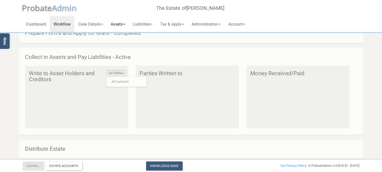
click at [116, 24] on link "Assets" at bounding box center [118, 24] width 22 height 16
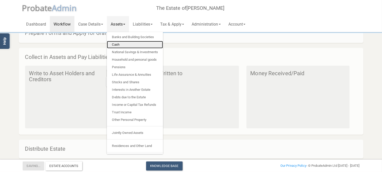
click at [125, 43] on link "Cash" at bounding box center [135, 45] width 56 height 8
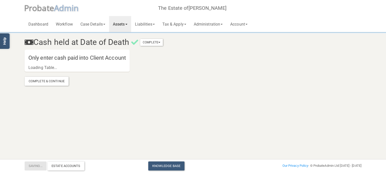
click at [126, 25] on link "Assets" at bounding box center [120, 24] width 22 height 16
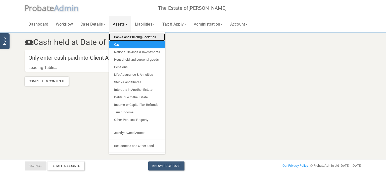
click at [135, 36] on link "Banks and Building Societies" at bounding box center [137, 37] width 56 height 8
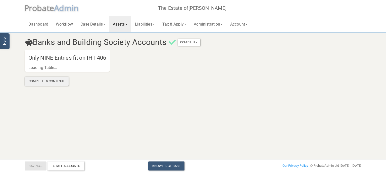
click at [61, 83] on div "Complete & Continue" at bounding box center [47, 81] width 44 height 9
click at [148, 26] on link "Liabilities" at bounding box center [144, 24] width 27 height 16
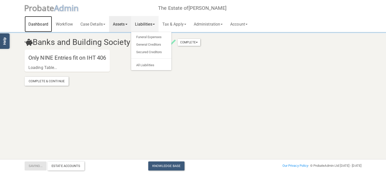
click at [43, 24] on link "Dashboard" at bounding box center [38, 24] width 27 height 16
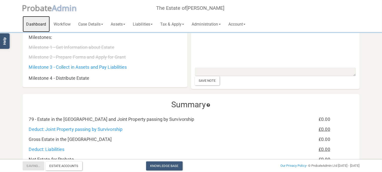
scroll to position [79, 0]
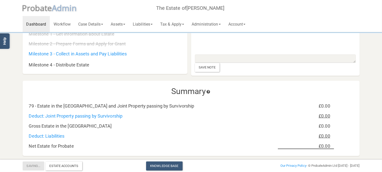
click at [94, 51] on div "Milestone 3 - Collect in Assets and Pay Liabilities" at bounding box center [107, 52] width 165 height 11
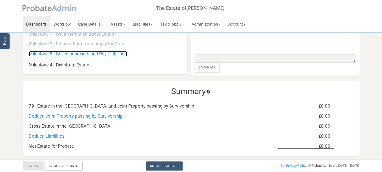
click at [94, 56] on link "Milestone 3 - Collect in Assets and Pay Liabilities" at bounding box center [78, 53] width 98 height 5
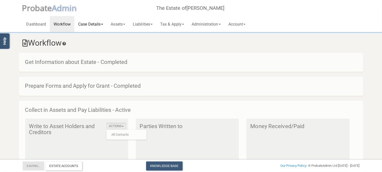
click at [95, 27] on link "Case Details" at bounding box center [90, 24] width 32 height 16
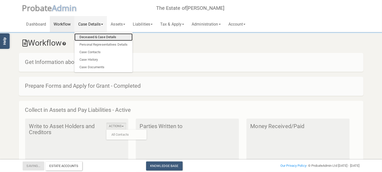
click at [90, 37] on link "Deceased & Case Details" at bounding box center [103, 37] width 58 height 8
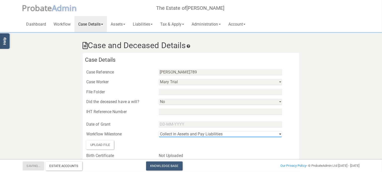
select select "string:3"
click option "Distribute Estate" at bounding box center [0, 0] width 0 height 0
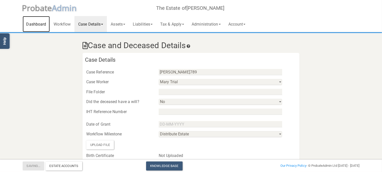
click at [36, 24] on link "Dashboard" at bounding box center [36, 24] width 27 height 16
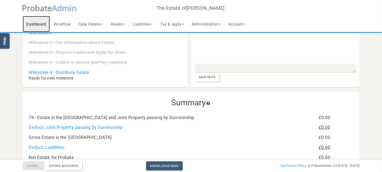
scroll to position [26, 0]
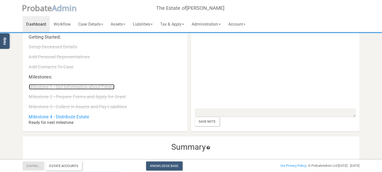
click at [90, 87] on link "Milestone 1 - Get Information about Estate" at bounding box center [71, 86] width 85 height 5
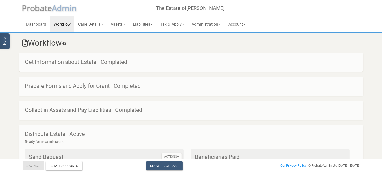
click at [95, 57] on div "Get Information about Estate - Completed" at bounding box center [191, 62] width 344 height 19
click at [105, 65] on h4 "Get Information about Estate - Completed" at bounding box center [193, 62] width 337 height 6
click at [45, 25] on link "Dashboard" at bounding box center [36, 24] width 27 height 16
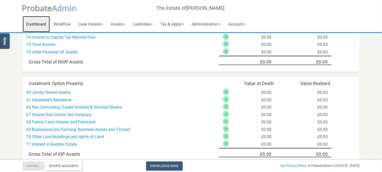
scroll to position [387, 0]
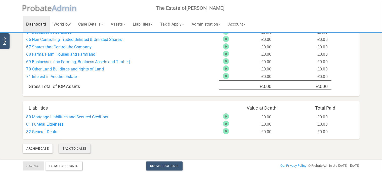
click at [76, 150] on div "Back To Cases" at bounding box center [75, 149] width 32 height 9
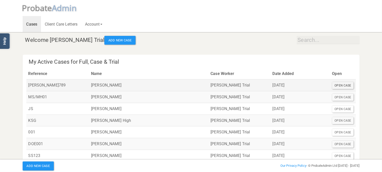
click at [335, 85] on div "Open Case" at bounding box center [343, 85] width 22 height 7
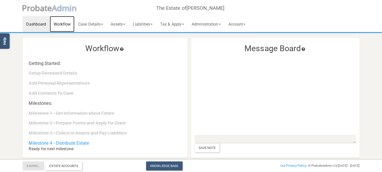
click at [65, 21] on link "Workflow" at bounding box center [62, 24] width 25 height 16
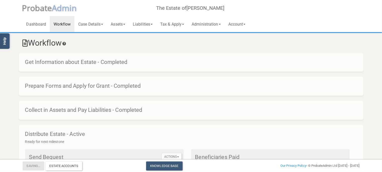
click at [114, 63] on h4 "Get Information about Estate - Completed" at bounding box center [193, 62] width 337 height 6
drag, startPoint x: 73, startPoint y: 62, endPoint x: 55, endPoint y: 63, distance: 18.1
click at [69, 64] on h4 "Get Information about Estate - Completed" at bounding box center [193, 62] width 337 height 6
drag, startPoint x: 55, startPoint y: 63, endPoint x: 44, endPoint y: 62, distance: 10.6
click at [53, 63] on h4 "Get Information about Estate - Completed" at bounding box center [193, 62] width 337 height 6
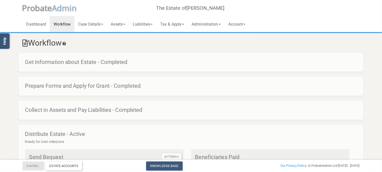
drag, startPoint x: 44, startPoint y: 62, endPoint x: 40, endPoint y: 62, distance: 4.5
click at [41, 62] on h4 "Get Information about Estate - Completed" at bounding box center [193, 62] width 337 height 6
drag, startPoint x: 39, startPoint y: 62, endPoint x: 67, endPoint y: 94, distance: 42.5
click at [41, 63] on h4 "Get Information about Estate - Completed" at bounding box center [193, 62] width 337 height 6
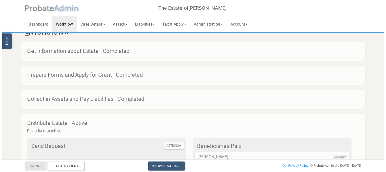
scroll to position [70, 0]
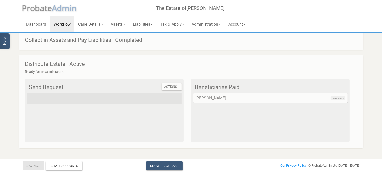
click at [239, 96] on div "Beneficiary [PERSON_NAME]" at bounding box center [270, 99] width 154 height 10
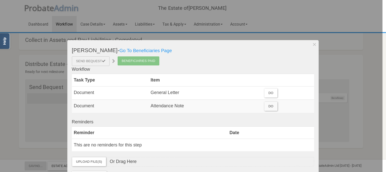
click at [149, 63] on div "Beneficiaries Paid" at bounding box center [139, 61] width 42 height 9
click at [107, 62] on div "Send Bequest" at bounding box center [91, 62] width 38 height 10
click at [102, 62] on icon at bounding box center [103, 61] width 3 height 3
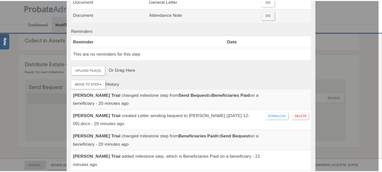
scroll to position [116, 0]
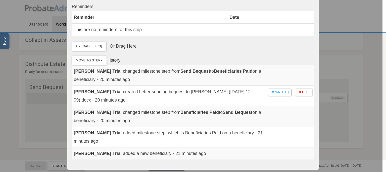
click at [7, 118] on div at bounding box center [191, 86] width 383 height 172
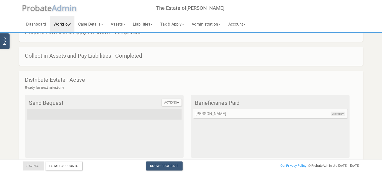
scroll to position [0, 0]
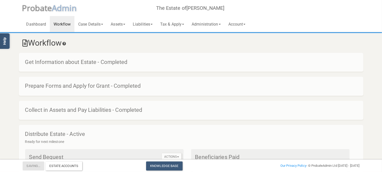
click at [96, 60] on h4 "Get Information about Estate - Completed" at bounding box center [193, 62] width 337 height 6
click at [96, 87] on h4 "Prepare Forms and Apply for Grant - Completed" at bounding box center [193, 86] width 337 height 6
click at [36, 23] on link "Dashboard" at bounding box center [36, 24] width 27 height 16
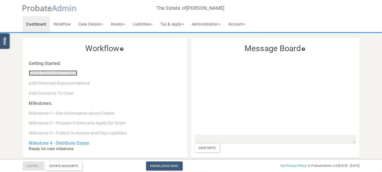
click at [64, 73] on link "Setup Deceased Details" at bounding box center [53, 73] width 48 height 5
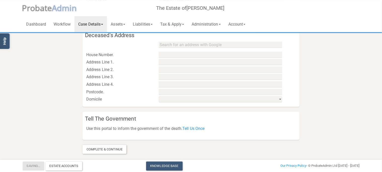
scroll to position [260, 0]
click at [105, 153] on div "Complete & Continue" at bounding box center [104, 149] width 44 height 9
click at [108, 147] on div "Complete & Continue" at bounding box center [104, 149] width 44 height 9
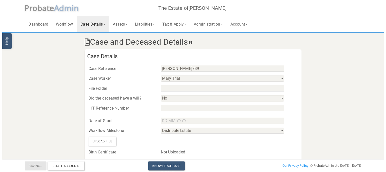
scroll to position [0, 0]
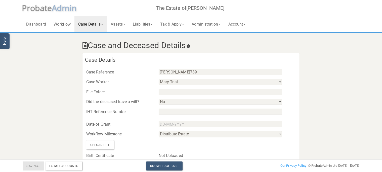
click at [174, 43] on h3 "Case and Deceased Details" at bounding box center [190, 45] width 217 height 9
click at [191, 47] on icon at bounding box center [188, 46] width 5 height 4
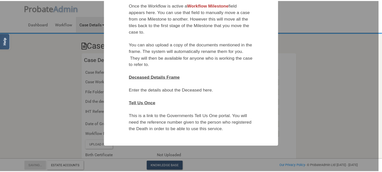
scroll to position [124, 0]
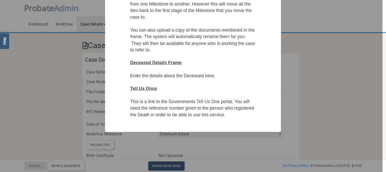
click at [10, 69] on div at bounding box center [191, 86] width 383 height 172
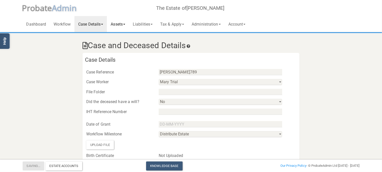
click at [115, 27] on link "Assets" at bounding box center [118, 24] width 22 height 16
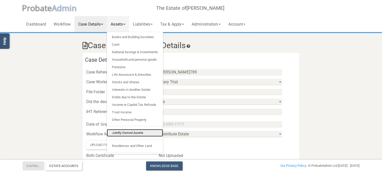
click at [133, 132] on link "Jointly Owned Assets" at bounding box center [135, 133] width 56 height 8
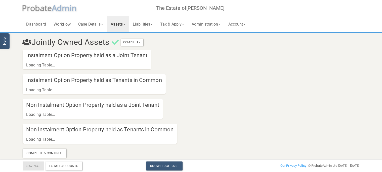
scroll to position [5, 0]
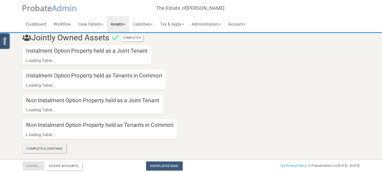
click at [43, 149] on div "Complete & Continue" at bounding box center [45, 149] width 44 height 9
click at [140, 38] on button "Complete" at bounding box center [132, 37] width 23 height 7
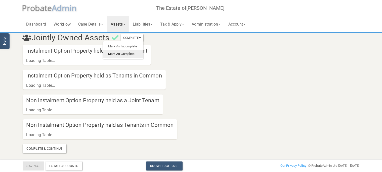
click at [129, 53] on link "Mark As Complete" at bounding box center [123, 54] width 40 height 8
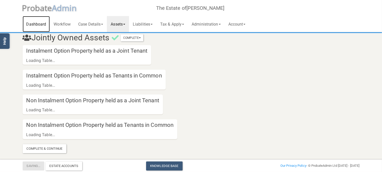
click at [34, 21] on link "Dashboard" at bounding box center [36, 24] width 27 height 16
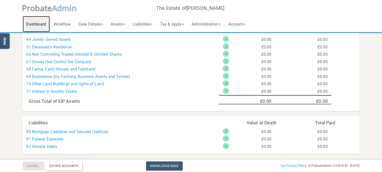
scroll to position [387, 0]
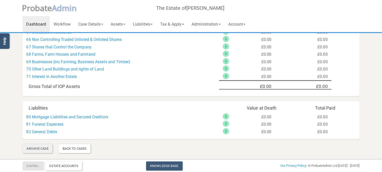
click at [46, 151] on div "Archive Case" at bounding box center [38, 149] width 30 height 9
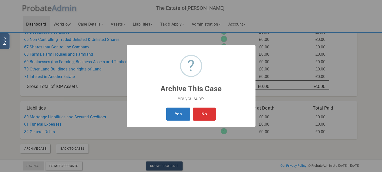
click at [184, 116] on button "Yes" at bounding box center [178, 114] width 24 height 13
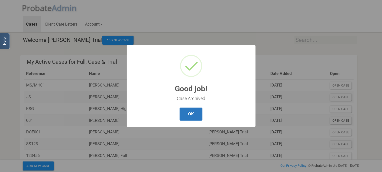
click at [186, 114] on button "OK" at bounding box center [191, 114] width 23 height 13
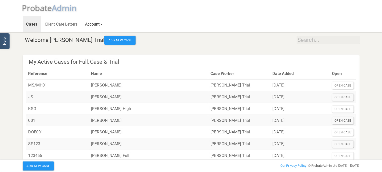
click at [99, 25] on link "Account" at bounding box center [93, 24] width 25 height 16
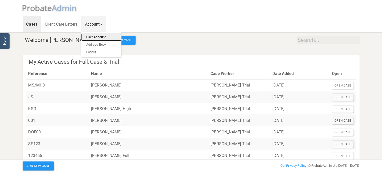
click at [100, 39] on link "User Account" at bounding box center [101, 37] width 40 height 8
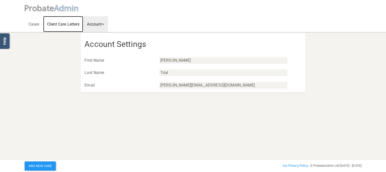
click at [73, 25] on link "Client Care Letters" at bounding box center [63, 24] width 40 height 16
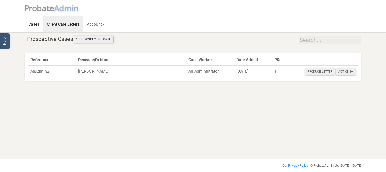
click at [37, 20] on link "Cases" at bounding box center [34, 24] width 19 height 16
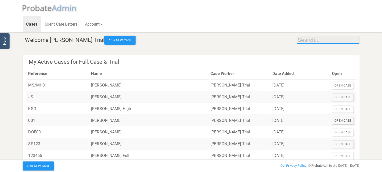
click at [314, 40] on input "text" at bounding box center [328, 40] width 63 height 8
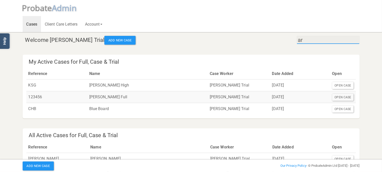
type input "a"
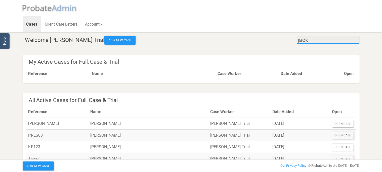
type input "jack"
click at [104, 43] on button "Add New Case" at bounding box center [119, 40] width 31 height 9
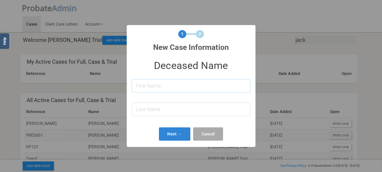
click at [176, 88] on input at bounding box center [191, 85] width 119 height 13
type input "Ed"
type input "F"
click at [214, 129] on button "Cancel" at bounding box center [208, 134] width 30 height 13
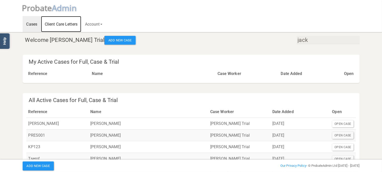
click at [59, 19] on link "Client Care Letters" at bounding box center [61, 24] width 40 height 16
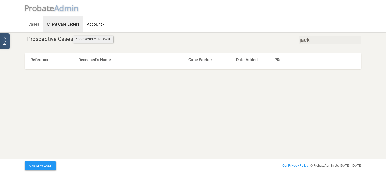
click at [92, 23] on link "Account" at bounding box center [95, 24] width 25 height 16
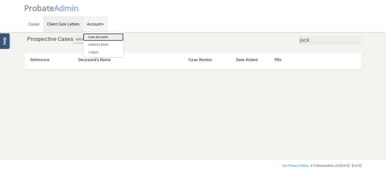
click at [93, 39] on link "User Account" at bounding box center [103, 37] width 40 height 8
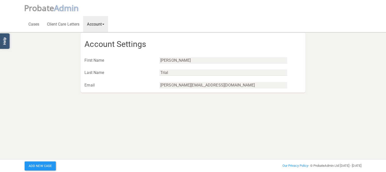
click at [99, 25] on link "Account" at bounding box center [95, 24] width 25 height 16
click at [101, 43] on link "Address Book" at bounding box center [103, 45] width 40 height 8
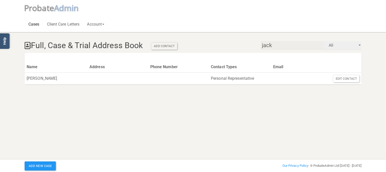
click at [37, 23] on link "Cases" at bounding box center [34, 24] width 19 height 16
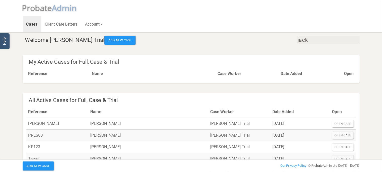
scroll to position [150, 0]
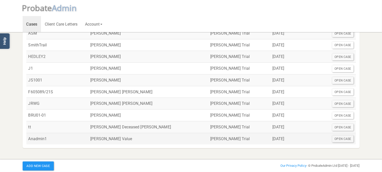
click at [33, 142] on td "Anadmin1" at bounding box center [57, 139] width 62 height 12
click at [35, 139] on td "Anadmin1" at bounding box center [57, 139] width 62 height 12
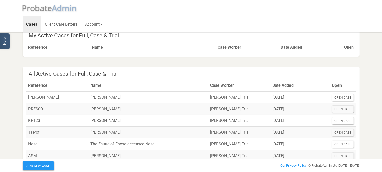
scroll to position [0, 0]
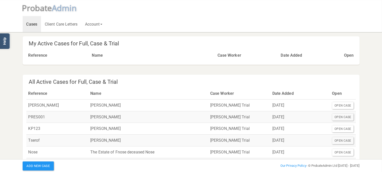
click at [296, 75] on div "jack Welcome [PERSON_NAME] Trial Add New Case My Active Cases for Full, Case & …" at bounding box center [191, 149] width 337 height 262
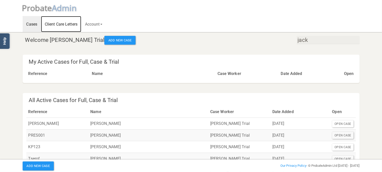
click at [44, 22] on link "Client Care Letters" at bounding box center [61, 24] width 40 height 16
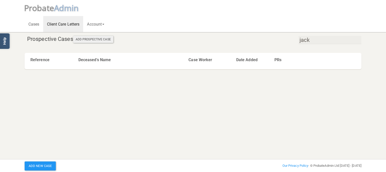
click at [52, 9] on span "robate" at bounding box center [41, 8] width 25 height 11
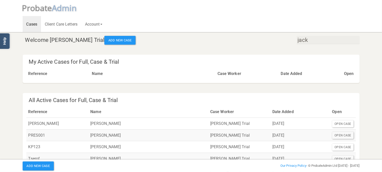
click at [293, 74] on th "Date Added" at bounding box center [310, 74] width 63 height 12
drag, startPoint x: 281, startPoint y: 39, endPoint x: 257, endPoint y: 39, distance: 23.6
click at [297, 39] on input "jack" at bounding box center [328, 40] width 63 height 8
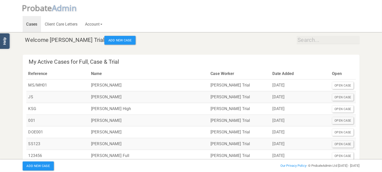
click at [60, 11] on span "dmin" at bounding box center [67, 8] width 20 height 11
click at [25, 27] on link "Cases" at bounding box center [32, 24] width 19 height 16
click at [32, 25] on link "Cases" at bounding box center [32, 24] width 19 height 16
click at [104, 39] on button "Add New Case" at bounding box center [119, 40] width 31 height 9
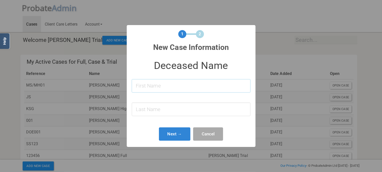
click at [153, 85] on input at bounding box center [191, 85] width 119 height 13
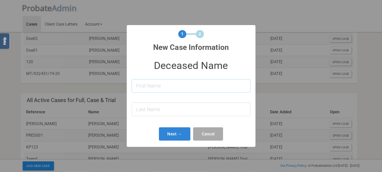
scroll to position [319, 0]
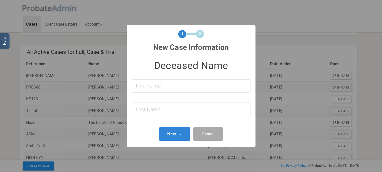
click at [0, 133] on div "1 2 ? ! i New Case Information × Deceased Name Next → Cancel" at bounding box center [191, 86] width 382 height 172
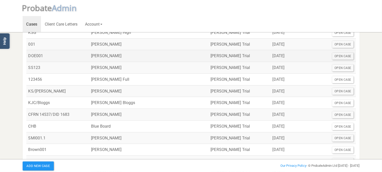
scroll to position [0, 0]
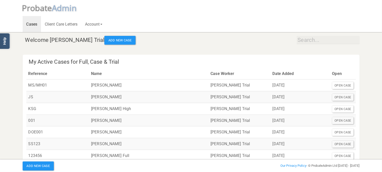
click at [60, 2] on link "P robate A dmin" at bounding box center [52, 8] width 66 height 16
click at [60, 8] on span "dmin" at bounding box center [67, 8] width 20 height 11
click at [104, 38] on button "Add New Case" at bounding box center [119, 40] width 31 height 9
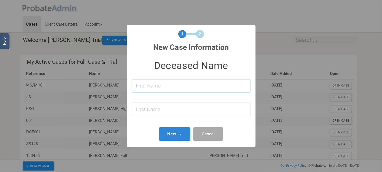
click at [152, 82] on input at bounding box center [191, 85] width 119 height 13
type input "Ed"
click at [145, 111] on input at bounding box center [191, 109] width 119 height 13
type input "Mcflurry"
click at [172, 138] on button "Next →" at bounding box center [175, 134] width 32 height 13
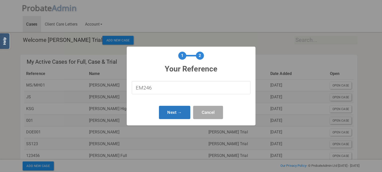
type input "EM246"
click at [177, 107] on button "Next →" at bounding box center [175, 112] width 32 height 13
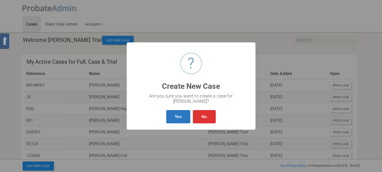
click at [177, 113] on button "Yes" at bounding box center [178, 116] width 24 height 13
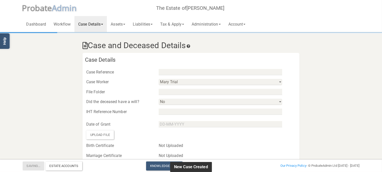
type input "EM246"
select select "string:8fc64e4b46334d9697989bf1"
select select "string:No"
select select "string:"
type input "Ed"
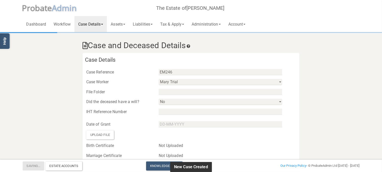
type input "Mcflurry"
select select
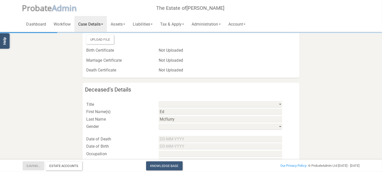
scroll to position [106, 0]
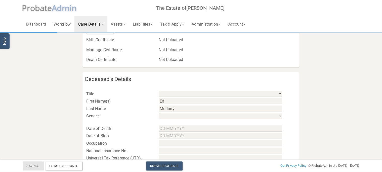
click at [176, 90] on div "Title Mr Mrs Miss Ms Dr [PERSON_NAME] Other" at bounding box center [190, 91] width 217 height 13
select select "string:Mr"
click option "Mr" at bounding box center [0, 0] width 0 height 0
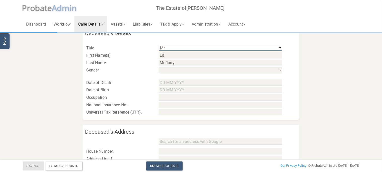
scroll to position [159, 0]
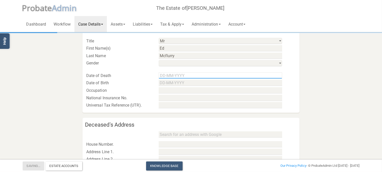
click at [168, 74] on input "text" at bounding box center [220, 76] width 123 height 6
click at [172, 75] on input "[DATE]" at bounding box center [220, 76] width 123 height 6
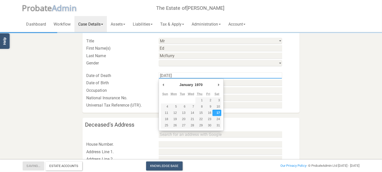
click at [164, 77] on input "[DATE]" at bounding box center [220, 76] width 123 height 6
click at [172, 76] on input "[DATE]" at bounding box center [220, 76] width 123 height 6
type input "[DATE]"
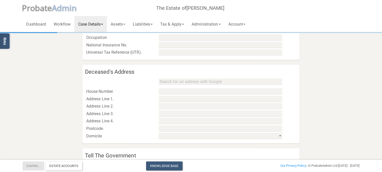
scroll to position [250, 0]
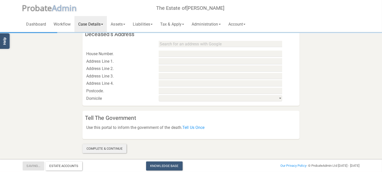
click at [119, 147] on div "Complete & Continue" at bounding box center [104, 149] width 44 height 9
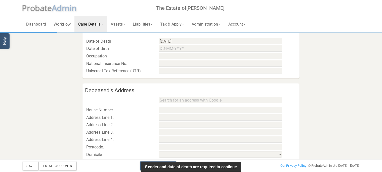
scroll to position [170, 0]
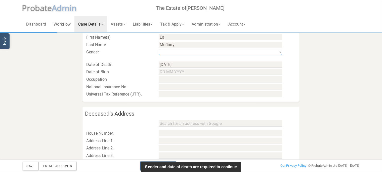
click at [159, 49] on select "his / him / he hers / her / she their / they / them" at bounding box center [220, 52] width 123 height 6
select select "string:m"
click option "his / him / he" at bounding box center [0, 0] width 0 height 0
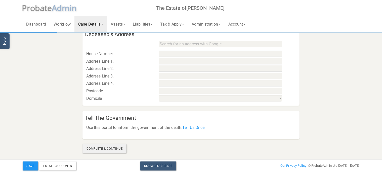
click at [105, 150] on div "Complete & Continue" at bounding box center [104, 149] width 44 height 9
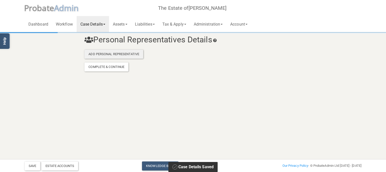
click at [132, 54] on div "Add Personal Representative" at bounding box center [113, 54] width 59 height 9
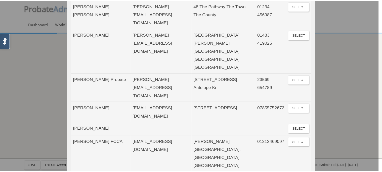
scroll to position [145, 0]
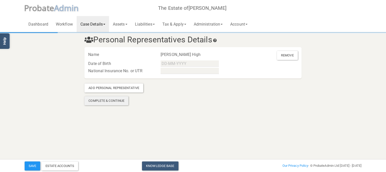
click at [118, 102] on div "Complete & Continue" at bounding box center [106, 101] width 44 height 9
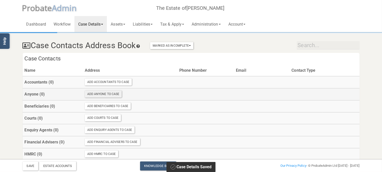
click at [105, 96] on div "Add Anyone To Case" at bounding box center [103, 94] width 37 height 7
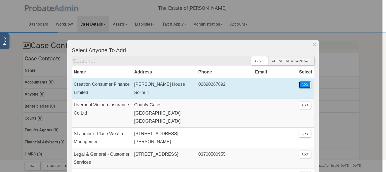
click at [303, 85] on button "ADD" at bounding box center [305, 84] width 12 height 7
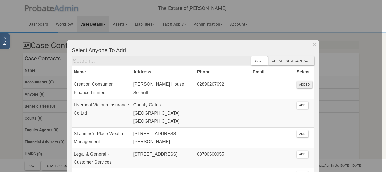
click at [358, 78] on div at bounding box center [191, 86] width 383 height 172
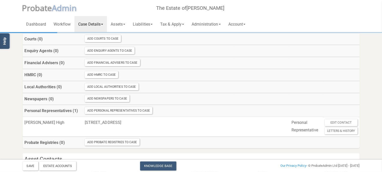
scroll to position [145, 0]
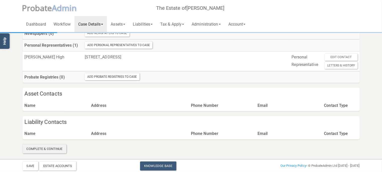
click at [50, 148] on div "Complete & Continue" at bounding box center [45, 149] width 44 height 9
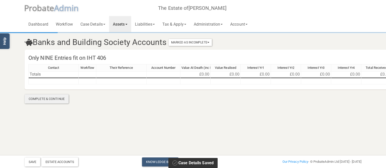
click at [50, 101] on div "Complete & Continue" at bounding box center [47, 99] width 44 height 9
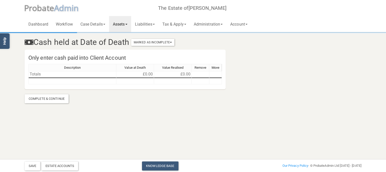
click at [50, 101] on div "Complete & Continue" at bounding box center [47, 99] width 44 height 9
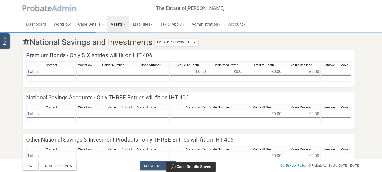
scroll to position [32, 0]
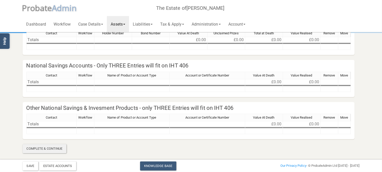
click at [51, 146] on div "Complete & Continue" at bounding box center [45, 149] width 44 height 9
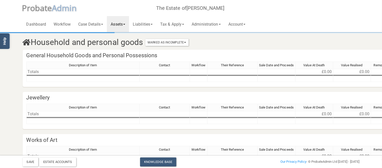
scroll to position [78, 0]
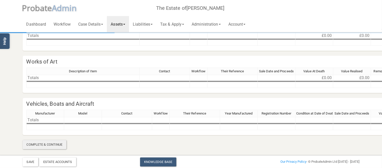
click at [52, 142] on div "Complete & Continue" at bounding box center [45, 144] width 44 height 9
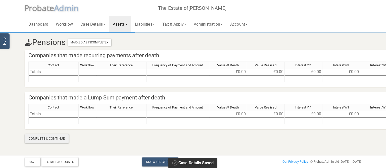
click at [52, 142] on div "Complete & Continue" at bounding box center [47, 138] width 44 height 9
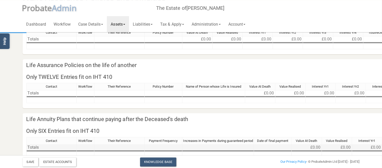
scroll to position [53, 0]
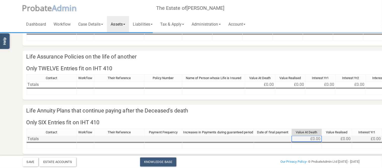
click at [314, 137] on td "£0.00" at bounding box center [307, 139] width 30 height 6
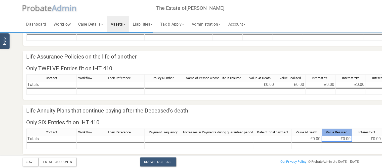
click at [338, 136] on div "Value Realised" at bounding box center [337, 132] width 30 height 7
click at [361, 137] on div "Contact Workflow Their Reference Payment Frequency Increases in Payments during…" at bounding box center [279, 133] width 507 height 9
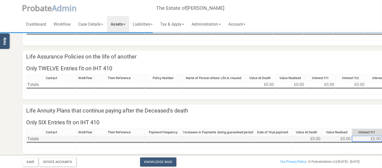
click at [361, 140] on td "£0.00" at bounding box center [367, 139] width 30 height 6
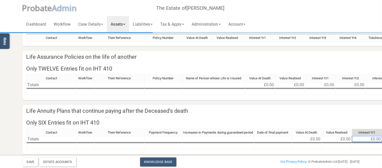
scroll to position [126, 0]
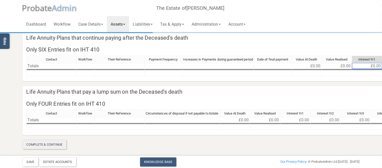
click at [56, 146] on div "Complete & Continue" at bounding box center [45, 144] width 44 height 9
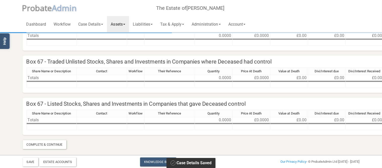
scroll to position [259, 0]
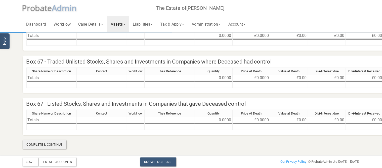
click at [58, 144] on div "Complete & Continue" at bounding box center [45, 144] width 44 height 9
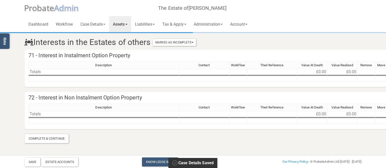
click at [61, 143] on div "Complete & Continue" at bounding box center [47, 138] width 44 height 9
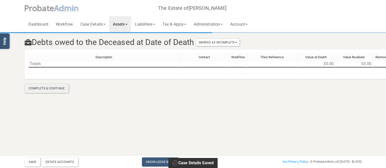
click at [66, 89] on div "Complete & Continue" at bounding box center [47, 88] width 44 height 9
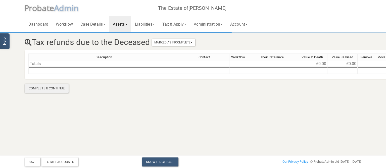
click at [63, 90] on div "Complete & Continue" at bounding box center [47, 88] width 44 height 9
click at [62, 90] on div "Complete & Continue" at bounding box center [47, 88] width 44 height 9
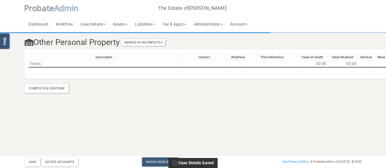
click at [62, 90] on div "Complete & Continue" at bounding box center [47, 88] width 44 height 9
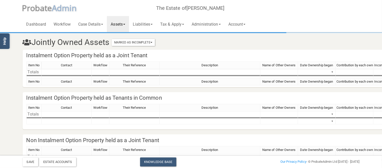
scroll to position [78, 0]
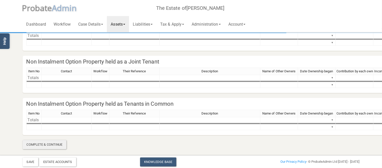
click at [55, 141] on div "Complete & Continue" at bounding box center [45, 144] width 44 height 9
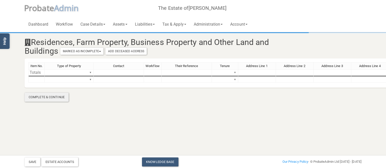
click at [57, 96] on div "Complete & Continue" at bounding box center [47, 97] width 44 height 9
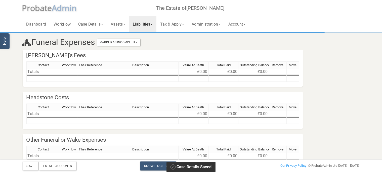
scroll to position [32, 0]
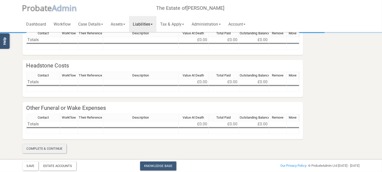
click at [53, 148] on div "Complete & Continue" at bounding box center [45, 149] width 44 height 9
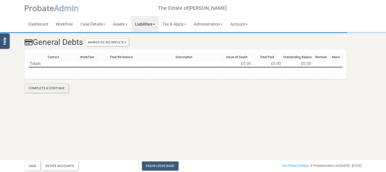
click at [66, 91] on div "Complete & Continue" at bounding box center [47, 88] width 44 height 9
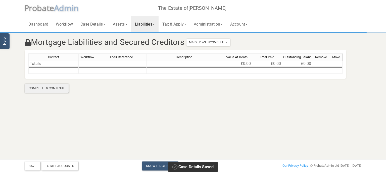
click at [66, 91] on div "Complete & Continue" at bounding box center [47, 88] width 44 height 9
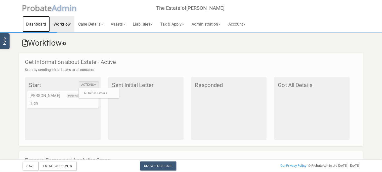
click at [37, 23] on link "Dashboard" at bounding box center [36, 24] width 27 height 16
